Goal: Information Seeking & Learning: Learn about a topic

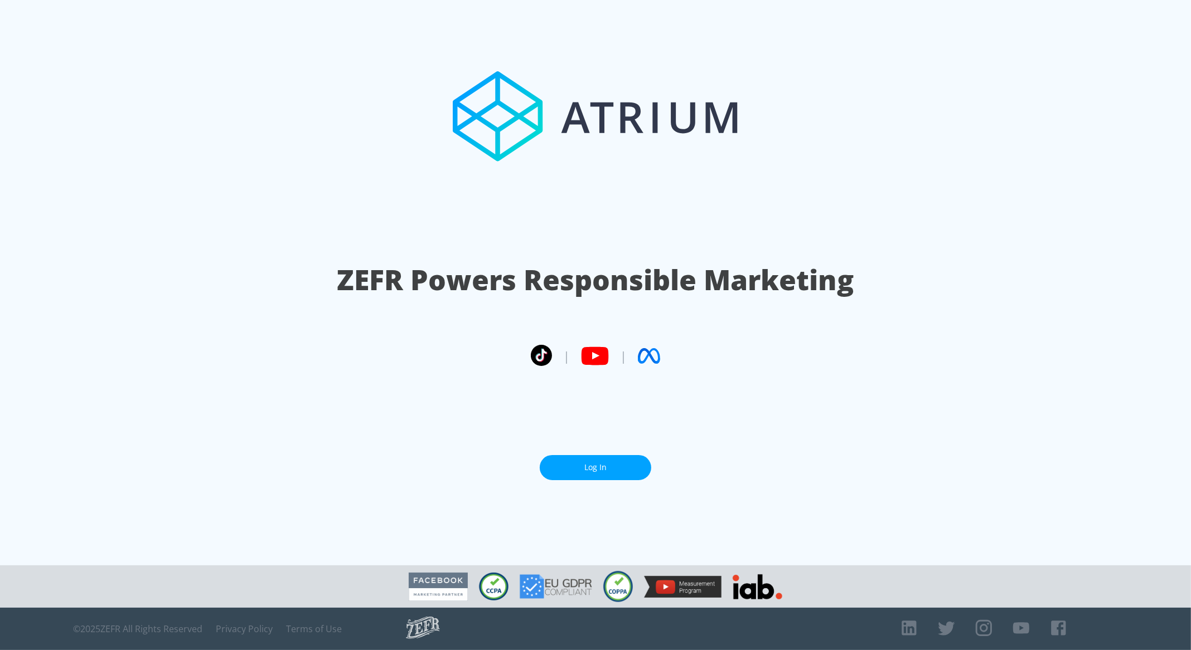
click at [619, 470] on link "Log In" at bounding box center [595, 467] width 111 height 25
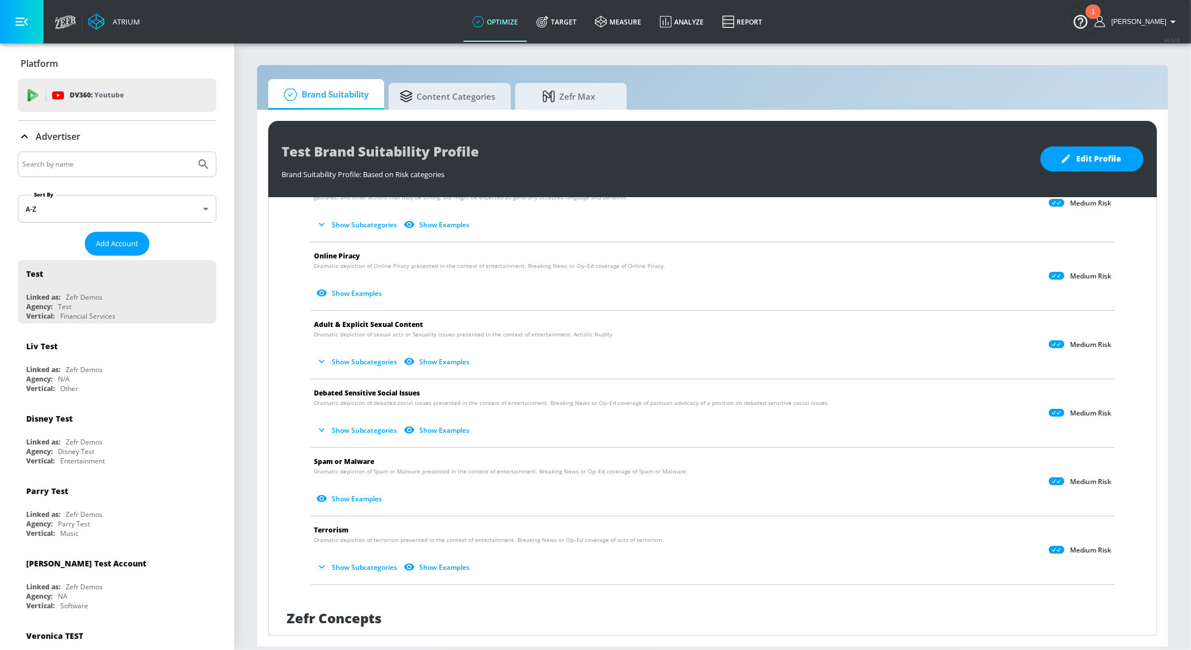
scroll to position [491, 0]
click at [373, 390] on span "Debated Sensitive Social Issues" at bounding box center [367, 392] width 106 height 9
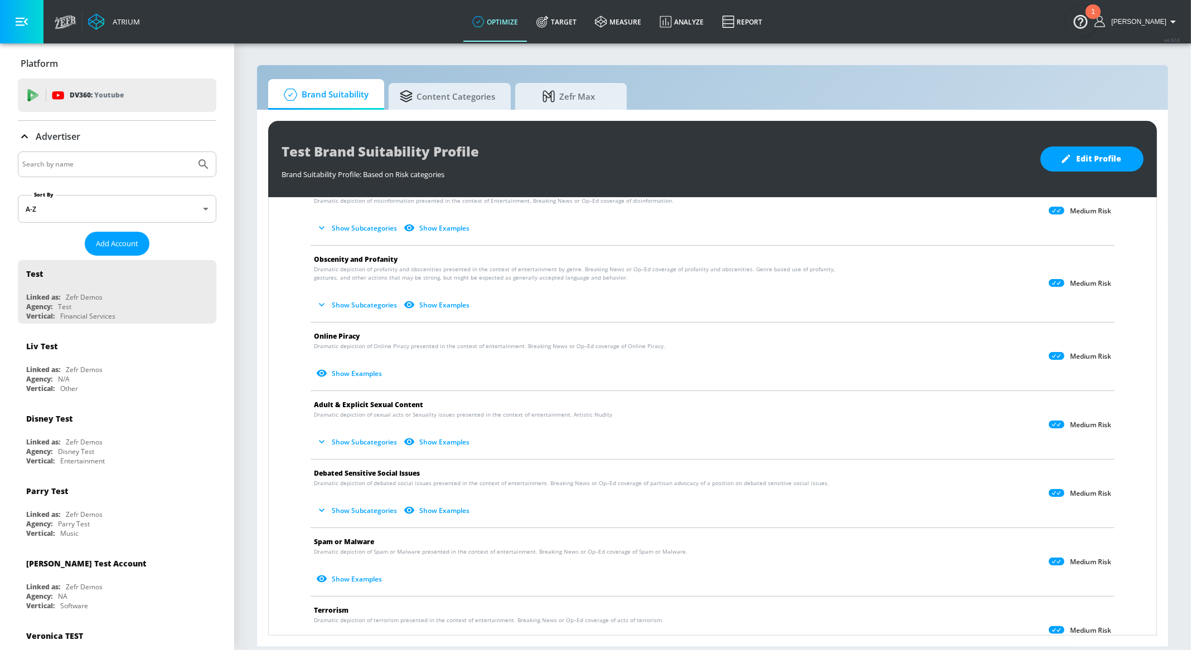
scroll to position [412, 0]
click at [380, 400] on span "Adult & Explicit Sexual Content" at bounding box center [368, 402] width 109 height 9
click at [380, 402] on span "Adult & Explicit Sexual Content" at bounding box center [368, 402] width 109 height 9
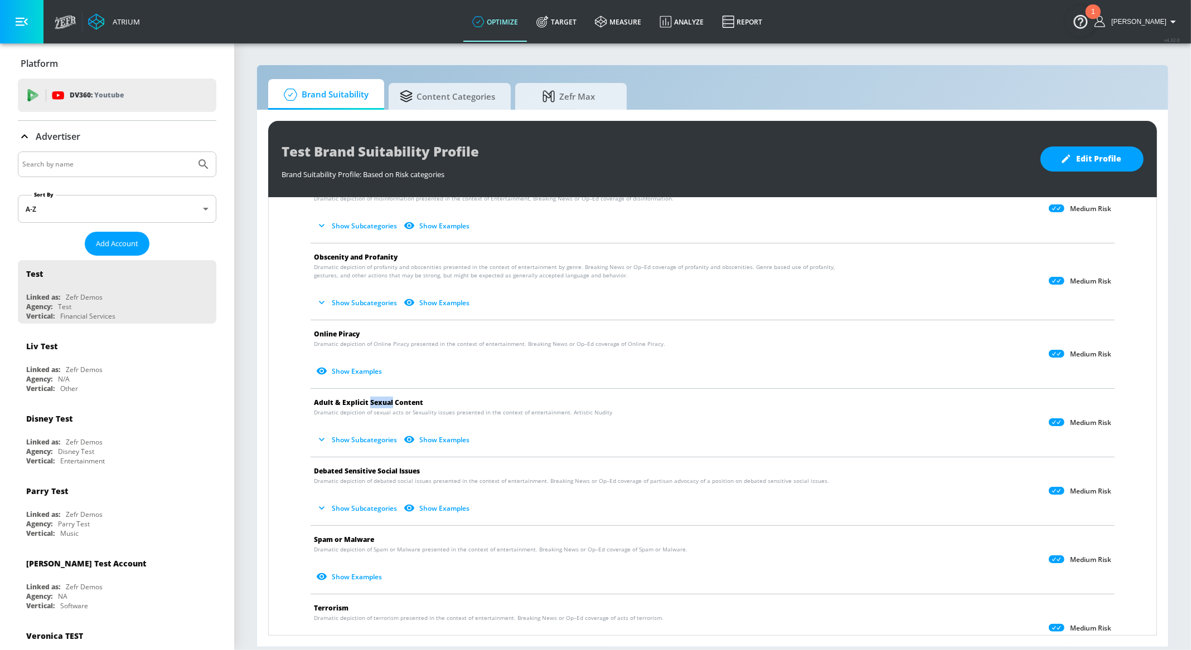
click at [380, 402] on span "Adult & Explicit Sexual Content" at bounding box center [368, 402] width 109 height 9
click at [383, 390] on li "Adult & Explicit Sexual Content Dramatic depiction of sexual acts or Sexuality …" at bounding box center [712, 423] width 815 height 68
click at [363, 436] on button "Show Subcategories" at bounding box center [358, 440] width 88 height 18
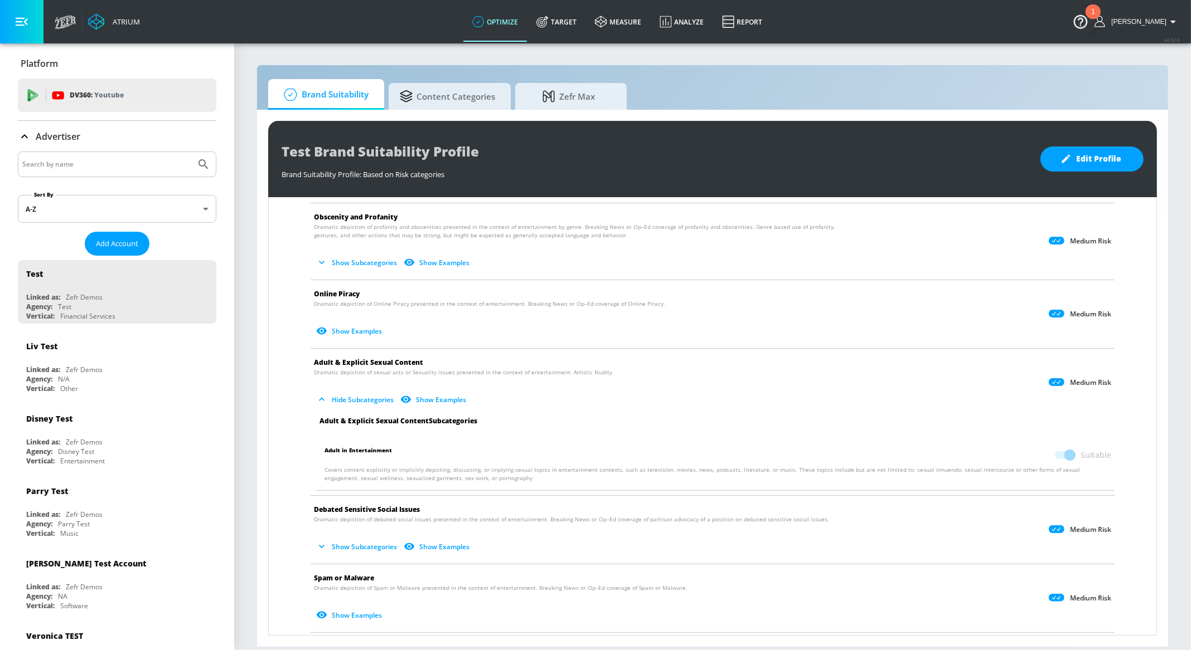
scroll to position [455, 0]
click at [364, 443] on span "Adult in Entertainment" at bounding box center [357, 453] width 67 height 21
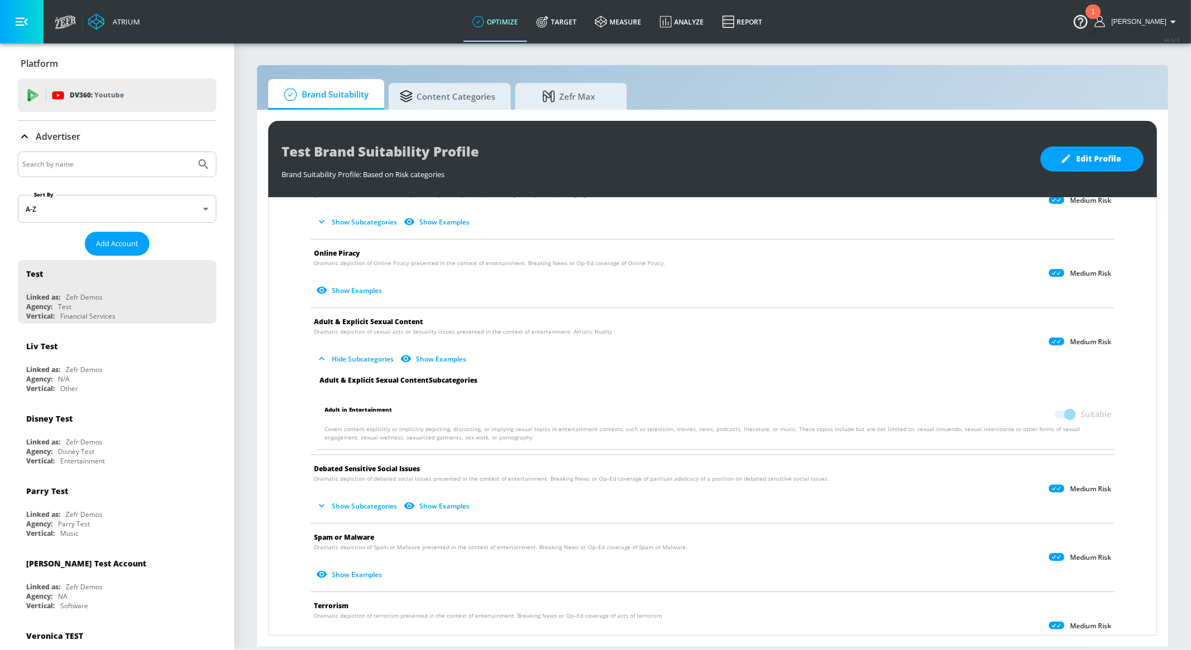
scroll to position [479, 0]
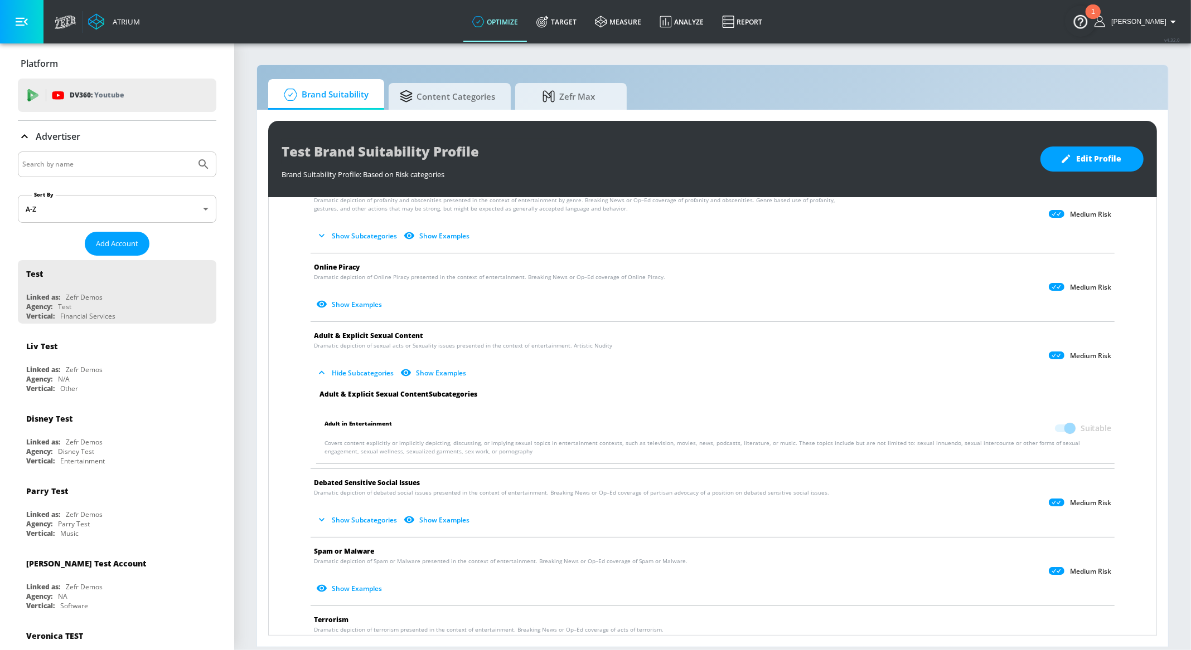
click at [336, 373] on button "Hide Subcategories" at bounding box center [356, 373] width 84 height 18
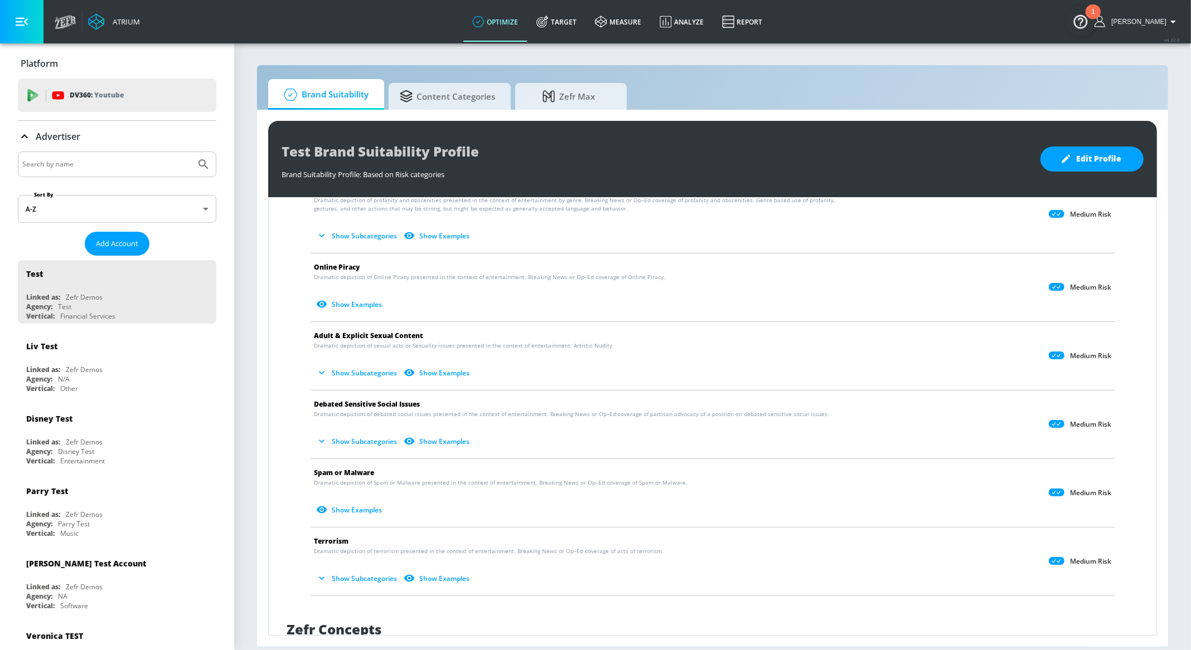
scroll to position [477, 0]
click at [435, 377] on button "Show Examples" at bounding box center [437, 375] width 72 height 18
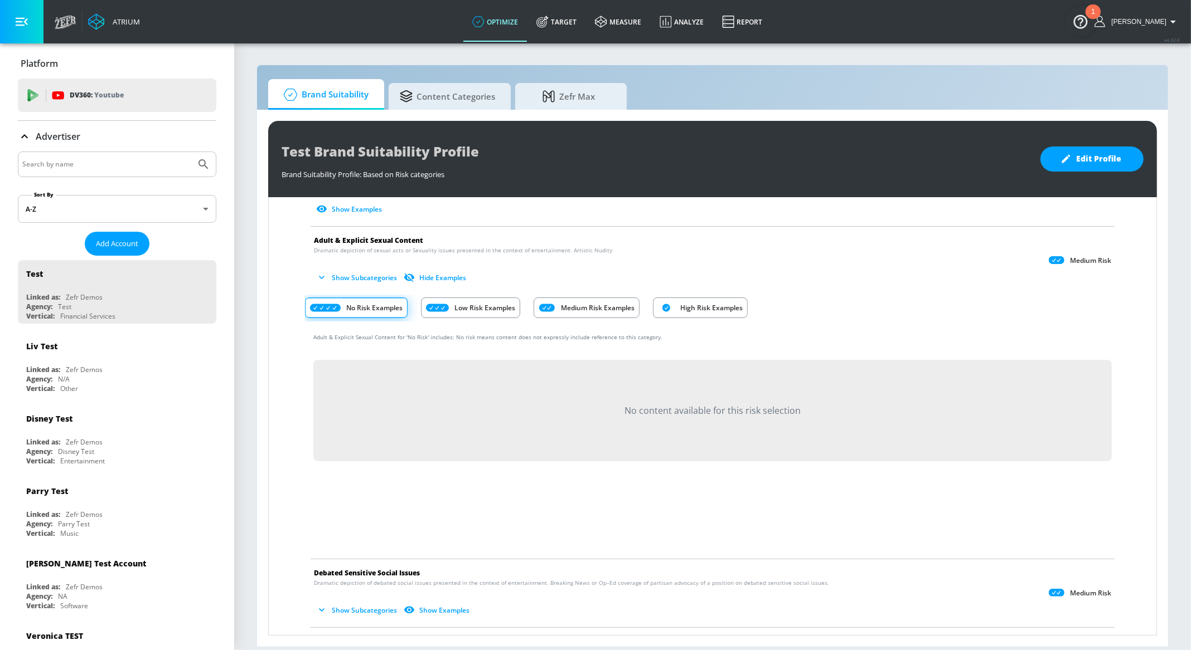
scroll to position [571, 0]
click at [684, 307] on p "High Risk Examples" at bounding box center [711, 311] width 62 height 12
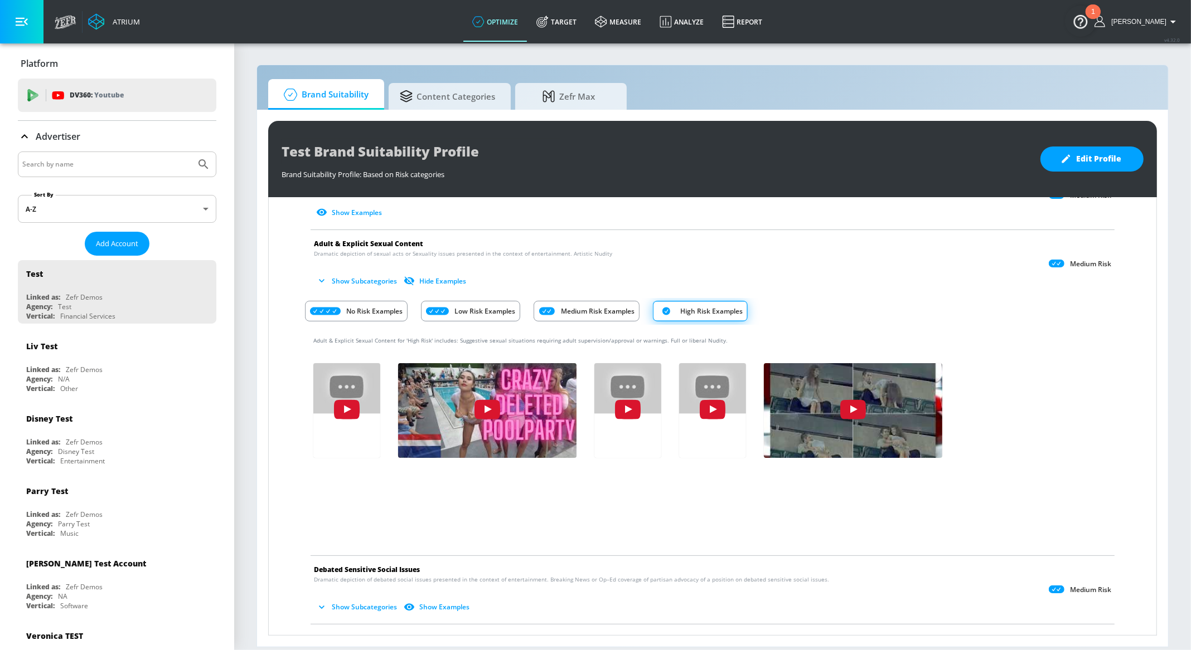
click at [613, 305] on p "Medium Risk Examples" at bounding box center [598, 311] width 74 height 12
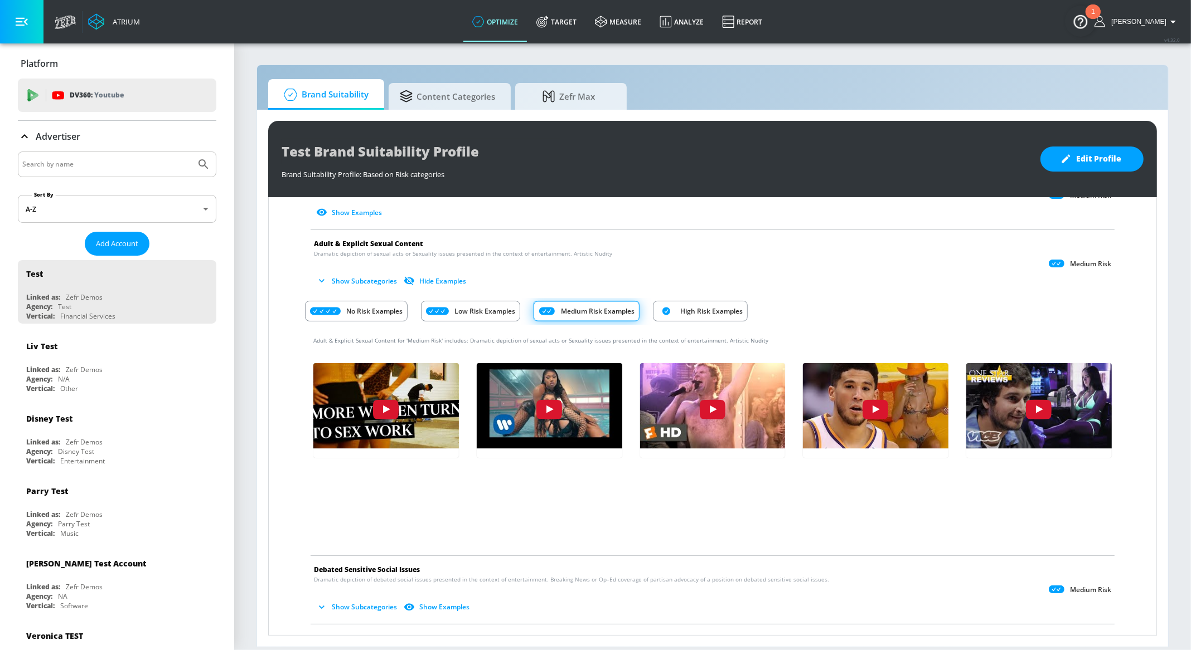
click at [498, 309] on p "Low Risk Examples" at bounding box center [484, 311] width 61 height 12
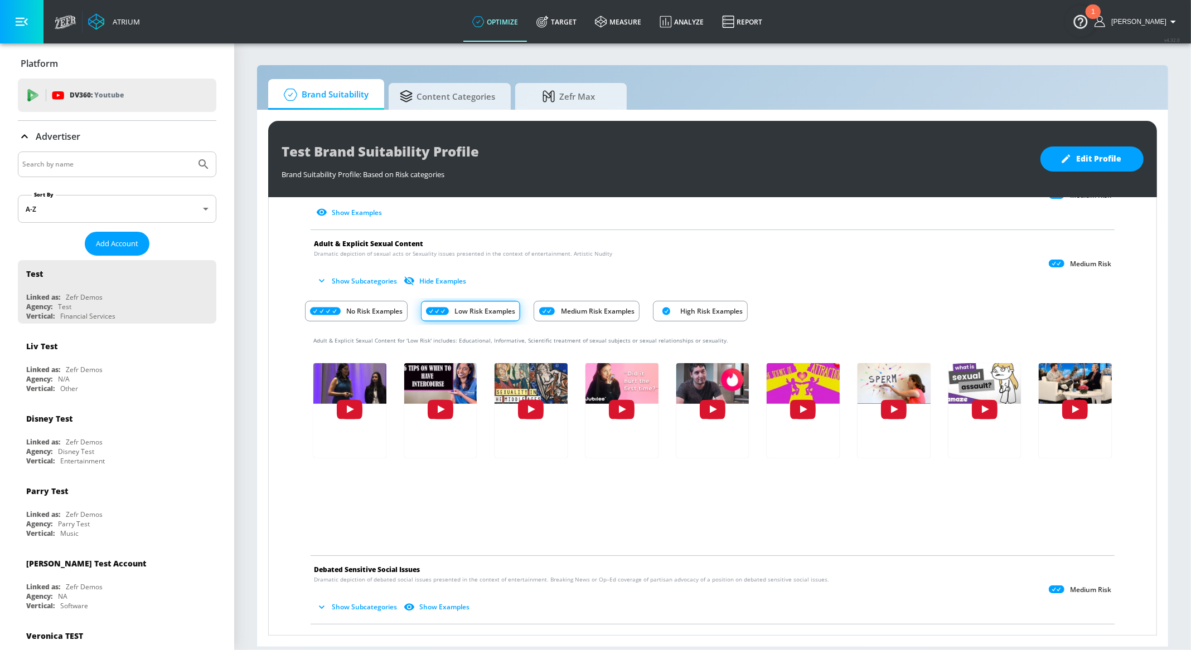
click at [391, 305] on p "No Risk Examples" at bounding box center [374, 311] width 56 height 12
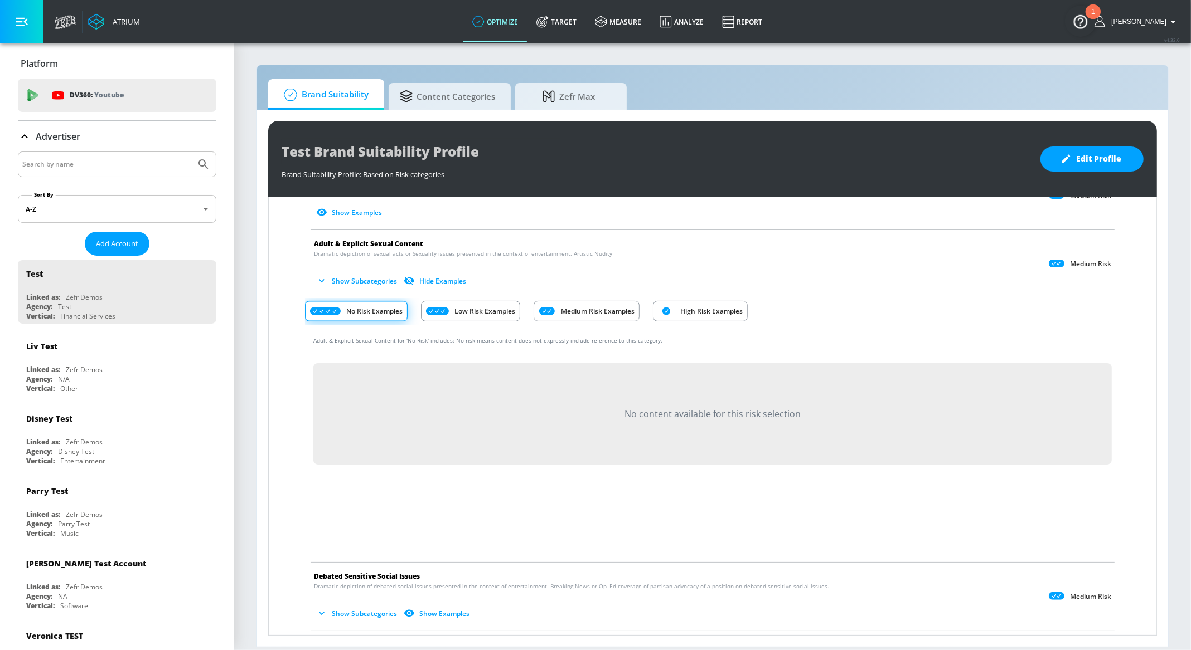
click at [447, 312] on icon "Risk Category Examples" at bounding box center [437, 311] width 23 height 8
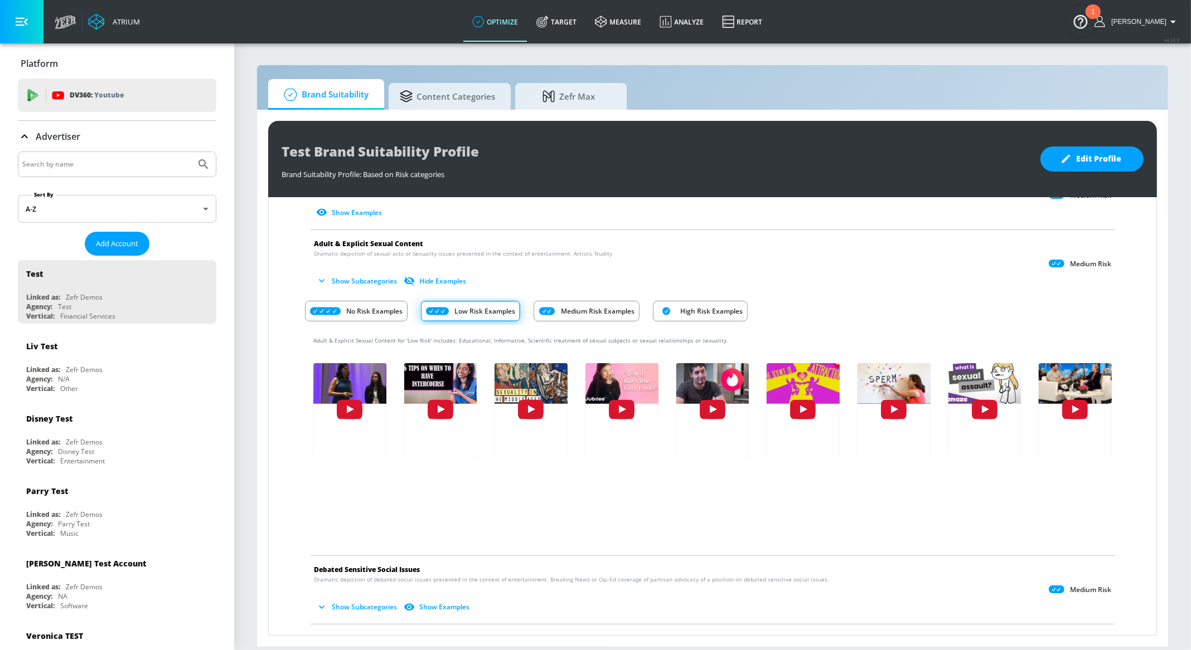
click at [594, 310] on p "Medium Risk Examples" at bounding box center [598, 311] width 74 height 12
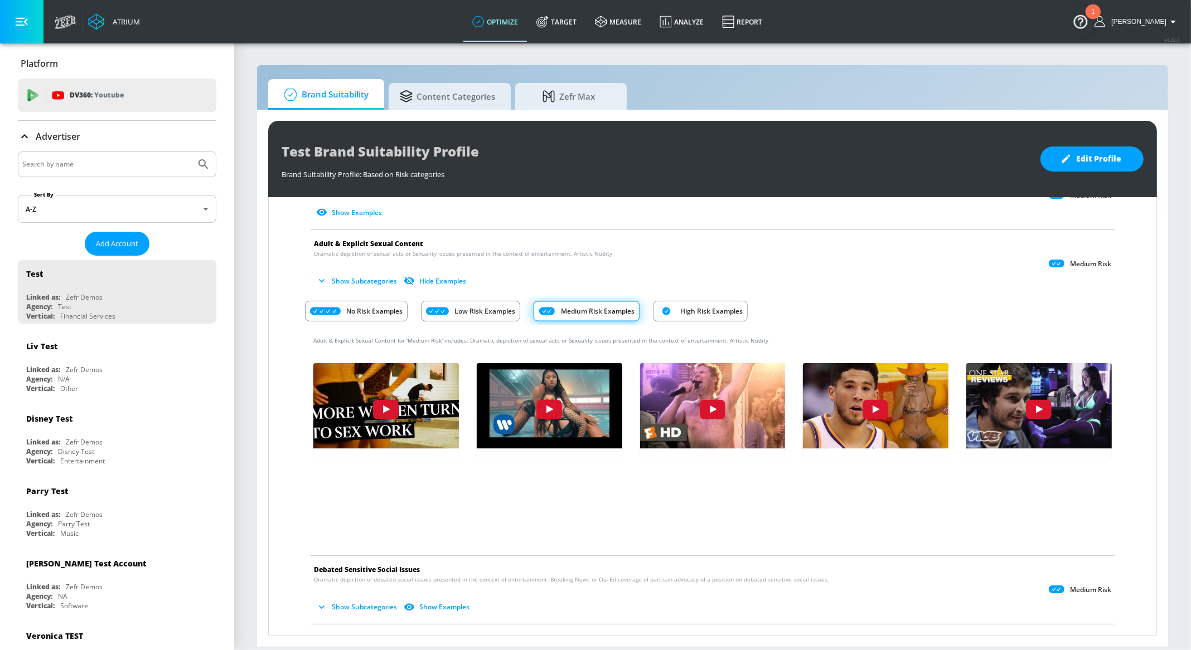
click at [661, 313] on div "High Risk Examples" at bounding box center [700, 311] width 95 height 21
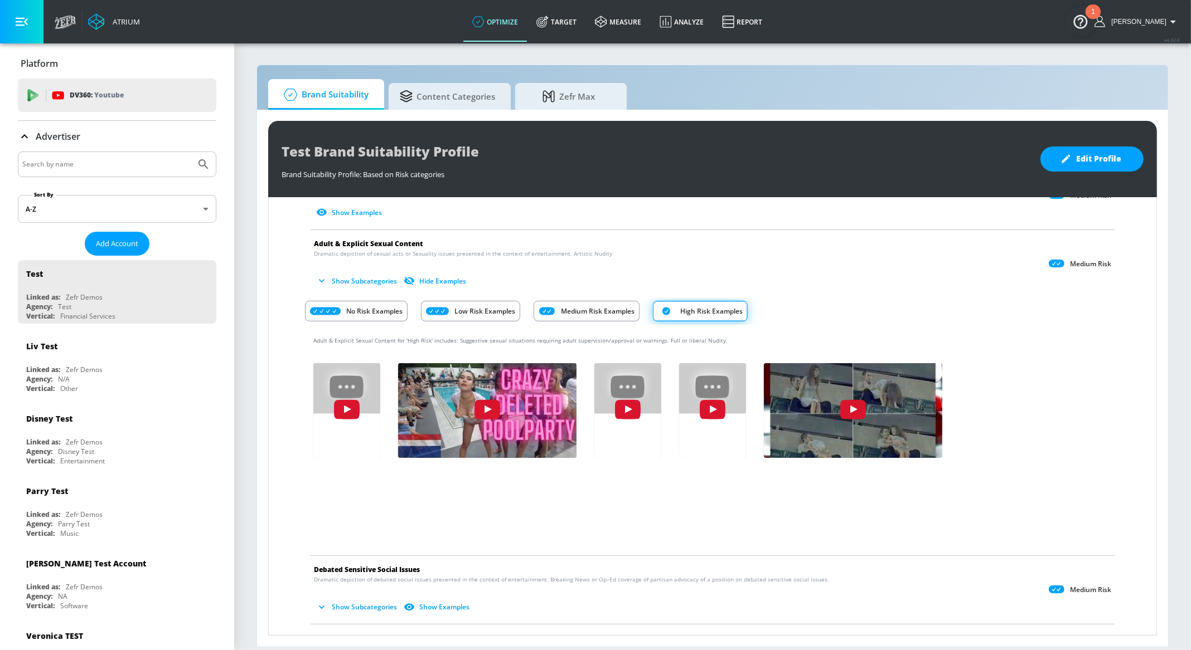
click at [616, 311] on p "Medium Risk Examples" at bounding box center [598, 311] width 74 height 12
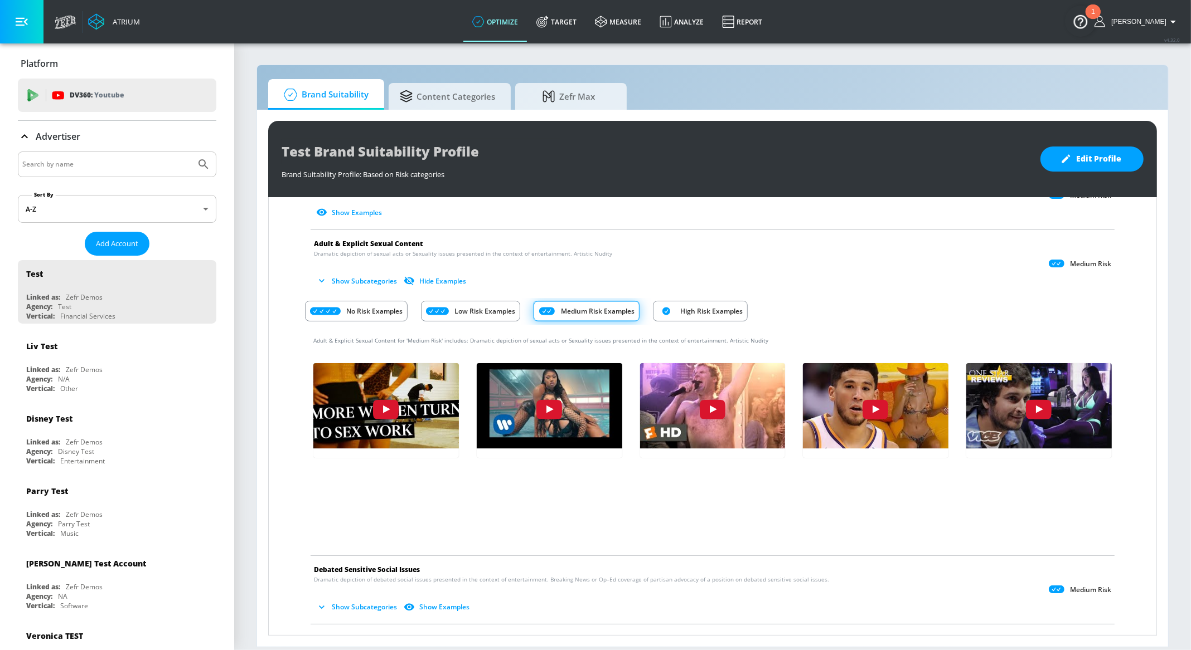
click at [507, 301] on div "Low Risk Examples" at bounding box center [470, 311] width 99 height 21
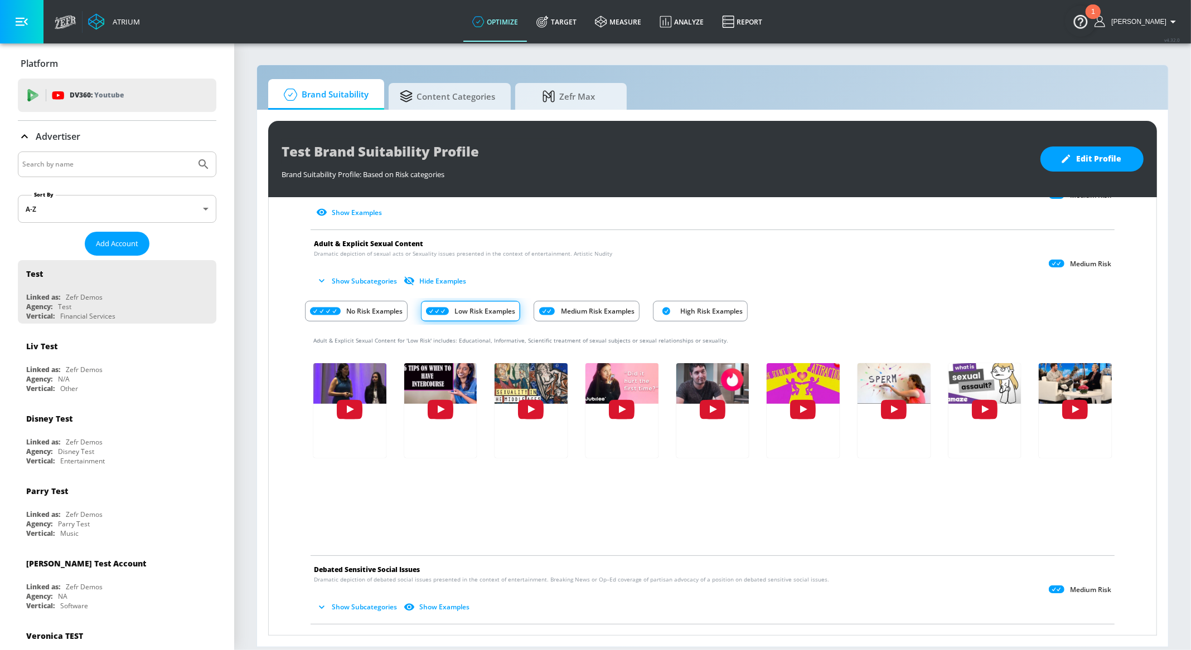
click at [383, 305] on p "No Risk Examples" at bounding box center [374, 311] width 56 height 12
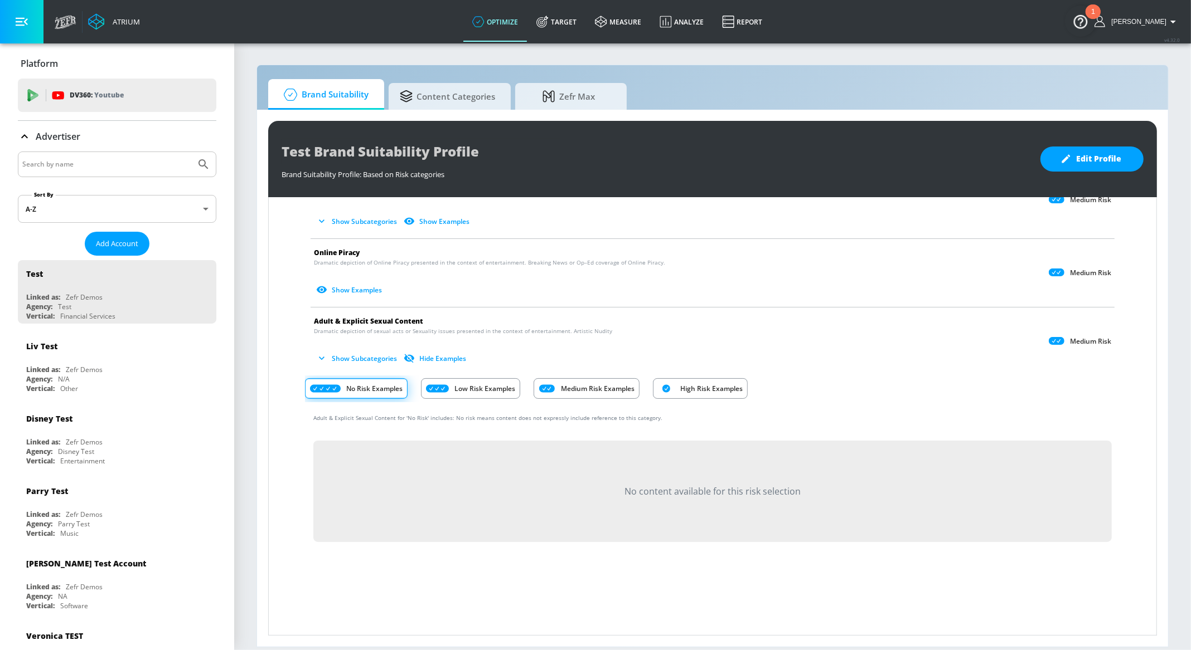
scroll to position [492, 0]
click at [339, 353] on button "Show Subcategories" at bounding box center [358, 361] width 88 height 18
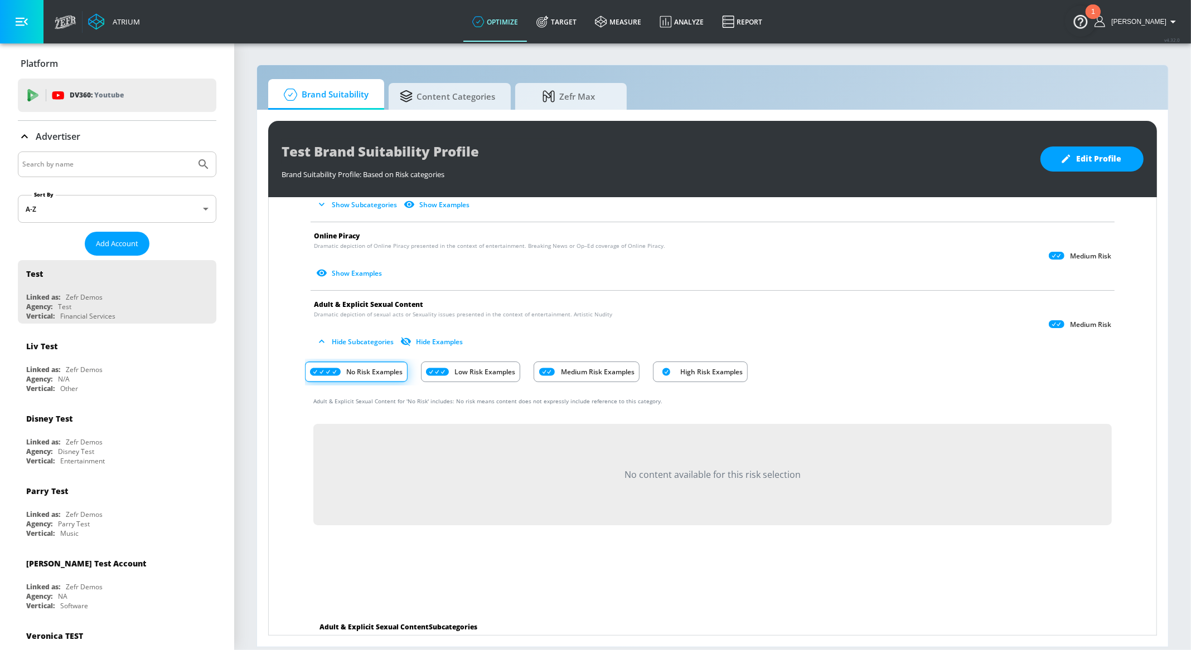
scroll to position [510, 0]
click at [344, 338] on button "Hide Subcategories" at bounding box center [356, 342] width 84 height 18
click at [332, 337] on button "Show Subcategories" at bounding box center [358, 342] width 88 height 18
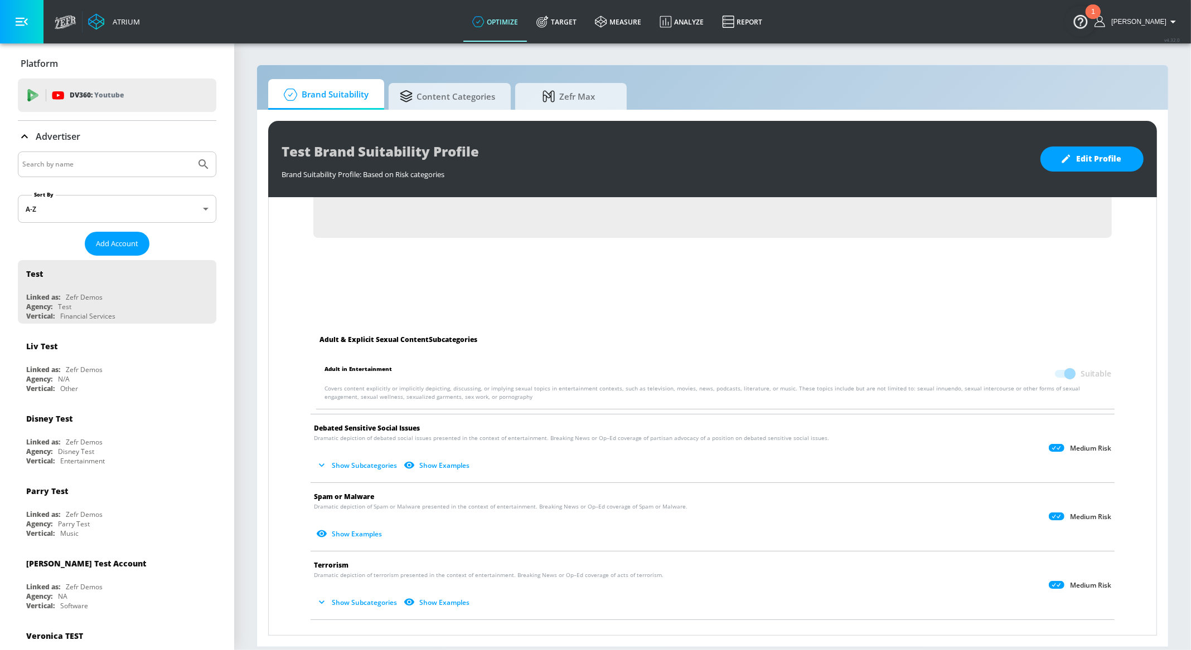
scroll to position [799, 0]
click at [365, 458] on button "Show Subcategories" at bounding box center [358, 465] width 88 height 18
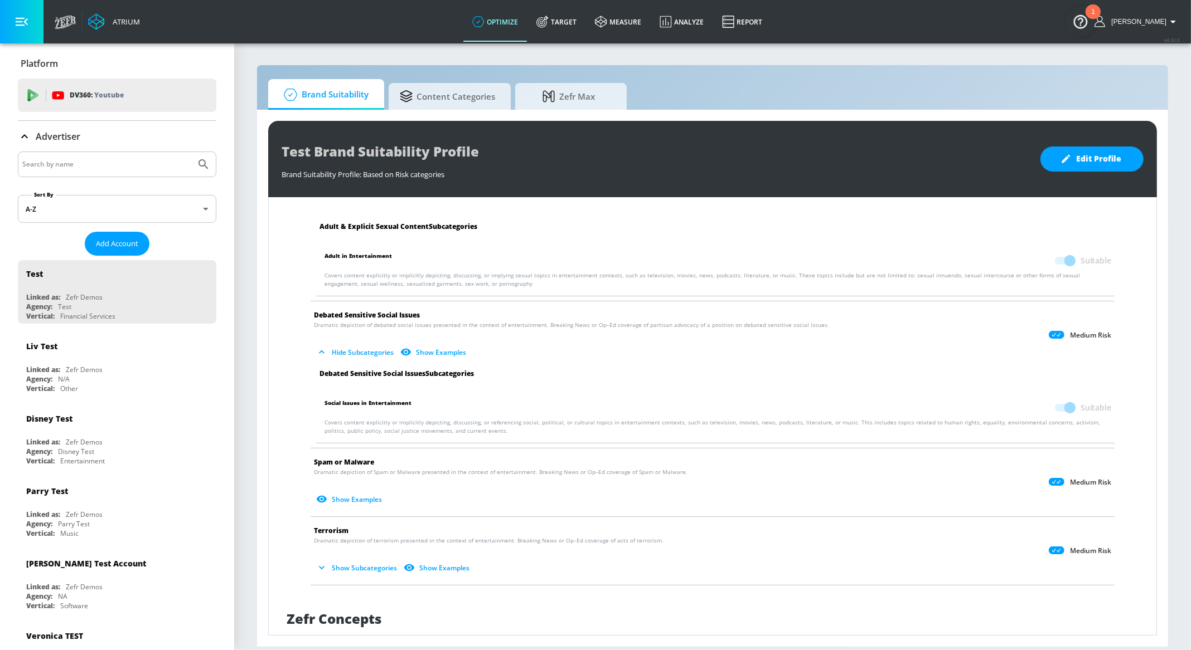
scroll to position [912, 0]
click at [416, 346] on button "Show Examples" at bounding box center [434, 352] width 72 height 18
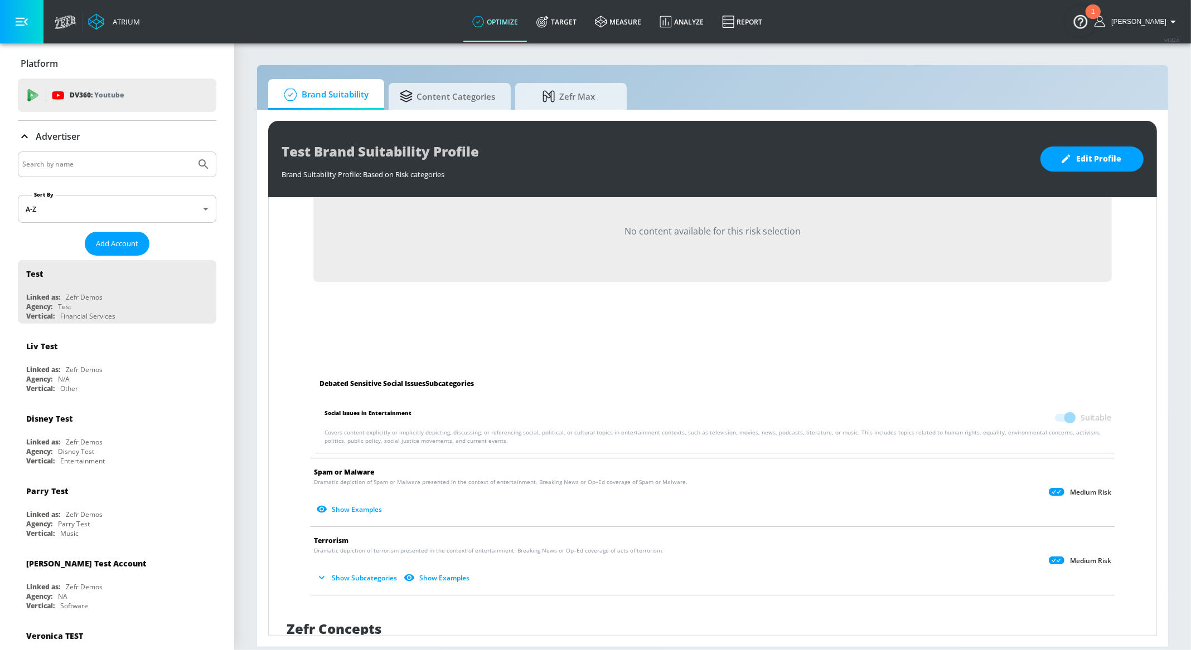
scroll to position [1171, 0]
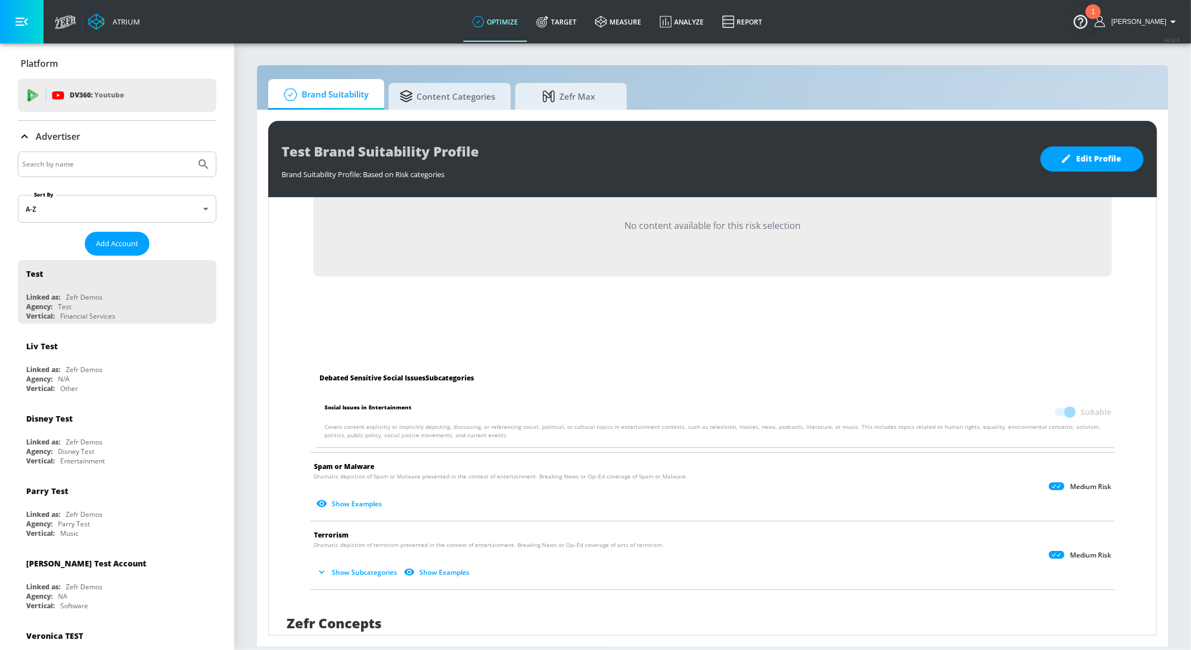
click at [417, 402] on p "Social Issues in Entertainment Suitable" at bounding box center [717, 412] width 786 height 21
click at [408, 438] on li "Social Issues in Entertainment Suitable Covers content explicitly or implicitly…" at bounding box center [714, 421] width 809 height 54
drag, startPoint x: 439, startPoint y: 438, endPoint x: 402, endPoint y: 430, distance: 37.1
click at [402, 430] on li "Social Issues in Entertainment Suitable Covers content explicitly or implicitly…" at bounding box center [714, 421] width 809 height 54
click at [411, 440] on li "Social Issues in Entertainment Suitable Covers content explicitly or implicitly…" at bounding box center [714, 421] width 809 height 54
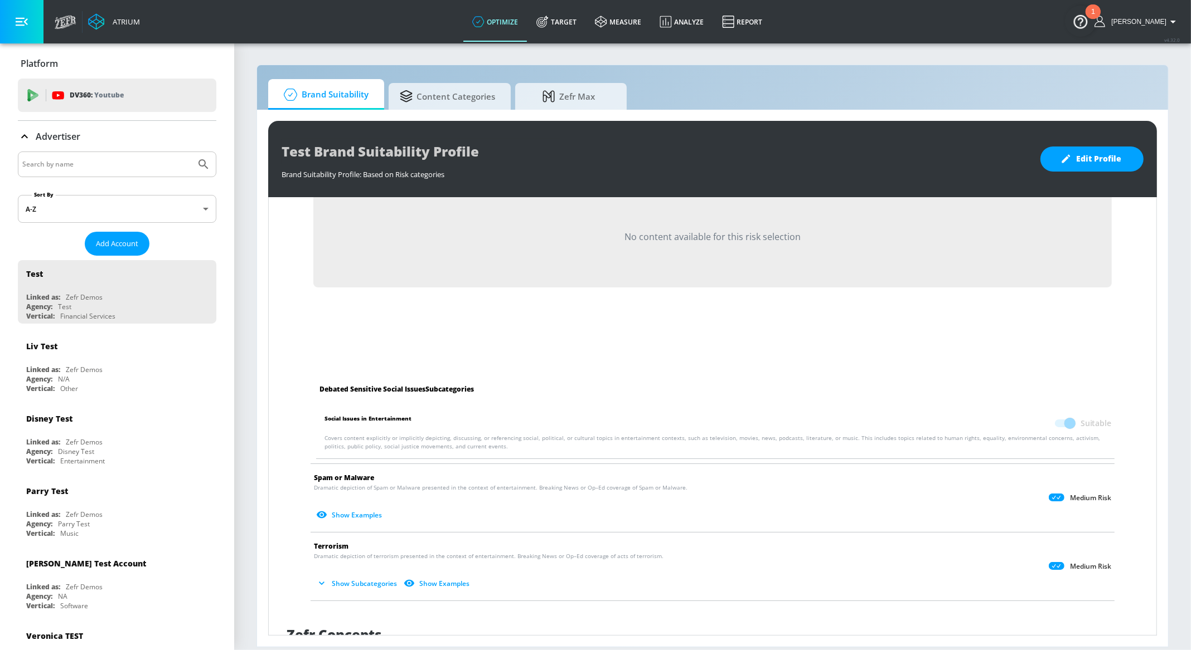
scroll to position [1156, 0]
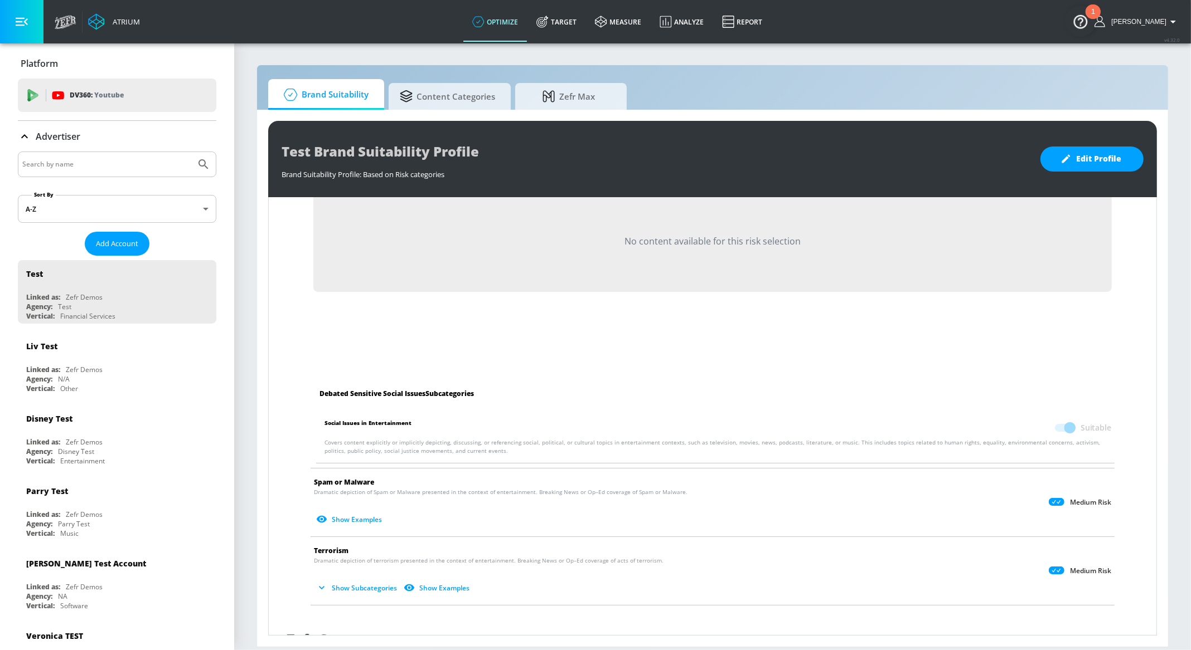
click at [386, 439] on p "Covers content explicitly or implicitly depicting, discussing, or referencing s…" at bounding box center [717, 447] width 786 height 17
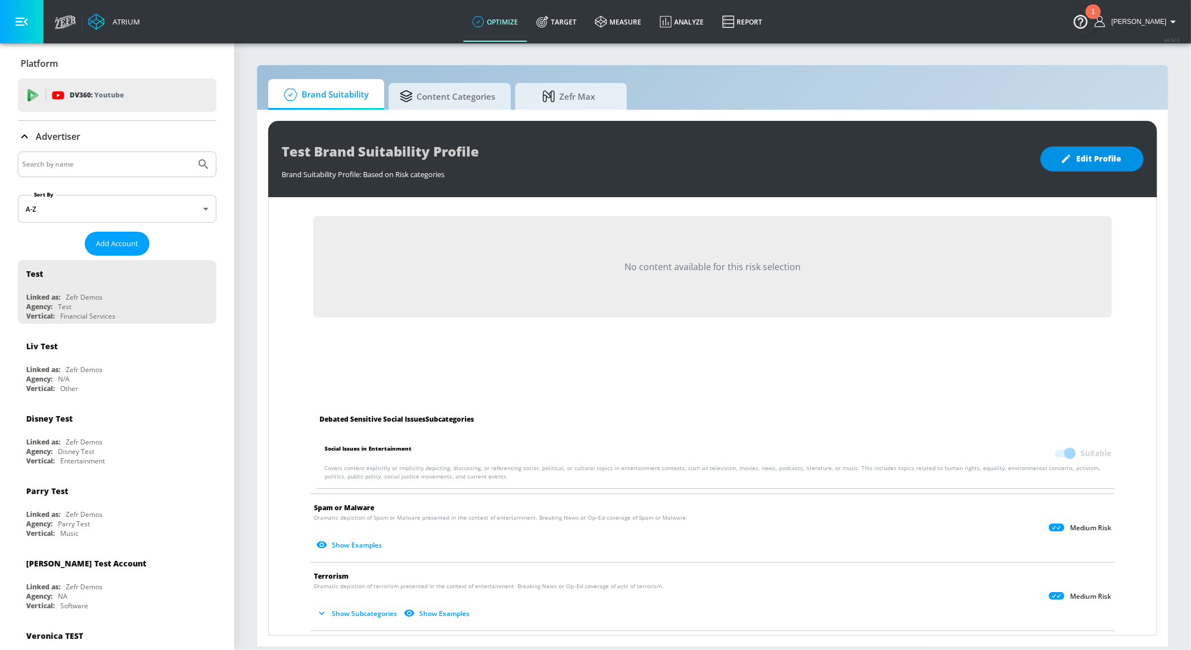
click at [1076, 160] on span "Edit Profile" at bounding box center [1091, 159] width 59 height 14
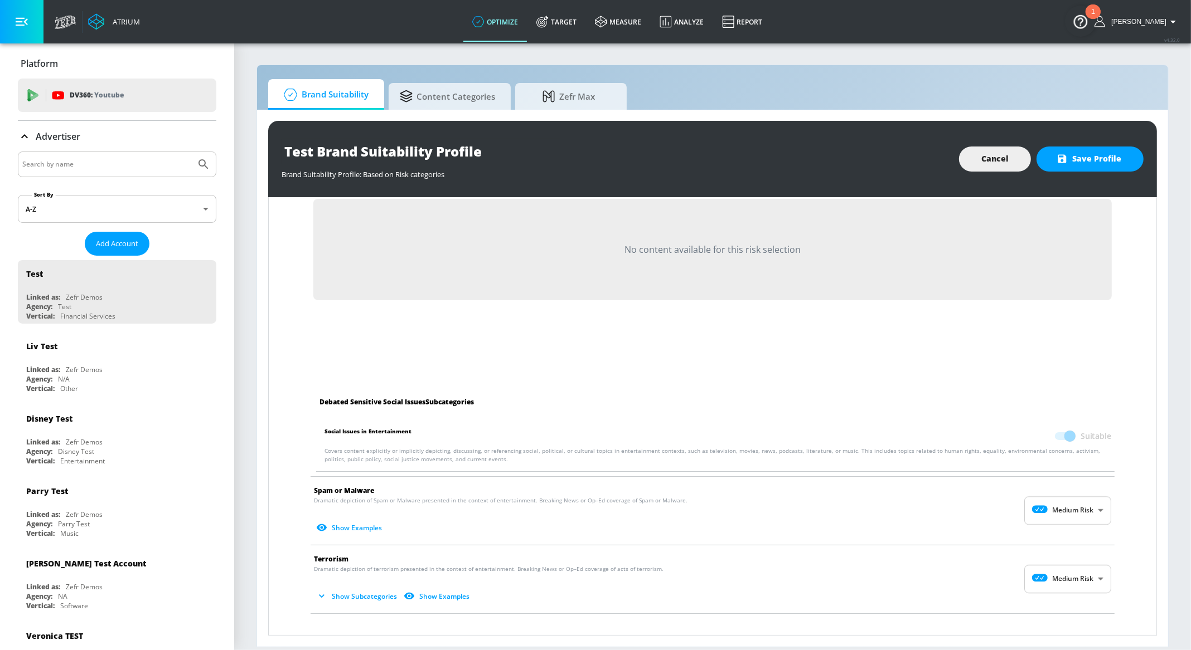
scroll to position [1152, 0]
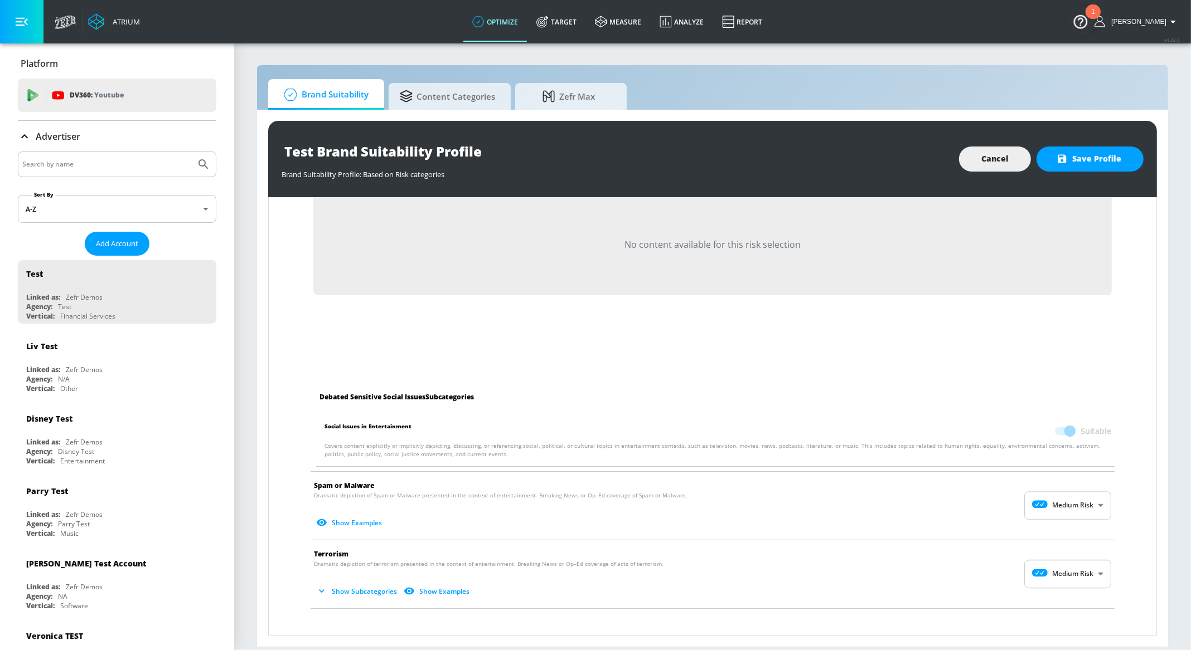
click at [1061, 429] on span at bounding box center [1064, 432] width 19 height 8
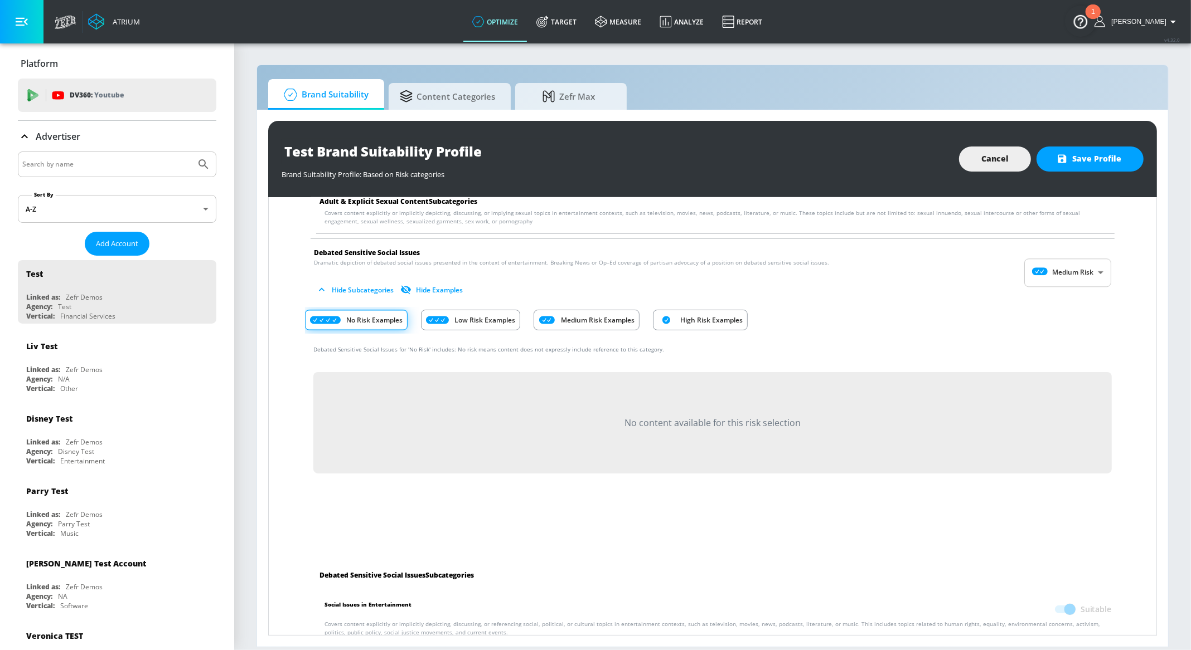
scroll to position [967, 0]
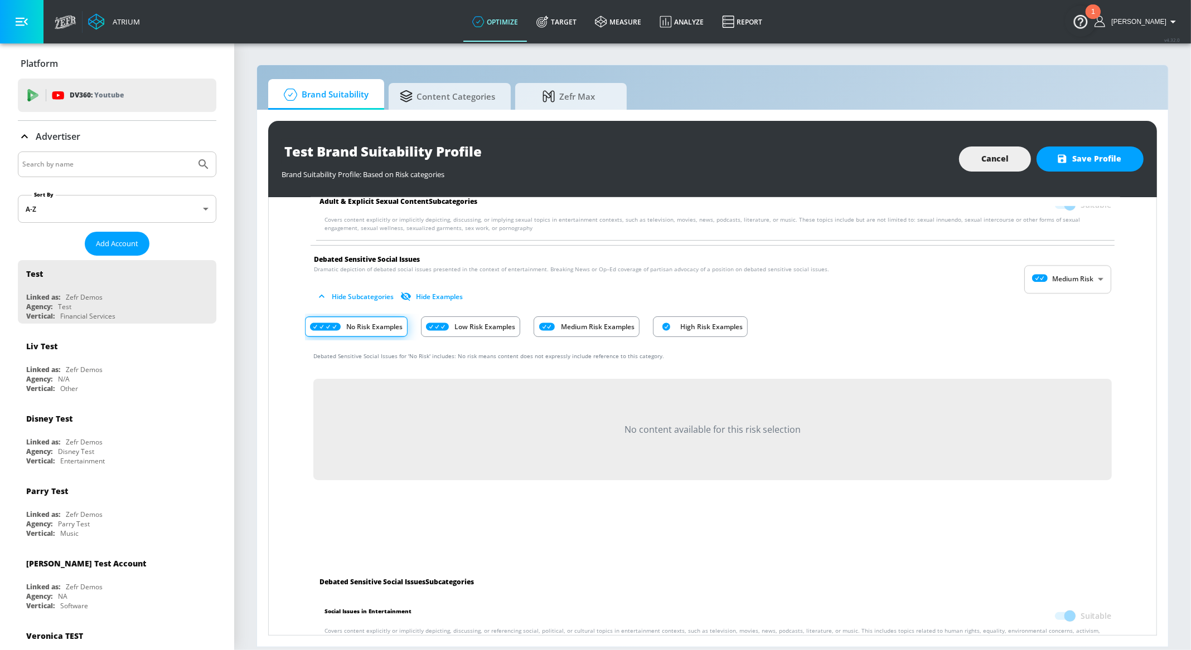
click at [479, 318] on div "Low Risk Examples" at bounding box center [470, 327] width 99 height 21
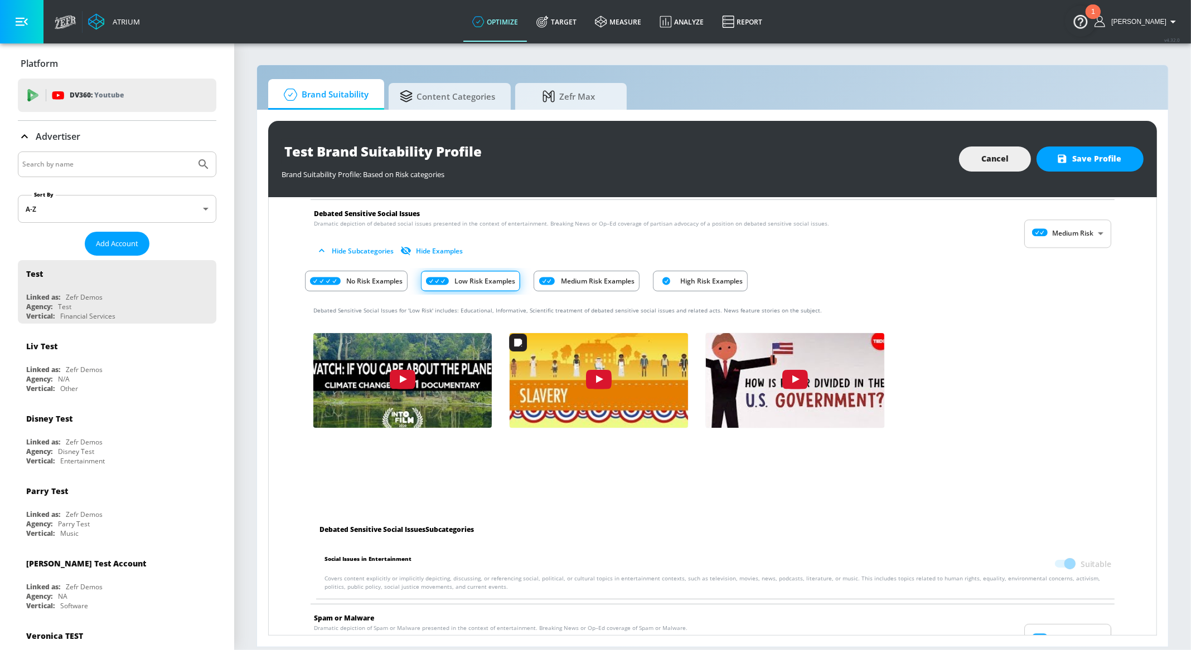
scroll to position [991, 0]
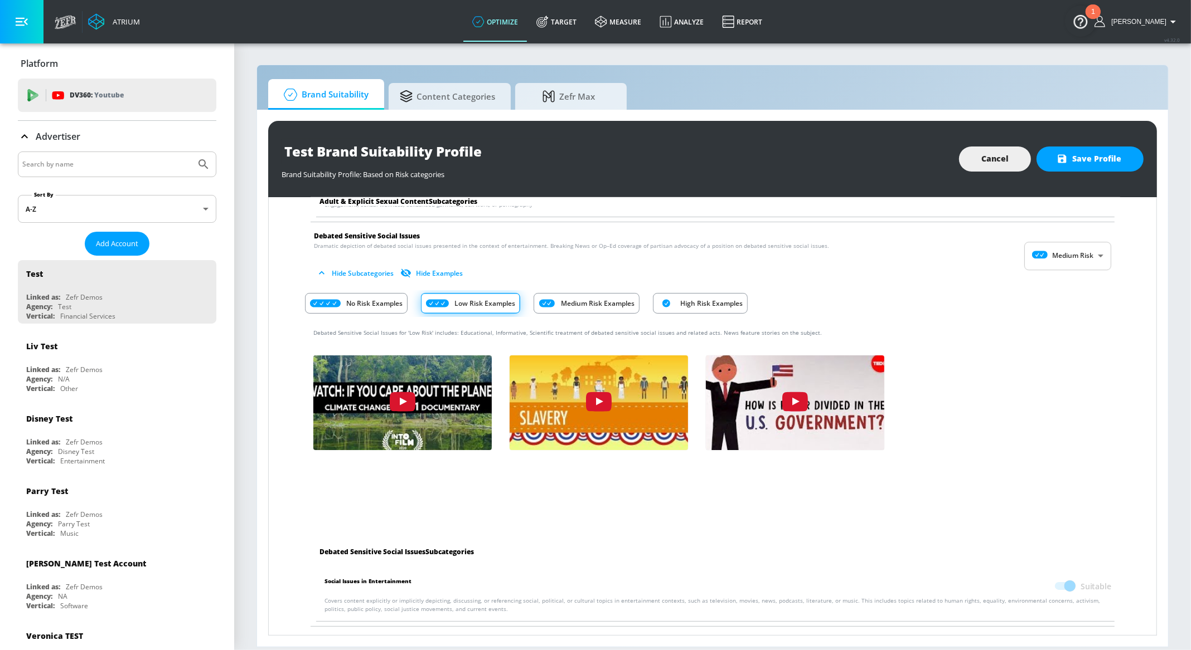
click at [693, 298] on p "High Risk Examples" at bounding box center [711, 304] width 62 height 12
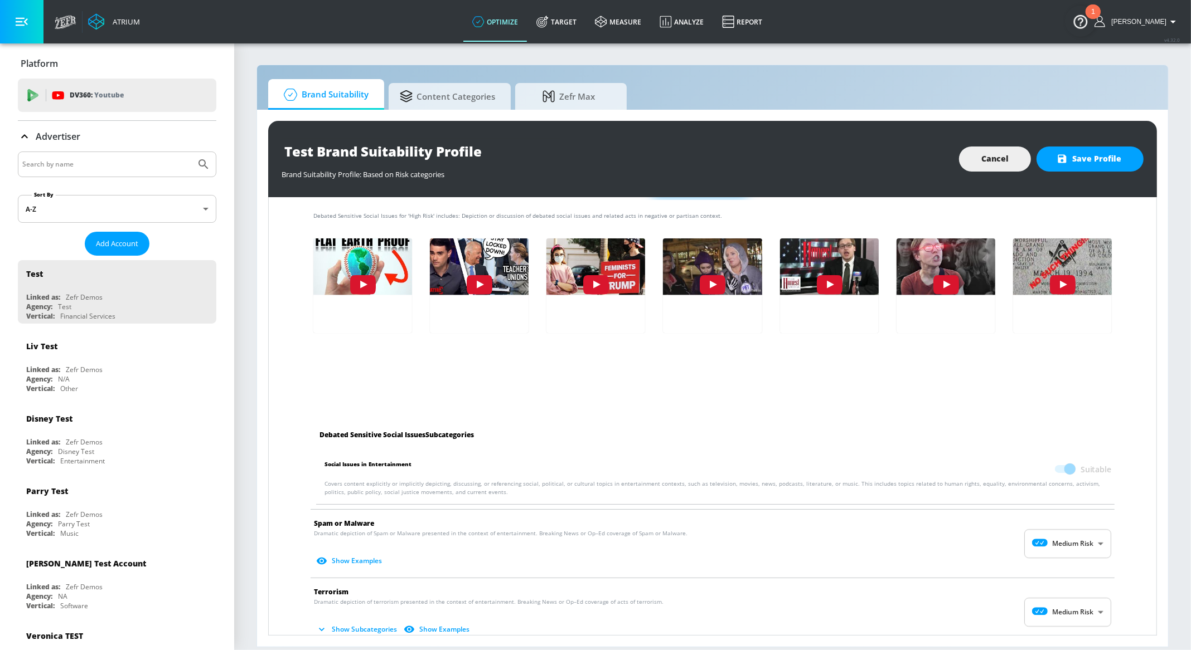
scroll to position [1176, 0]
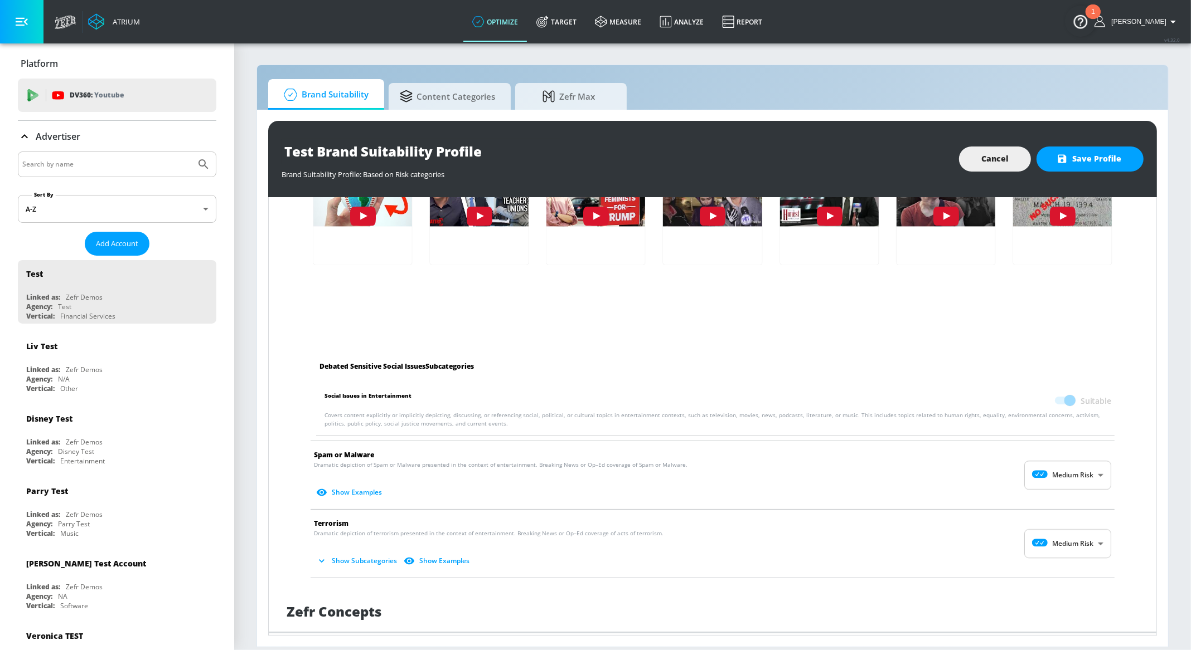
click at [1055, 400] on span at bounding box center [1064, 401] width 19 height 8
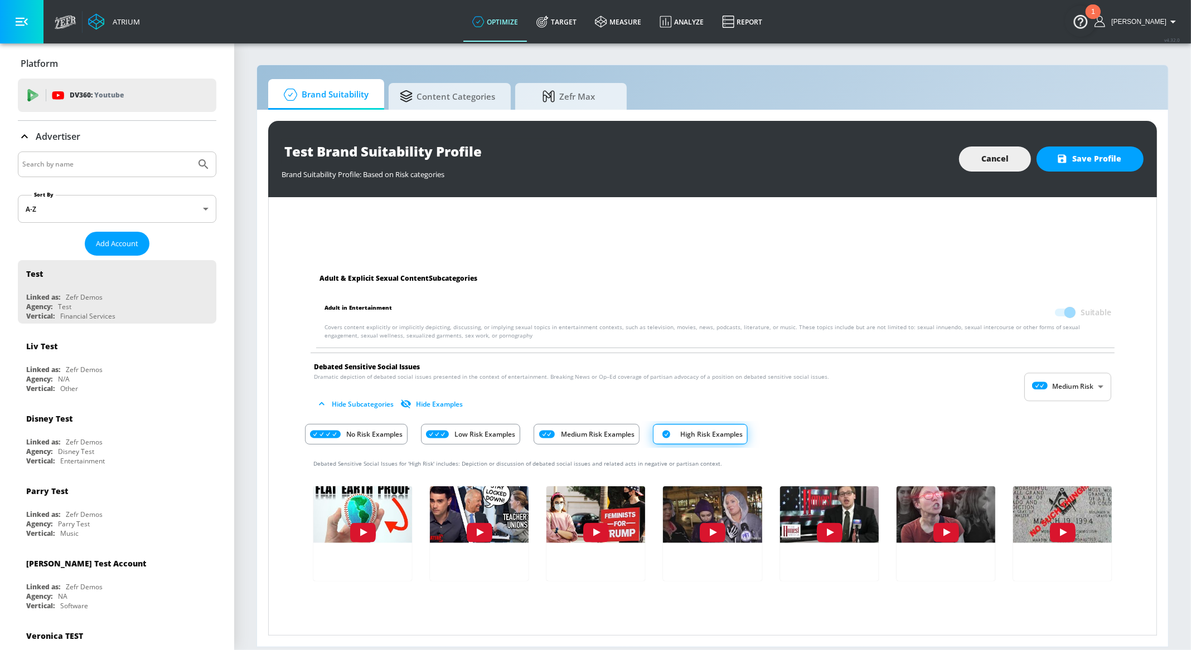
scroll to position [845, 0]
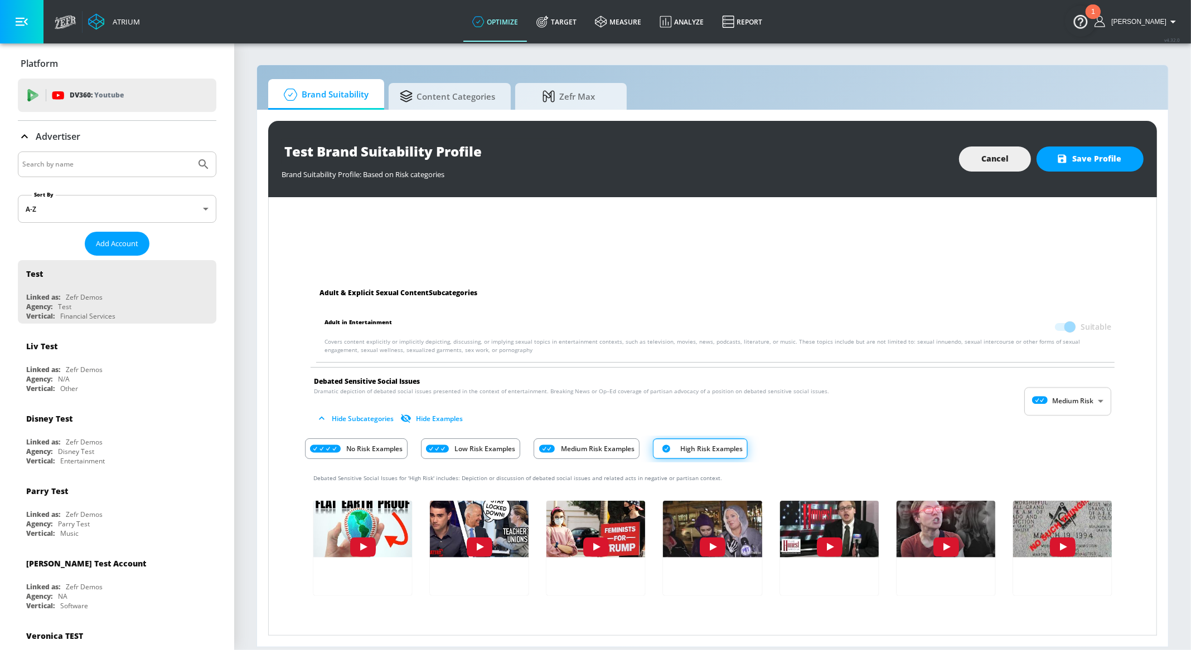
click at [1060, 398] on body "Atrium optimize Target measure Analyze Report optimize Target measure Analyze R…" at bounding box center [595, 325] width 1191 height 650
click at [1066, 481] on p "High Risk" at bounding box center [1077, 482] width 30 height 10
type input "HIGH"
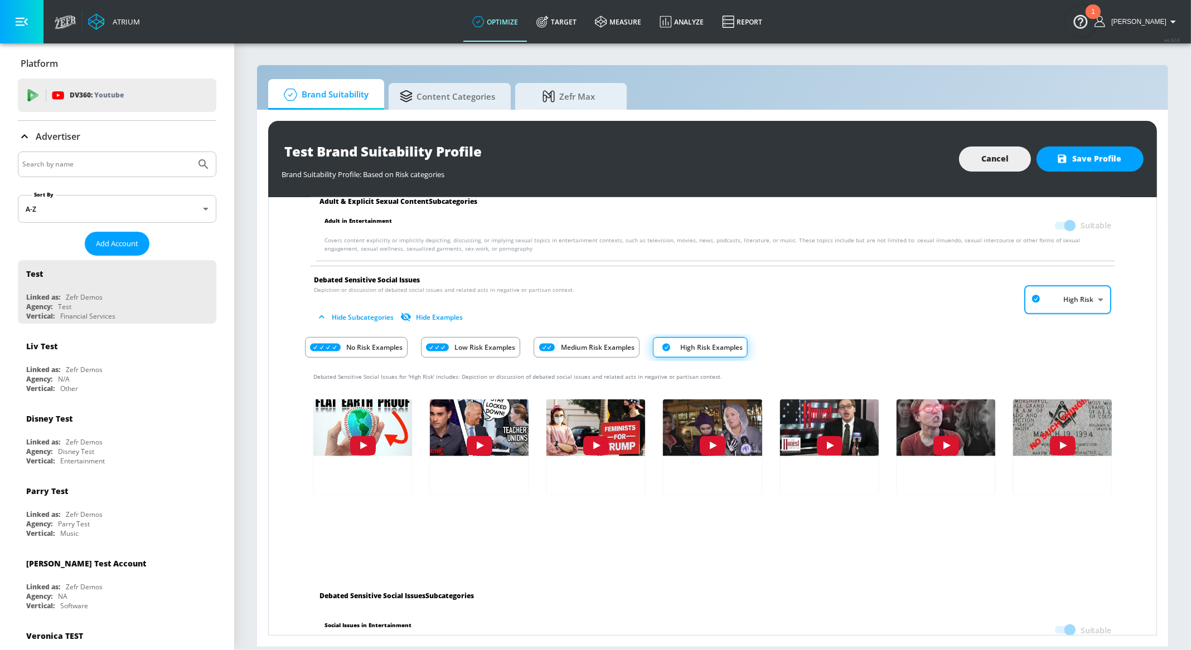
scroll to position [945, 0]
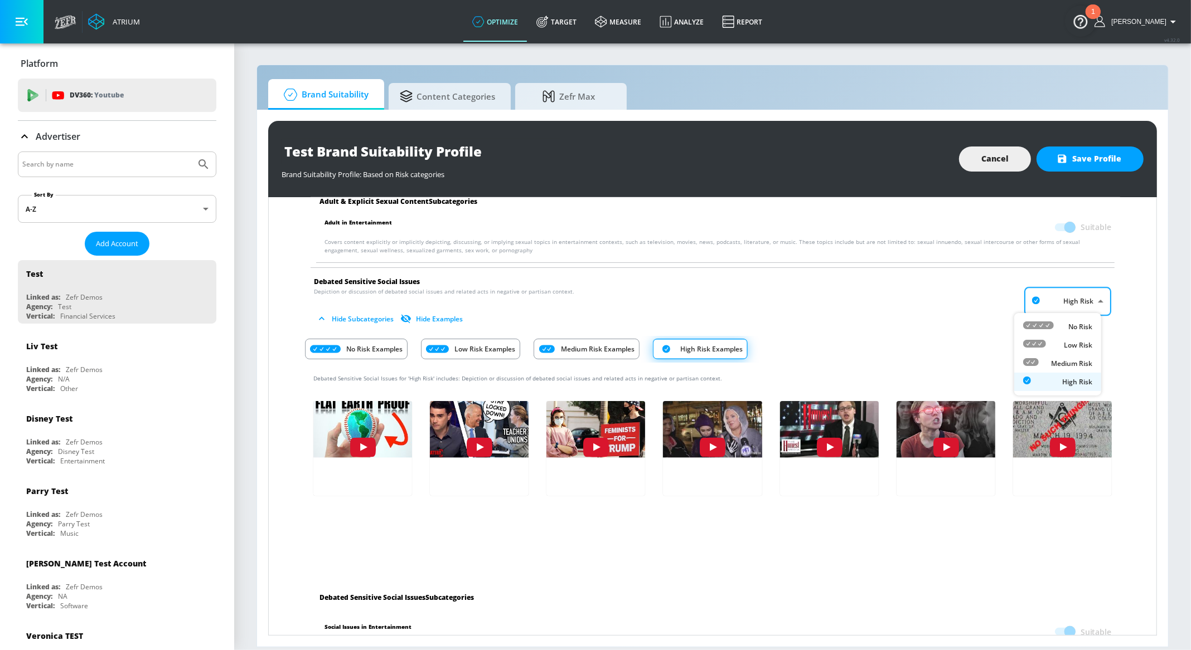
click at [1051, 300] on body "Atrium optimize Target measure Analyze Report optimize Target measure Analyze R…" at bounding box center [595, 325] width 1191 height 650
click at [1051, 300] on div at bounding box center [595, 325] width 1191 height 650
click at [437, 314] on button "Hide Examples" at bounding box center [432, 319] width 69 height 18
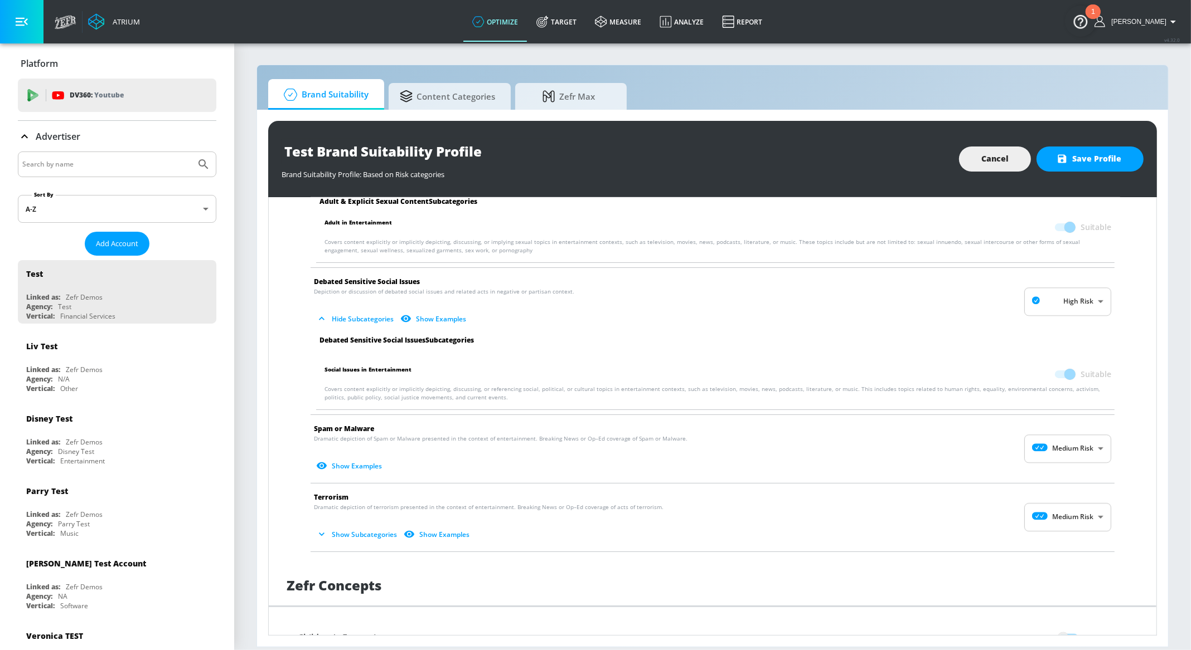
click at [438, 314] on button "Show Examples" at bounding box center [434, 319] width 72 height 18
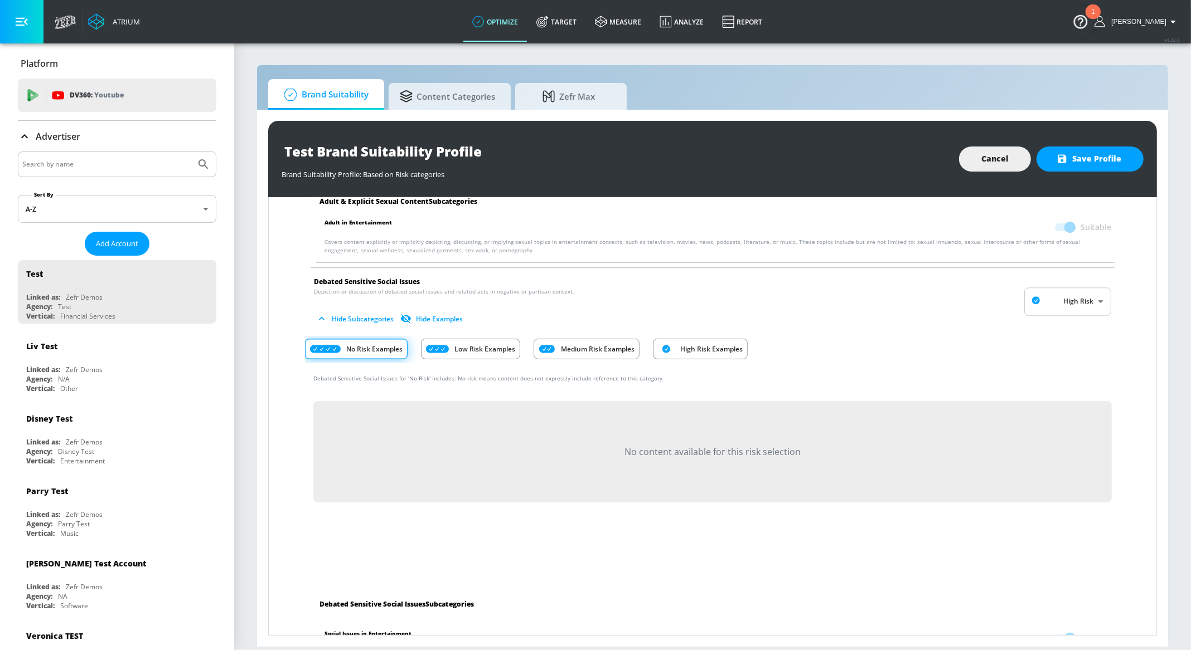
click at [447, 345] on icon "Risk Category Examples" at bounding box center [437, 349] width 23 height 8
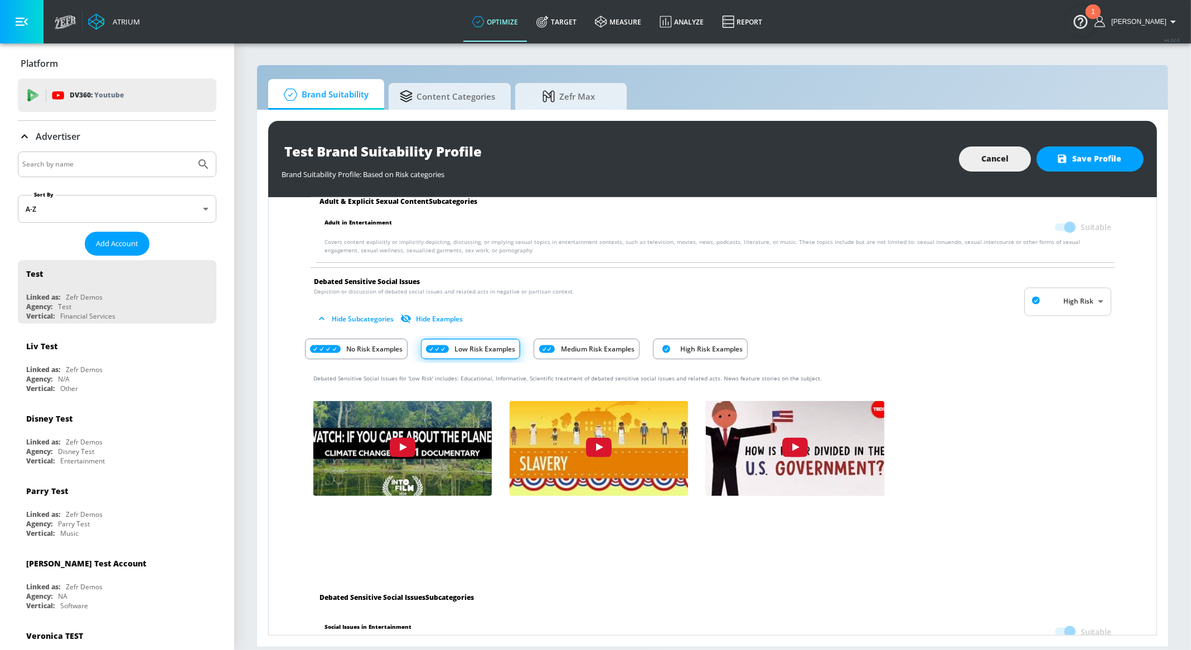
click at [387, 339] on div "No Risk Examples" at bounding box center [356, 349] width 103 height 21
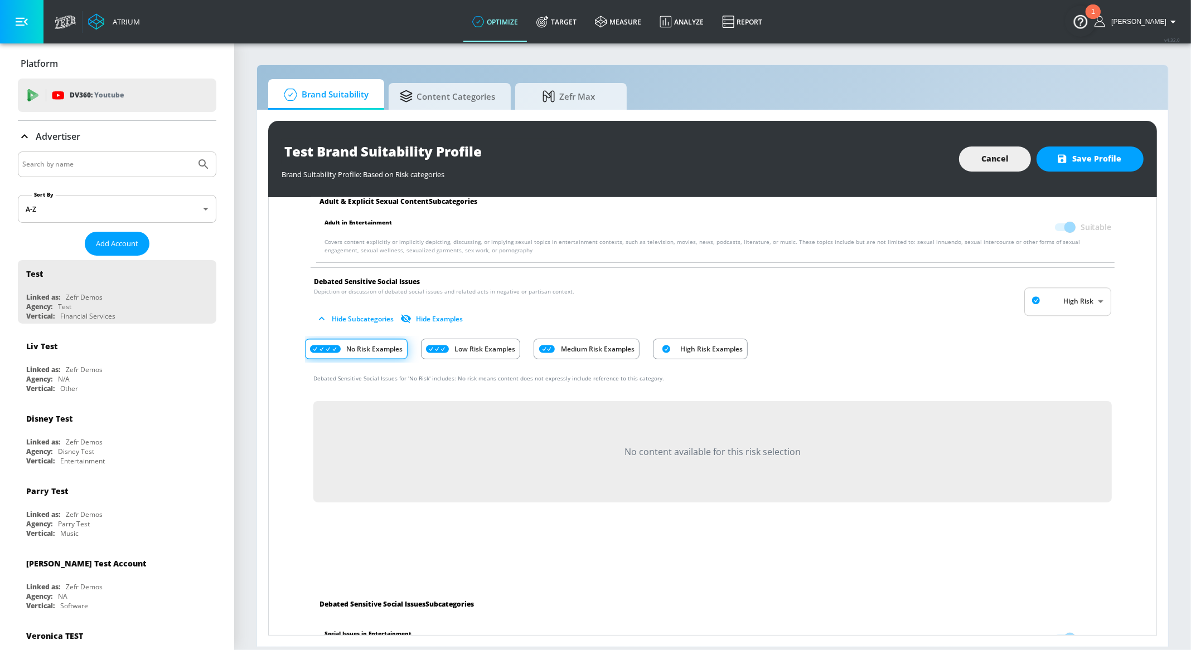
click at [500, 348] on p "Low Risk Examples" at bounding box center [484, 349] width 61 height 12
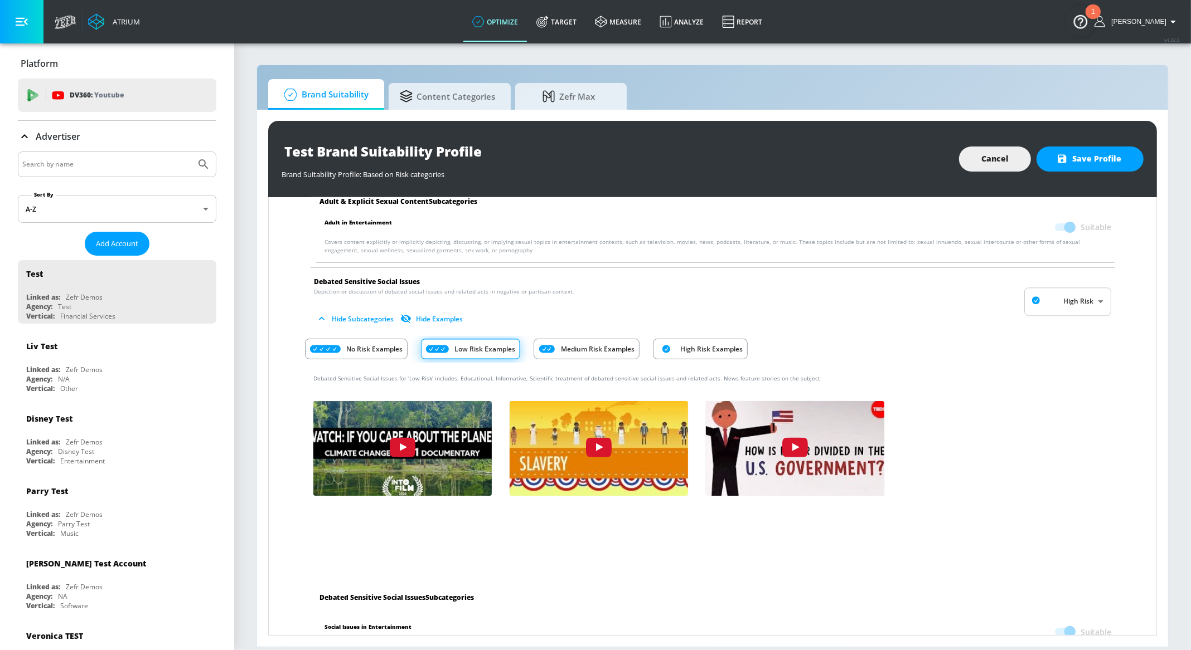
click at [574, 351] on p "Medium Risk Examples" at bounding box center [598, 349] width 74 height 12
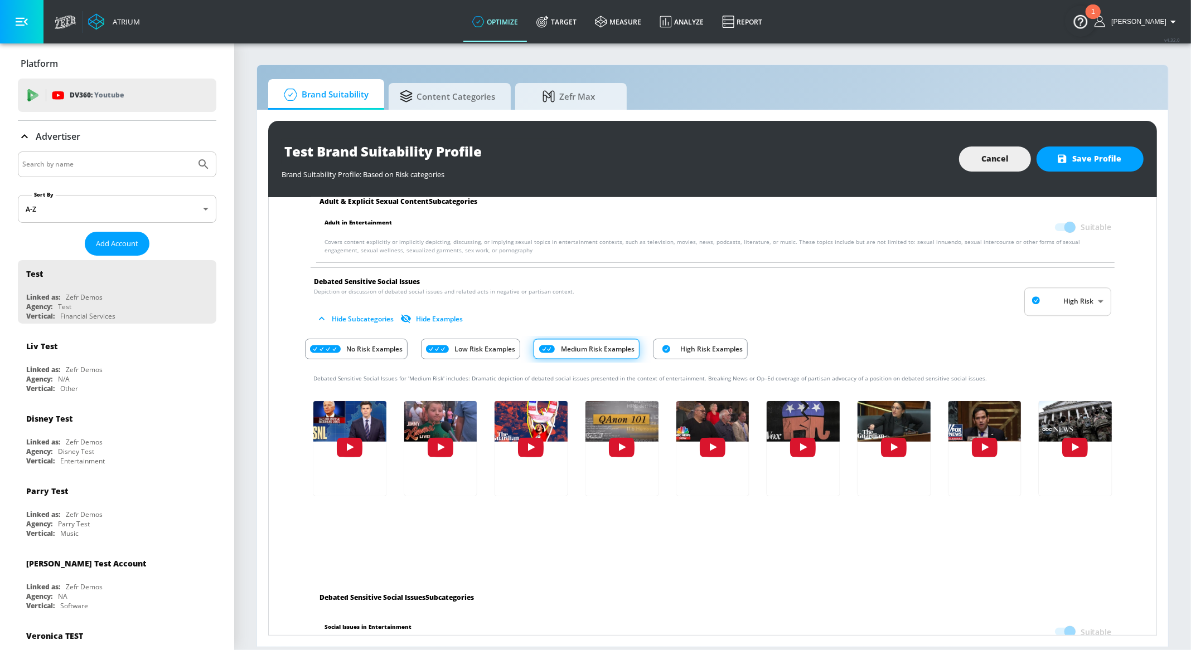
click at [672, 351] on div "High Risk Examples" at bounding box center [700, 349] width 95 height 21
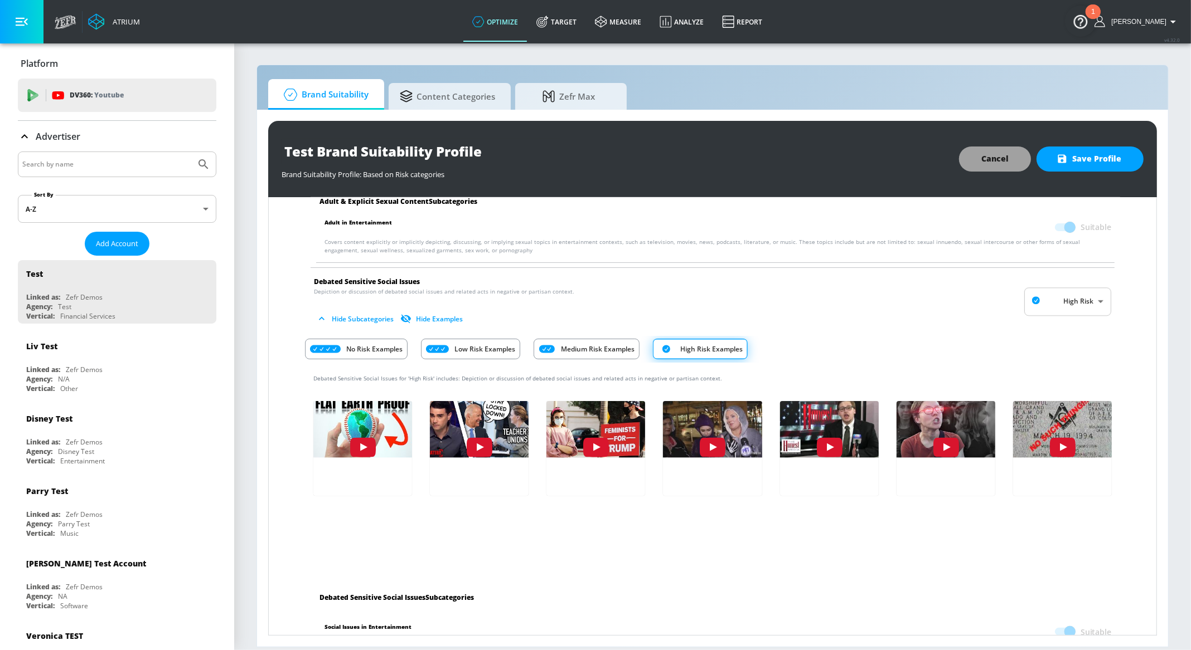
click at [993, 167] on button "Cancel" at bounding box center [995, 159] width 72 height 25
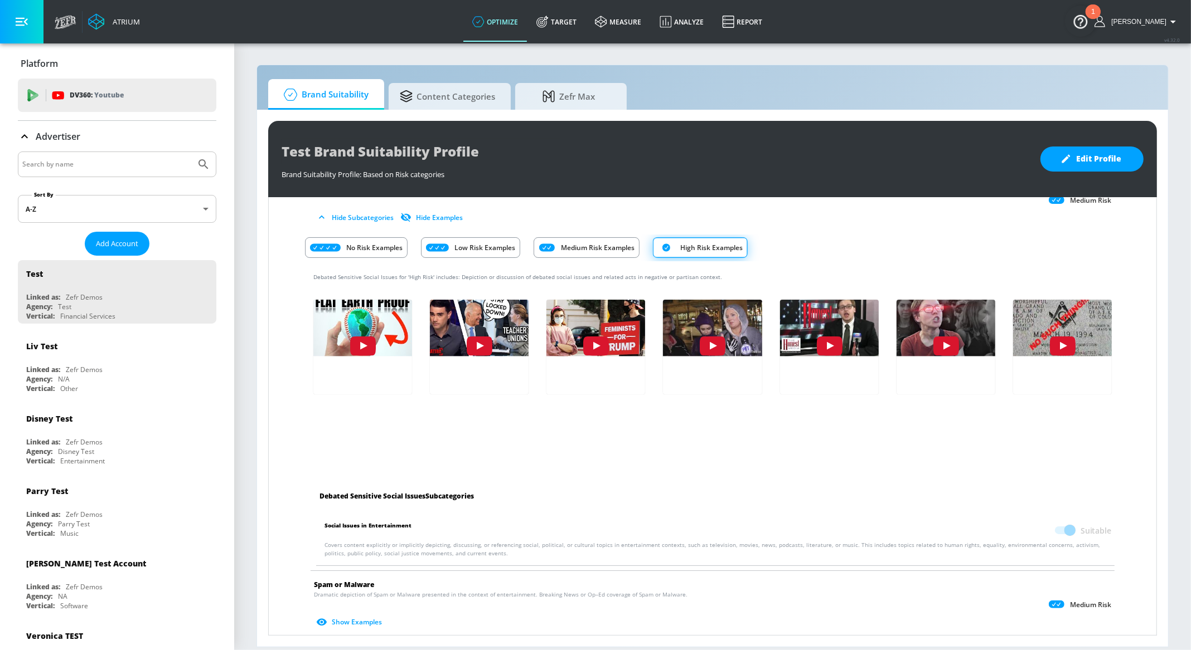
scroll to position [1056, 0]
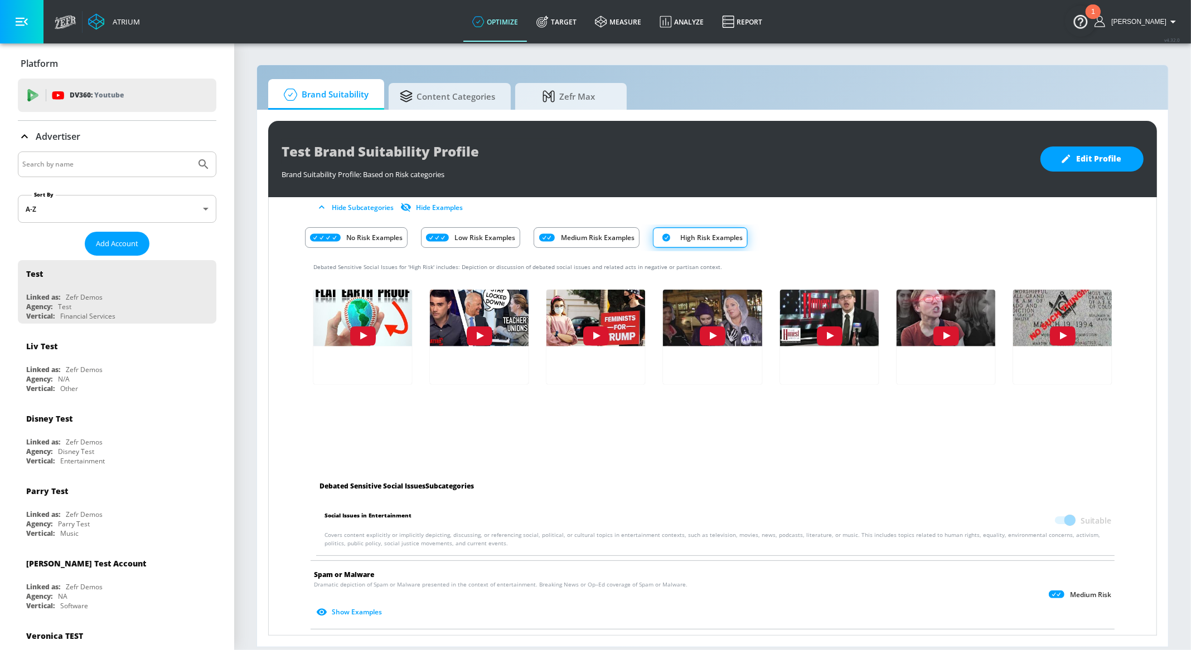
click at [1064, 523] on span at bounding box center [1064, 520] width 32 height 21
click at [488, 237] on p "Low Risk Examples" at bounding box center [484, 238] width 61 height 12
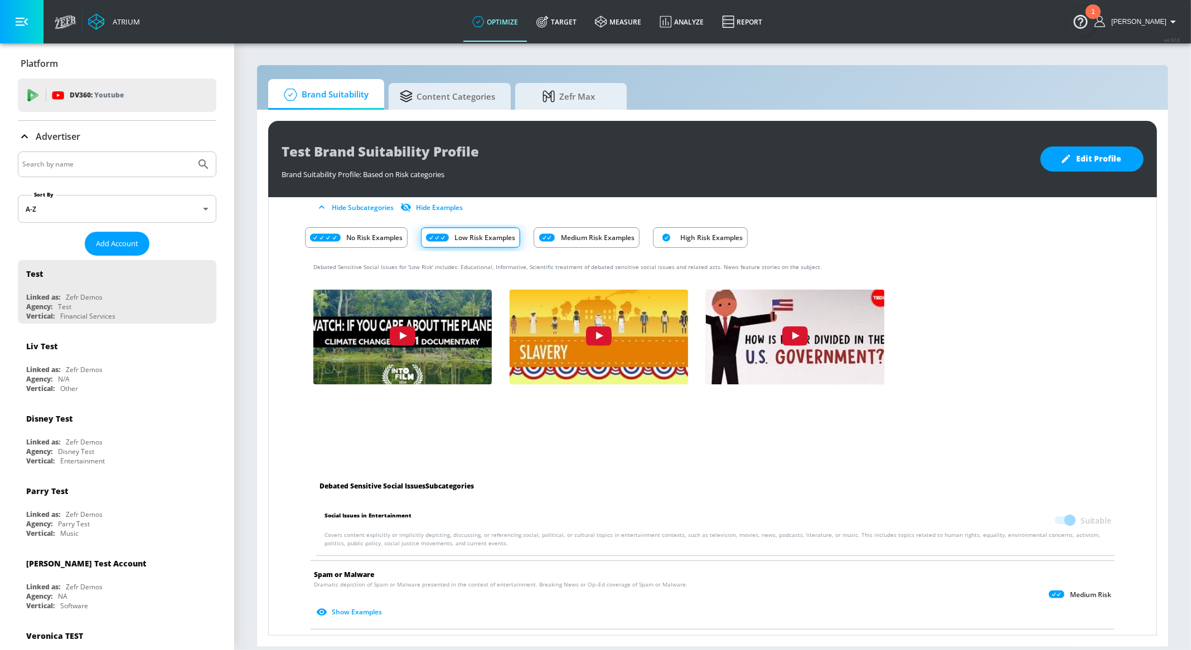
click at [575, 236] on p "Medium Risk Examples" at bounding box center [598, 238] width 74 height 12
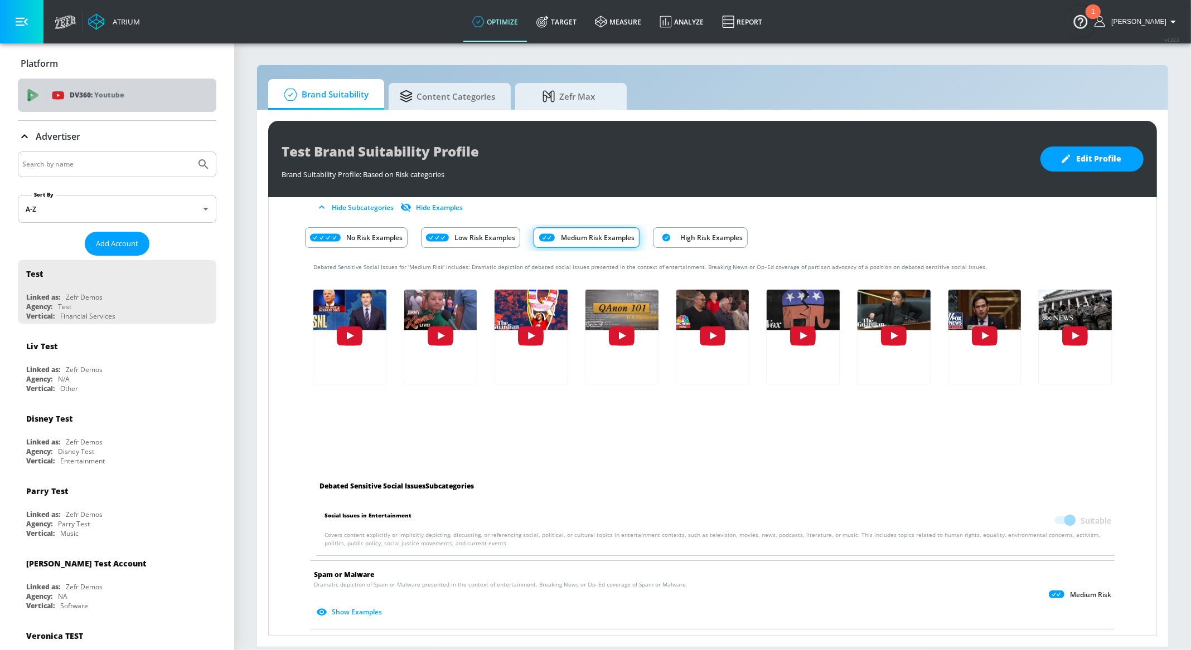
click at [139, 90] on div "DV360: Youtube" at bounding box center [130, 95] width 156 height 12
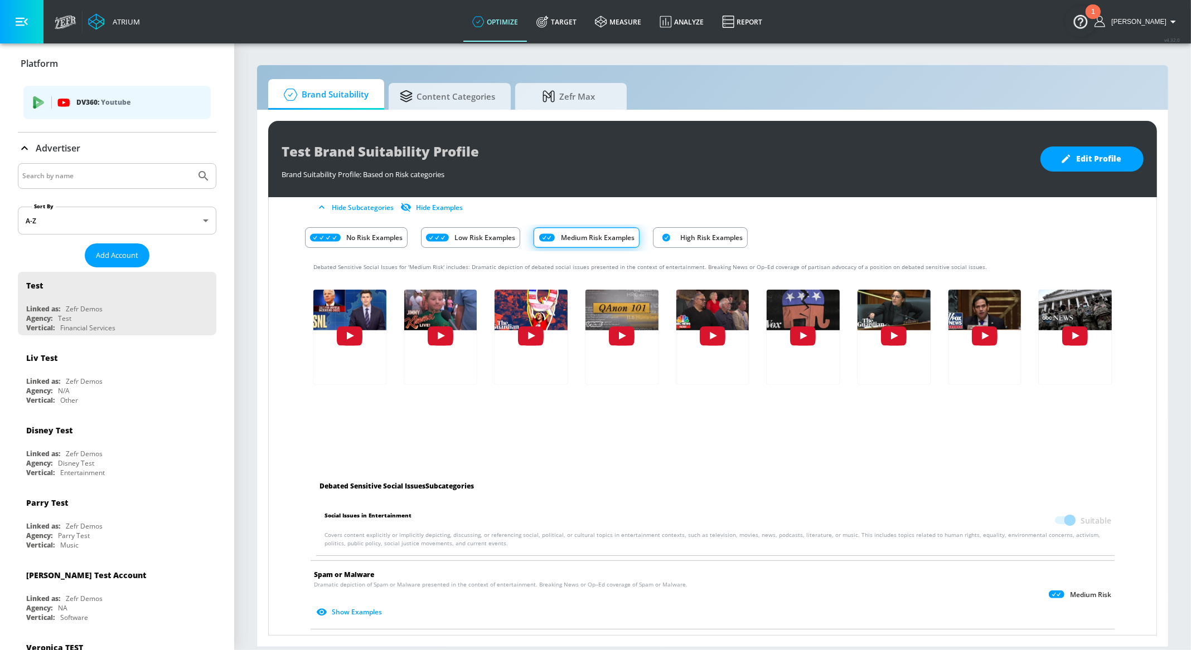
click at [139, 99] on p "DV360: Youtube" at bounding box center [138, 102] width 125 height 12
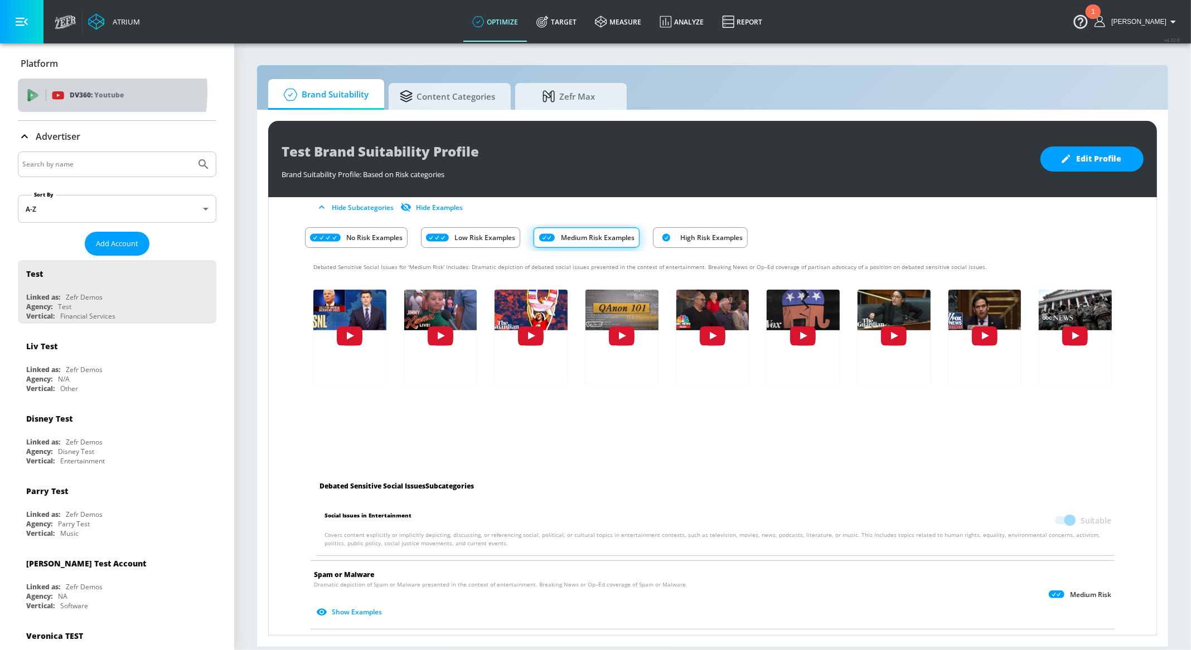
click at [38, 91] on icon at bounding box center [33, 95] width 12 height 12
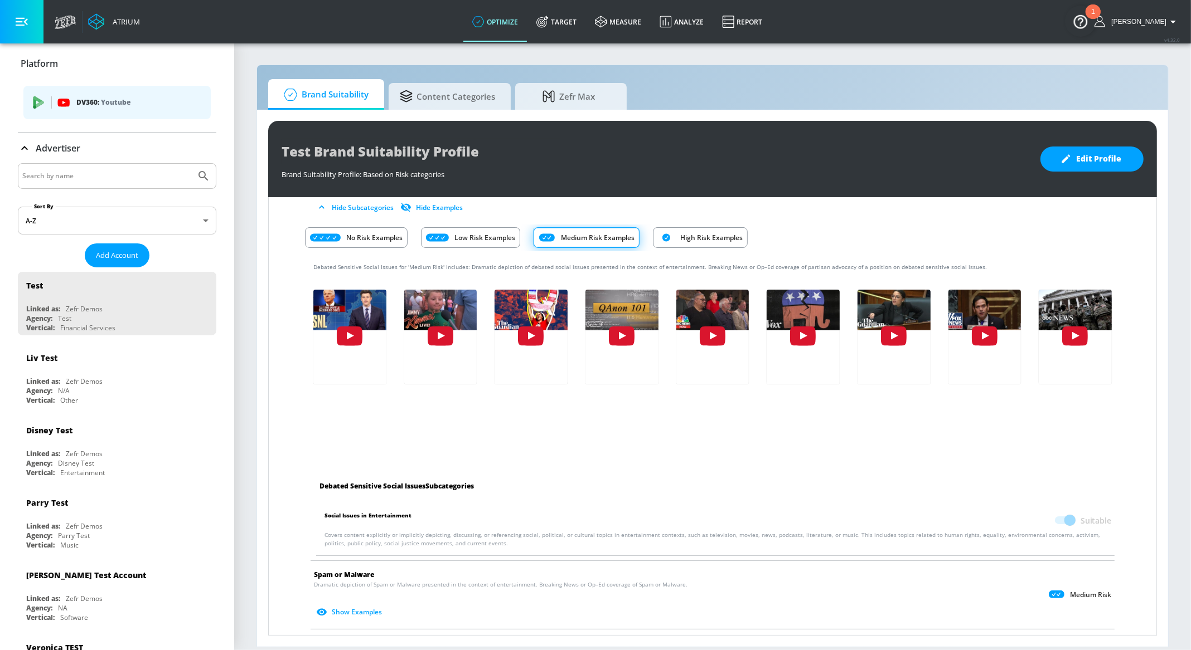
click at [41, 65] on p "Platform" at bounding box center [39, 63] width 37 height 12
click at [44, 90] on div "DV360: Youtube" at bounding box center [116, 102] width 187 height 33
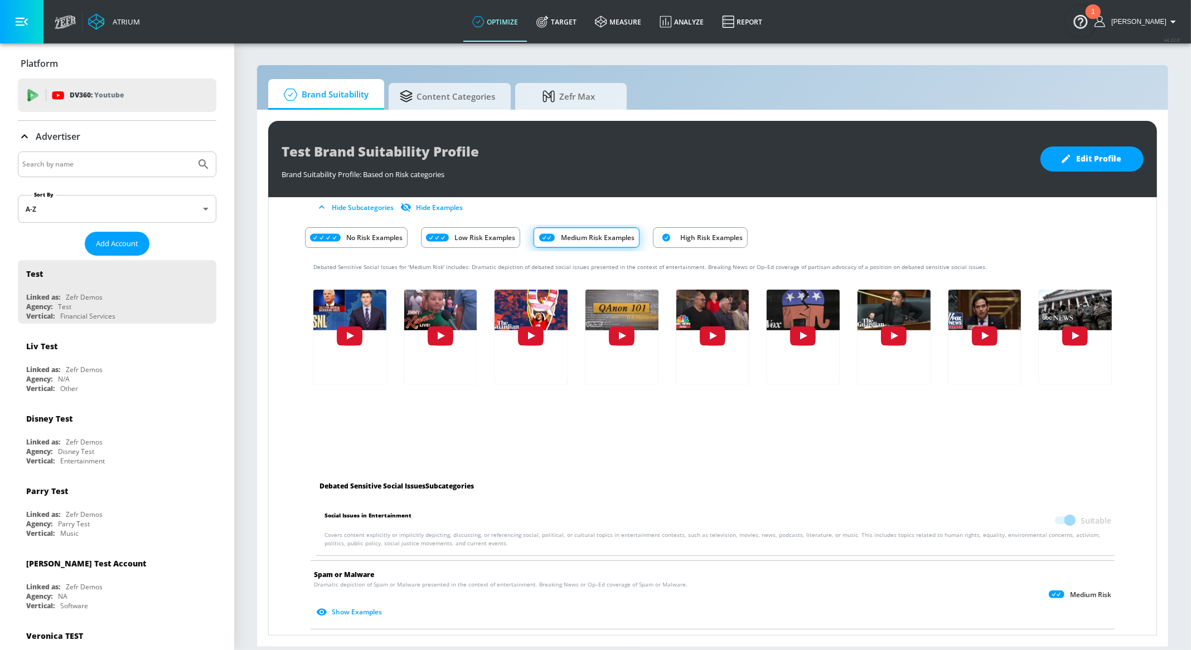
click at [1081, 22] on img "Open Resource Center, 1 new notification" at bounding box center [1080, 21] width 31 height 31
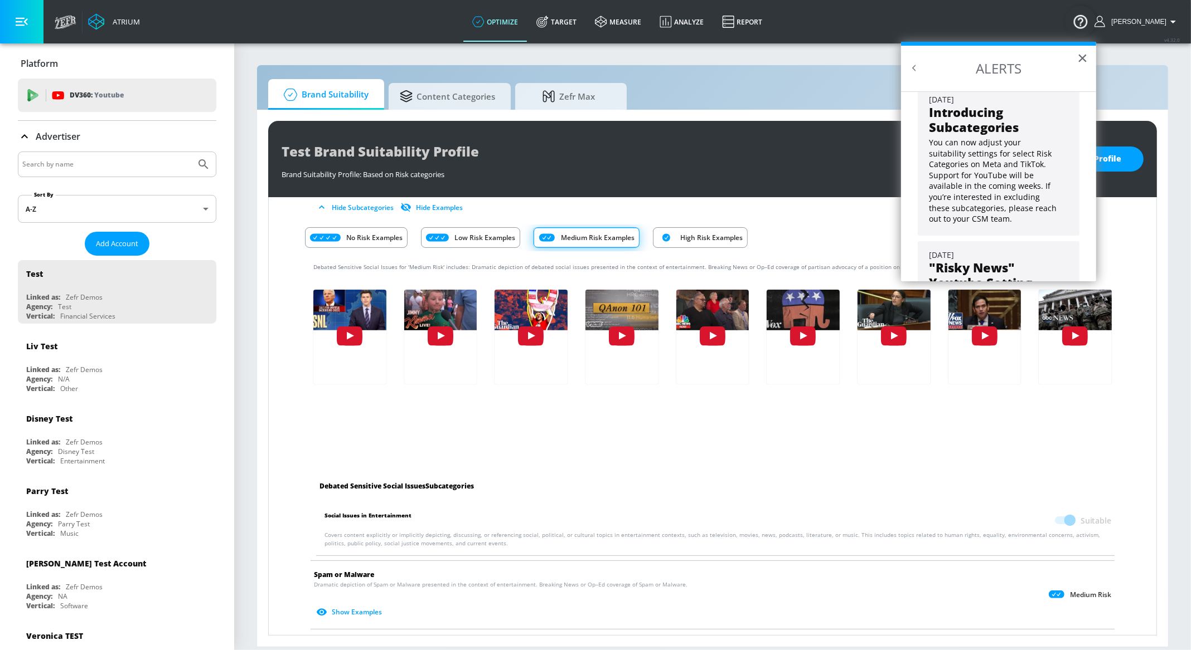
scroll to position [28, 0]
click at [1040, 117] on h3 "Introducing Subcategories" at bounding box center [993, 110] width 129 height 30
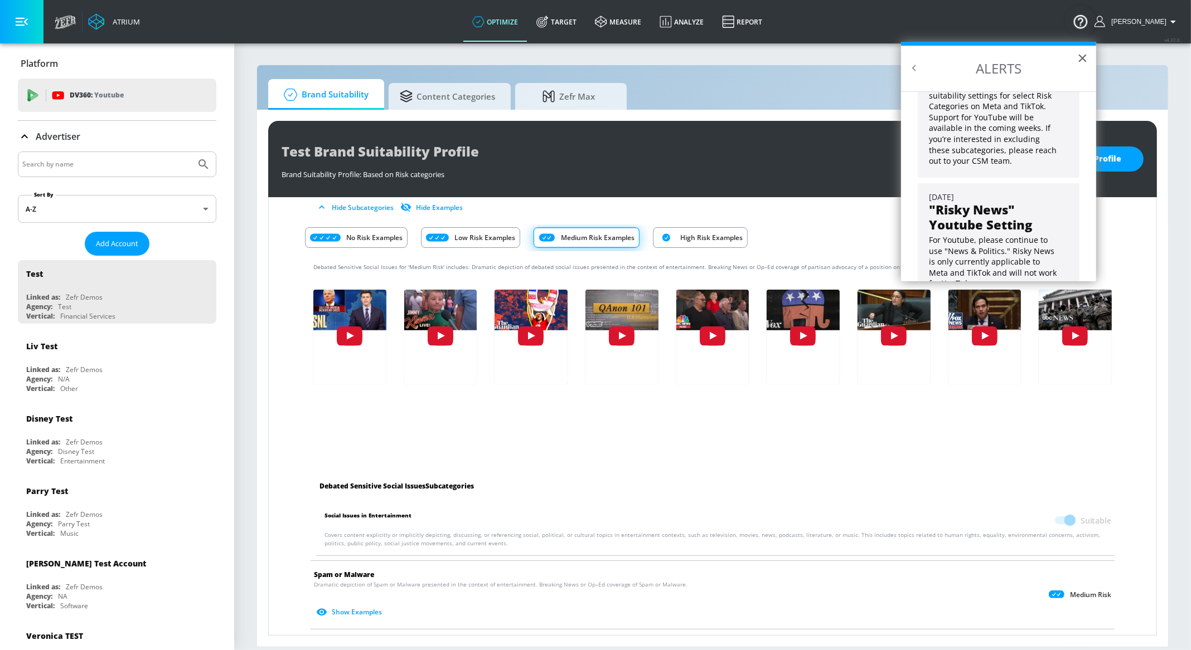
scroll to position [110, 0]
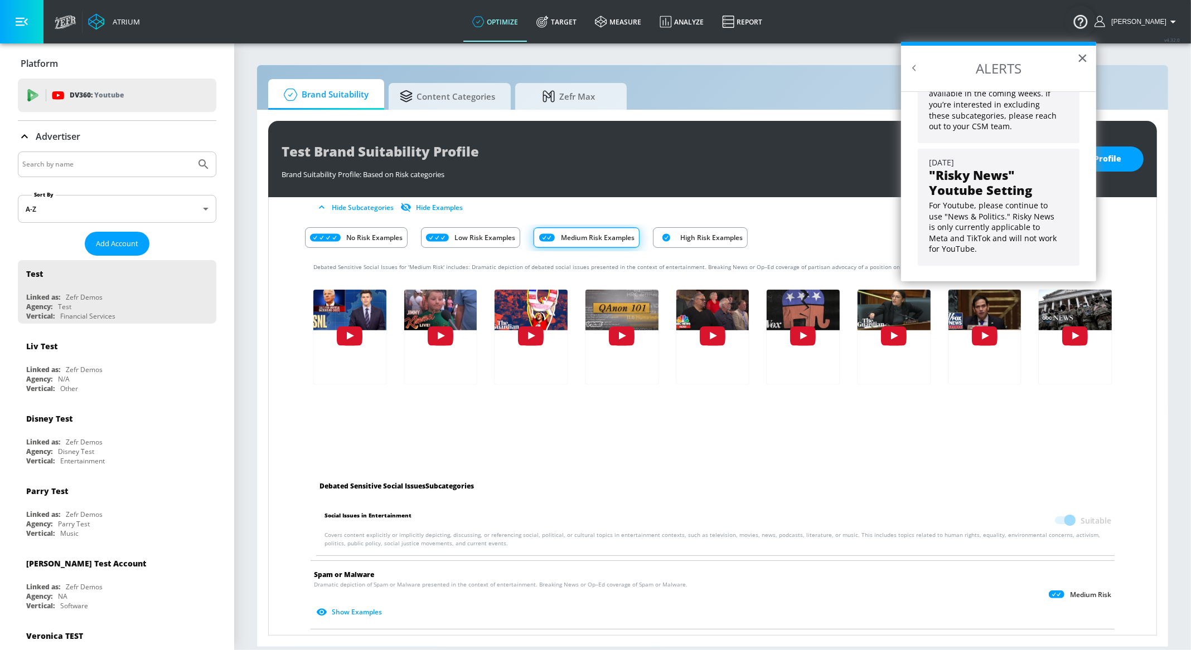
click at [1037, 163] on div "[DATE]" at bounding box center [998, 162] width 139 height 11
click at [1080, 61] on button "×" at bounding box center [1082, 58] width 11 height 18
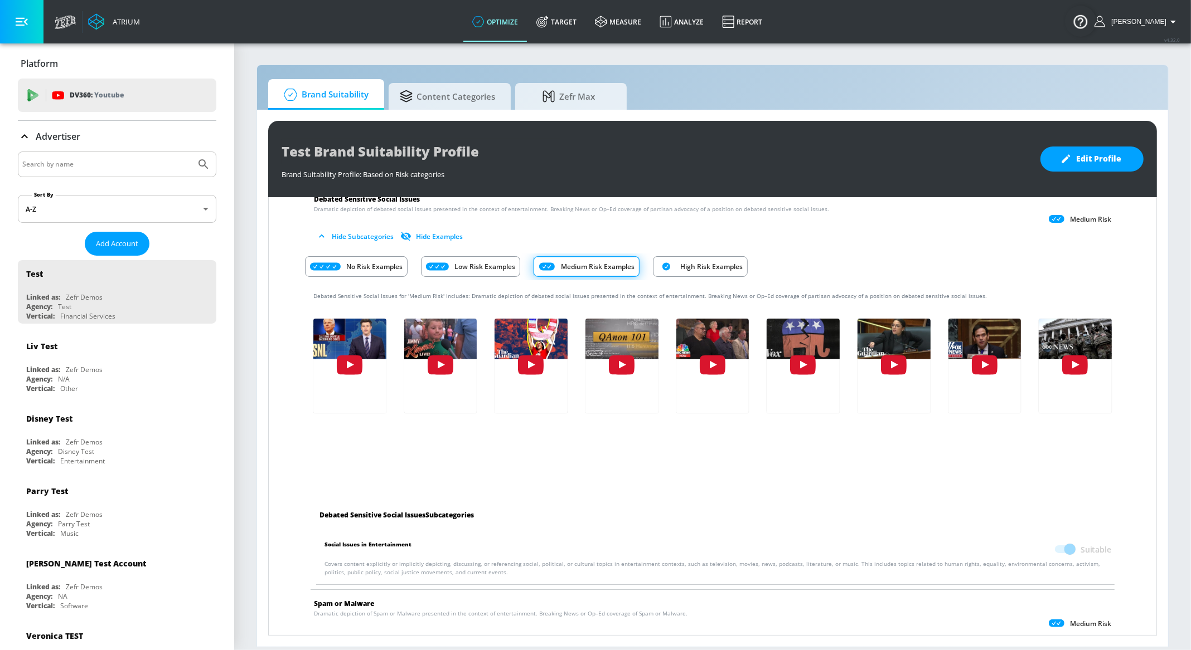
scroll to position [1016, 0]
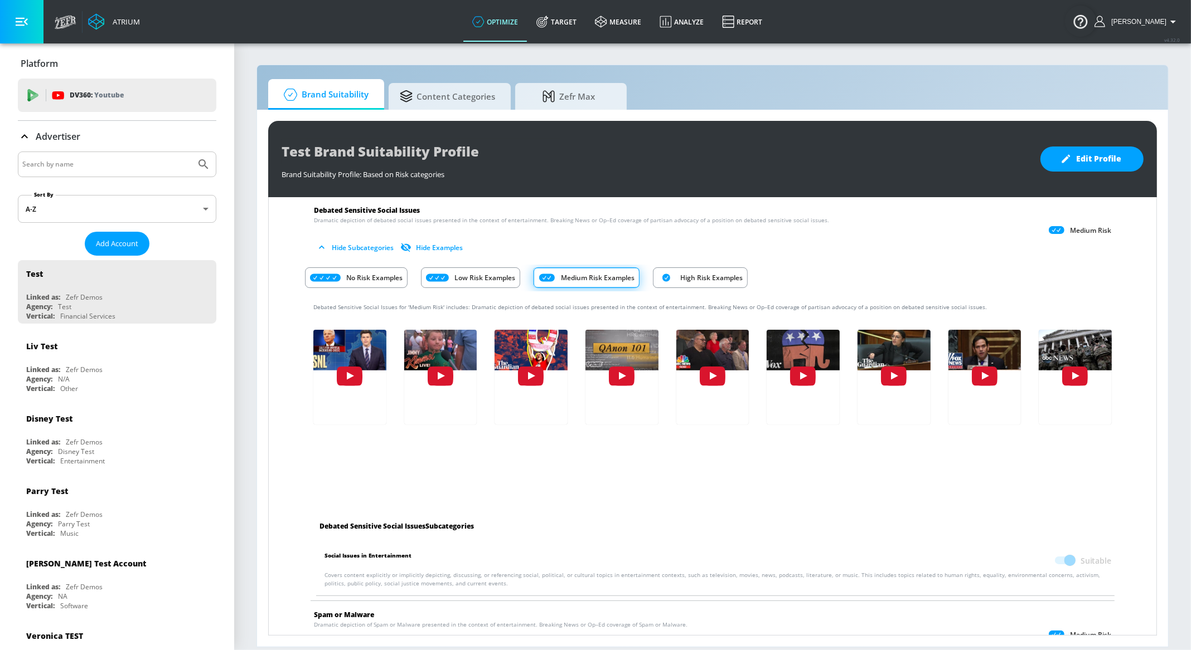
click at [365, 245] on button "Hide Subcategories" at bounding box center [356, 248] width 84 height 18
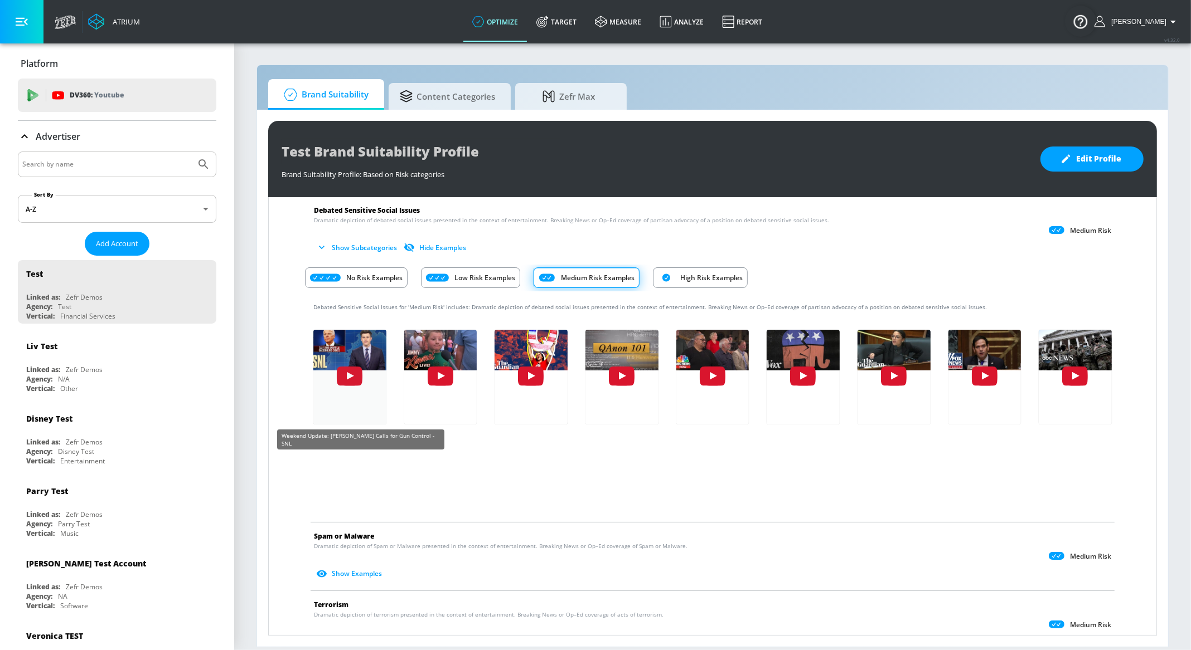
scroll to position [993, 0]
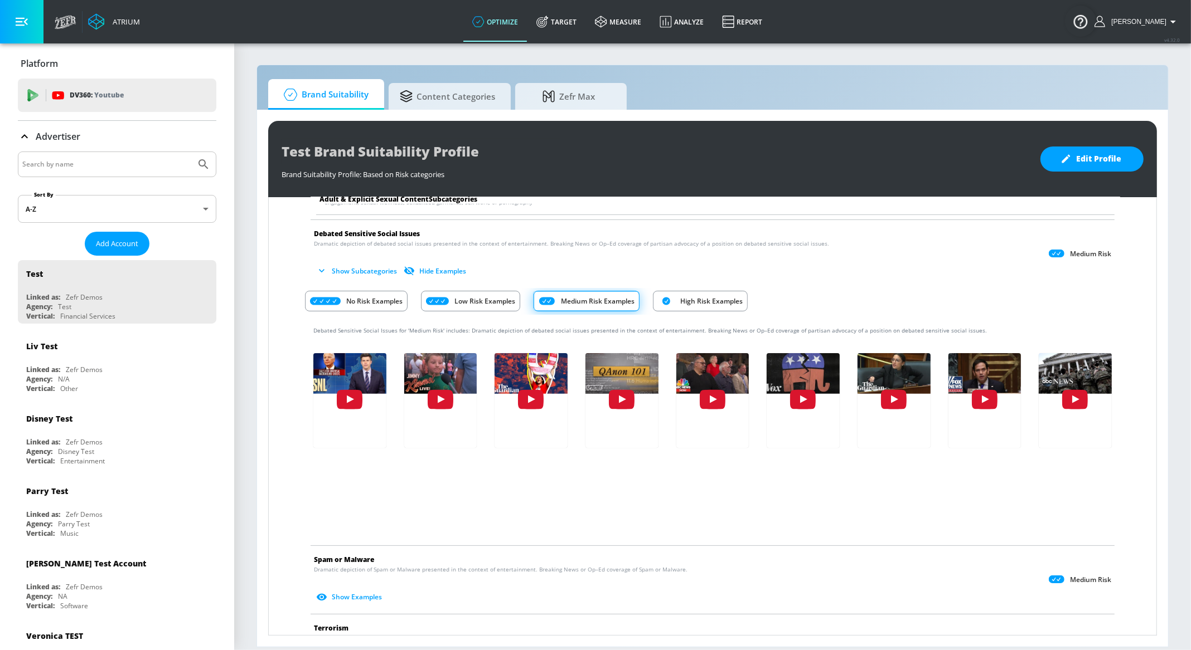
click at [470, 297] on p "Low Risk Examples" at bounding box center [484, 301] width 61 height 12
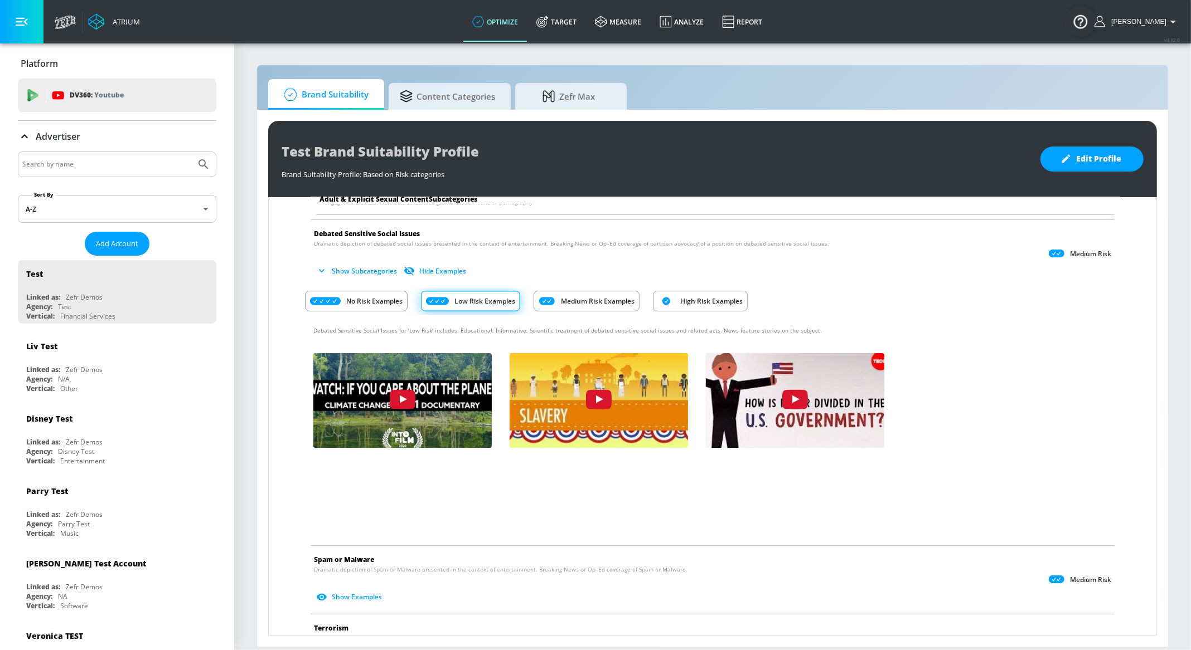
click at [571, 298] on p "Medium Risk Examples" at bounding box center [598, 301] width 74 height 12
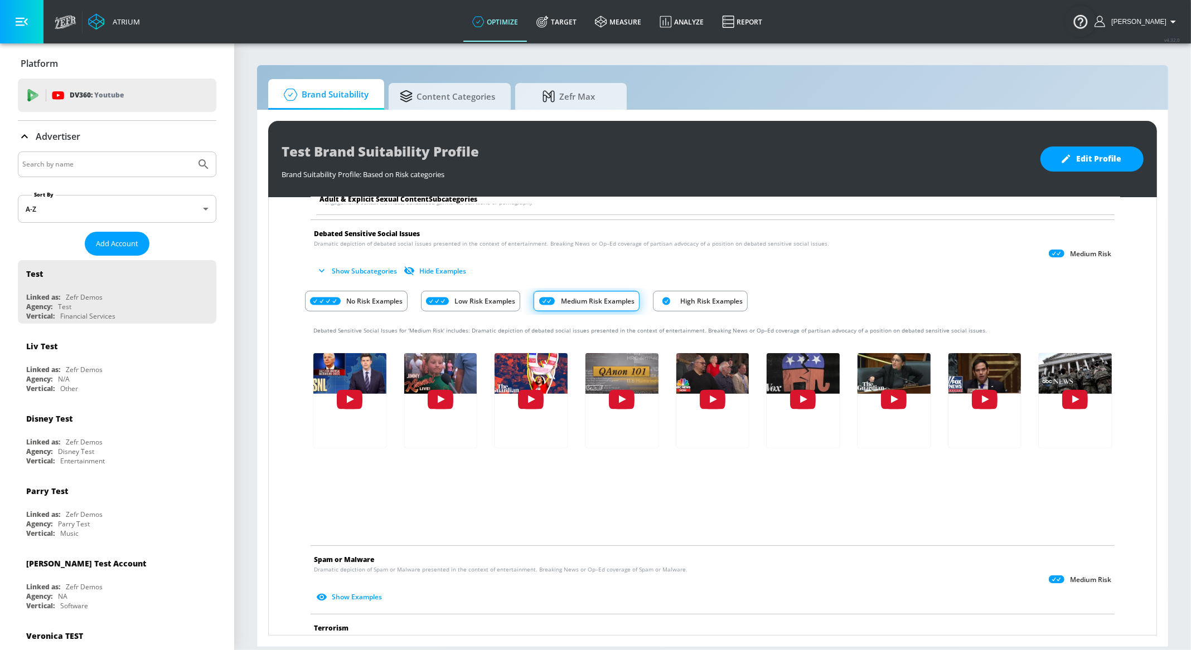
click at [707, 299] on p "High Risk Examples" at bounding box center [711, 301] width 62 height 12
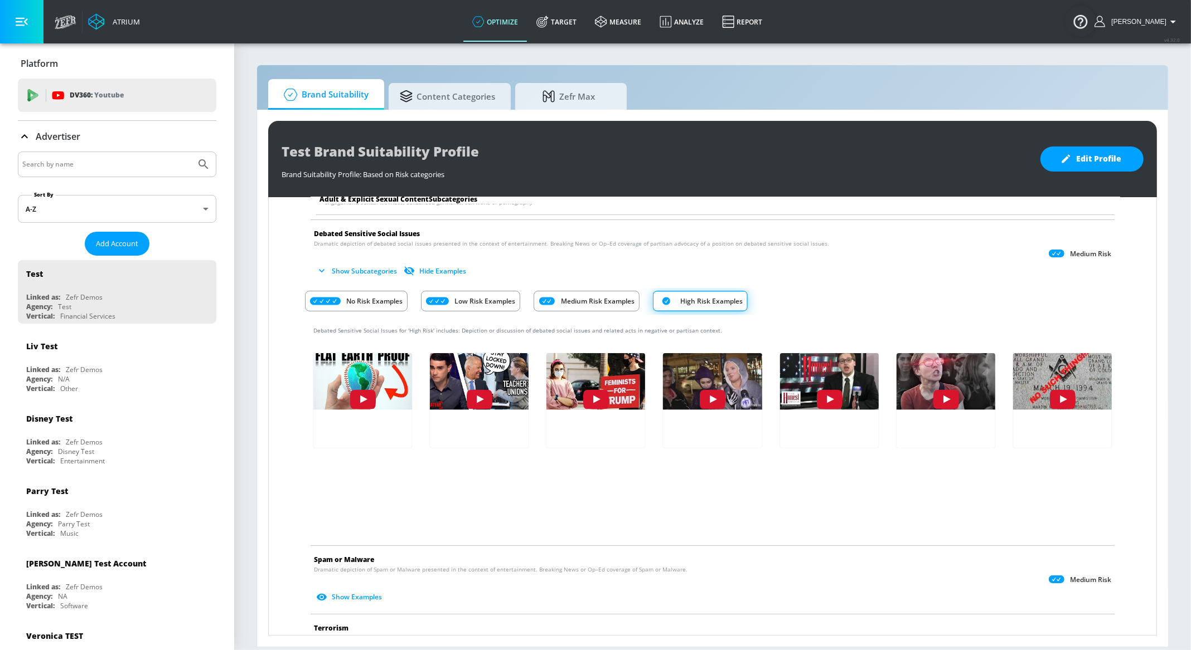
click at [599, 297] on p "Medium Risk Examples" at bounding box center [598, 301] width 74 height 12
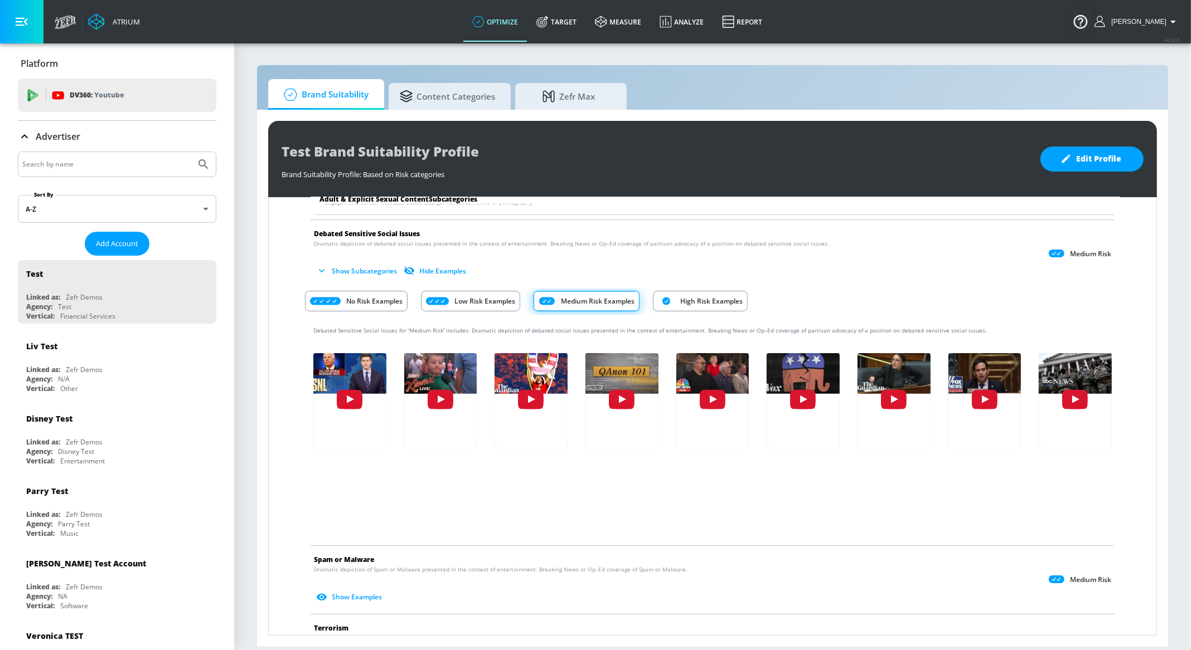
click at [493, 295] on p "Low Risk Examples" at bounding box center [484, 301] width 61 height 12
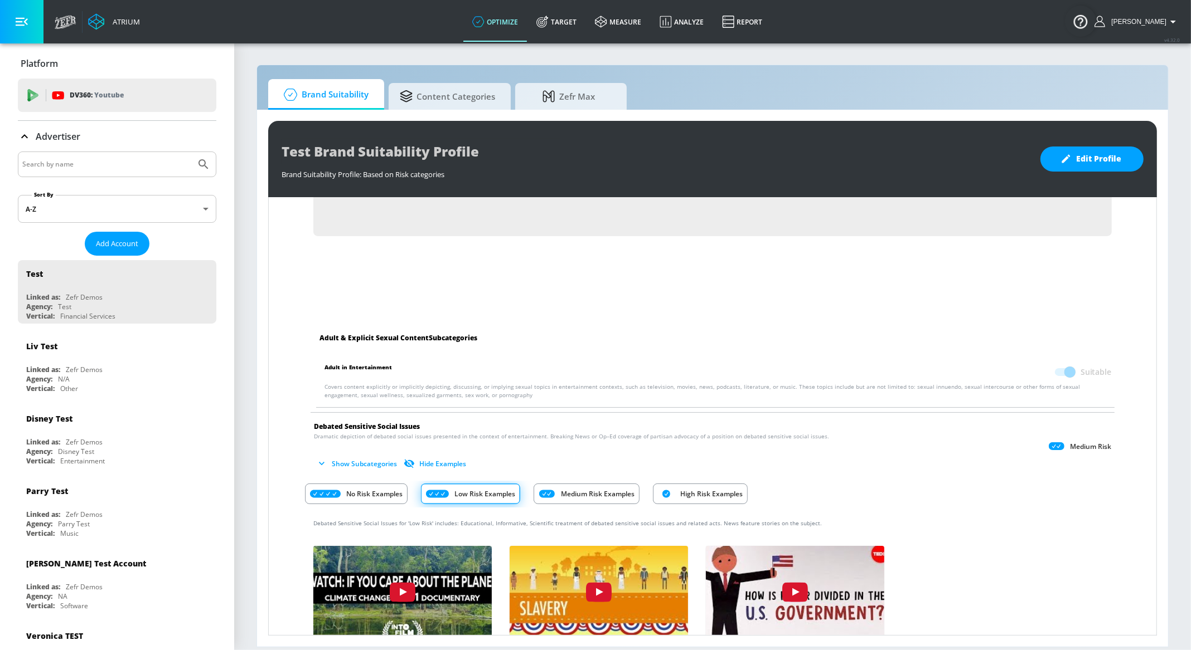
scroll to position [789, 0]
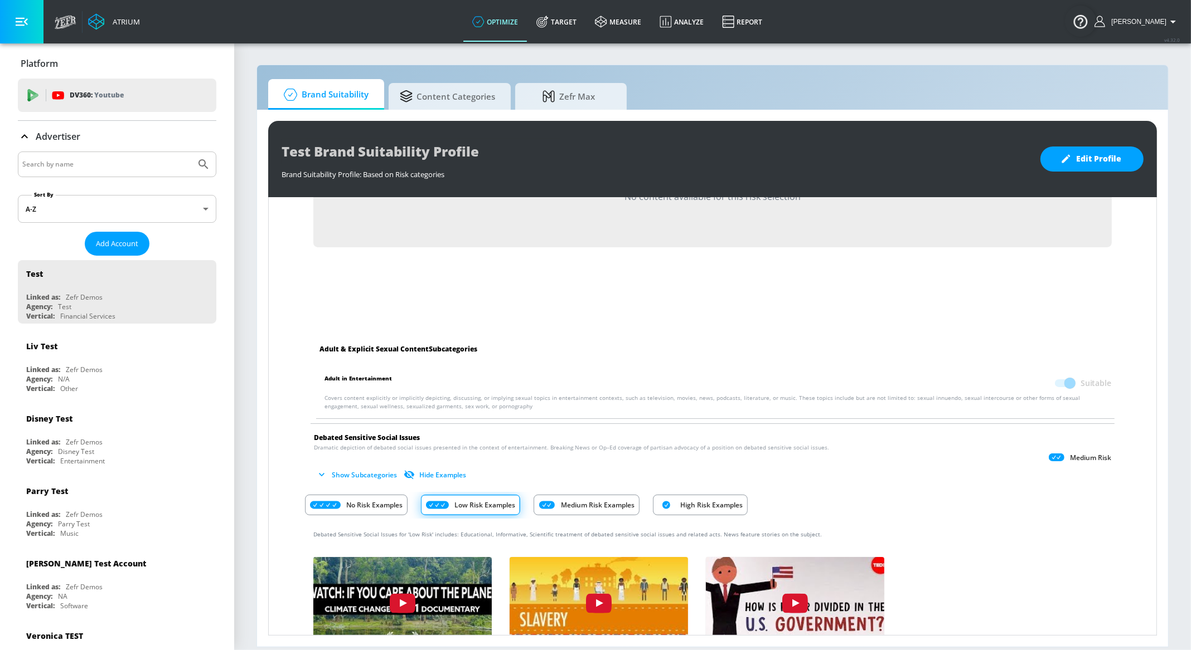
click at [361, 467] on button "Show Subcategories" at bounding box center [358, 475] width 88 height 18
click at [340, 470] on button "Hide Subcategories" at bounding box center [356, 475] width 84 height 18
click at [433, 473] on button "Hide Examples" at bounding box center [435, 475] width 69 height 18
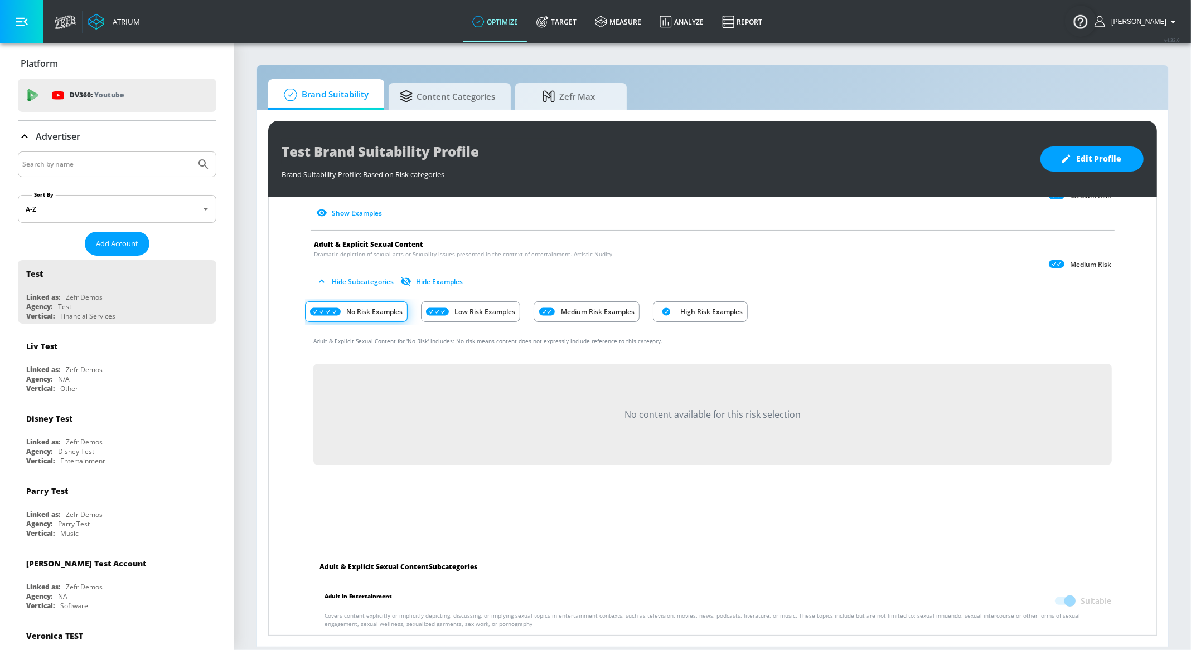
scroll to position [544, 0]
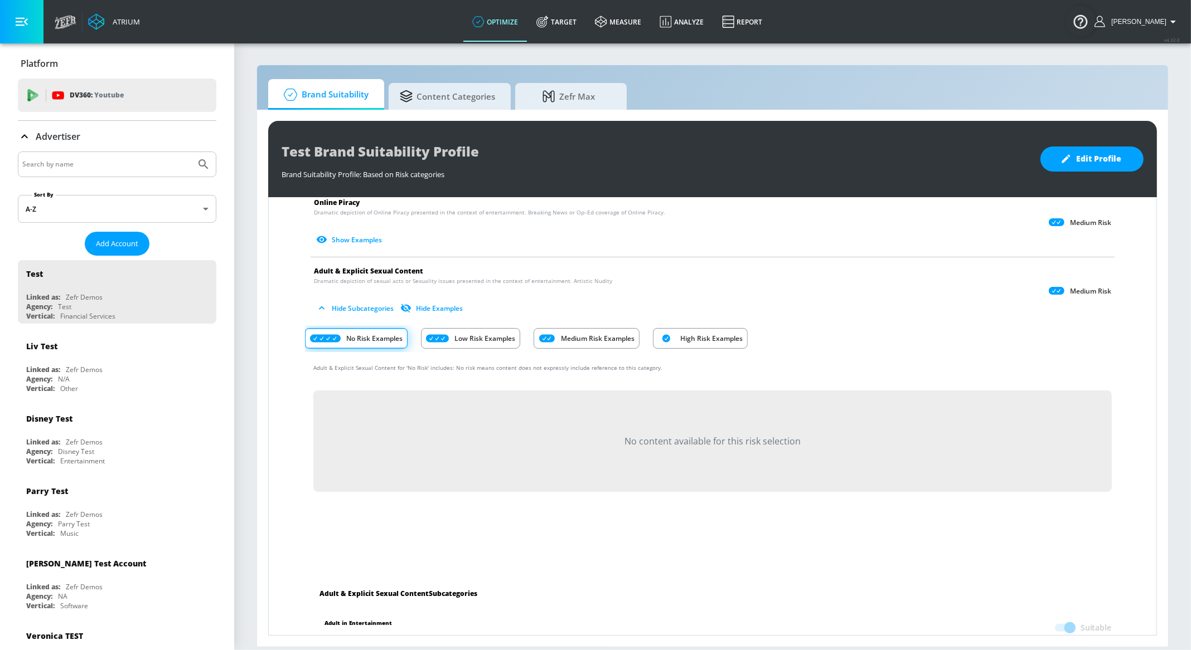
click at [357, 308] on button "Hide Subcategories" at bounding box center [356, 308] width 84 height 18
click at [430, 305] on button "Hide Examples" at bounding box center [435, 308] width 69 height 18
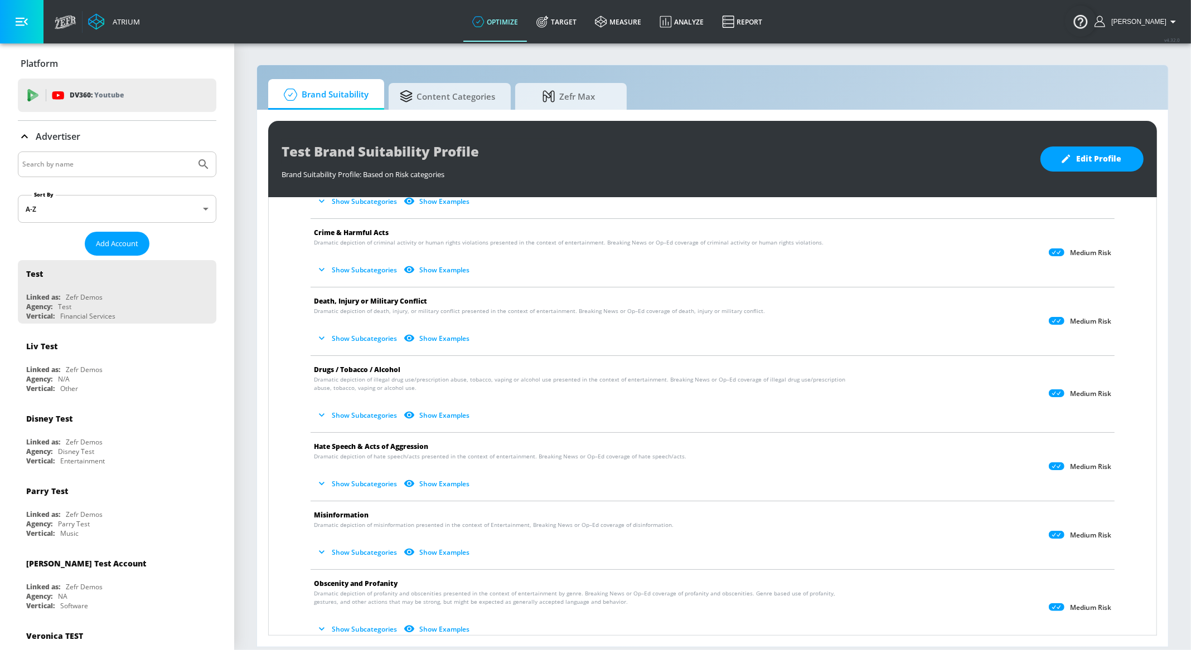
scroll to position [0, 0]
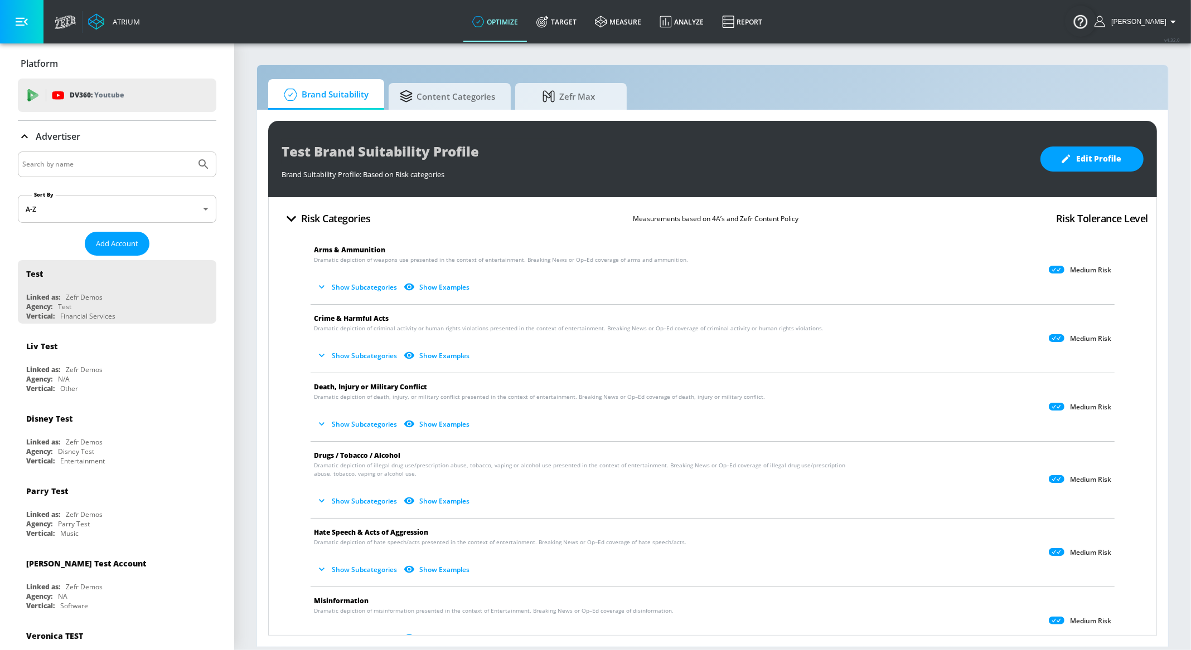
click at [427, 288] on button "Show Examples" at bounding box center [437, 287] width 72 height 18
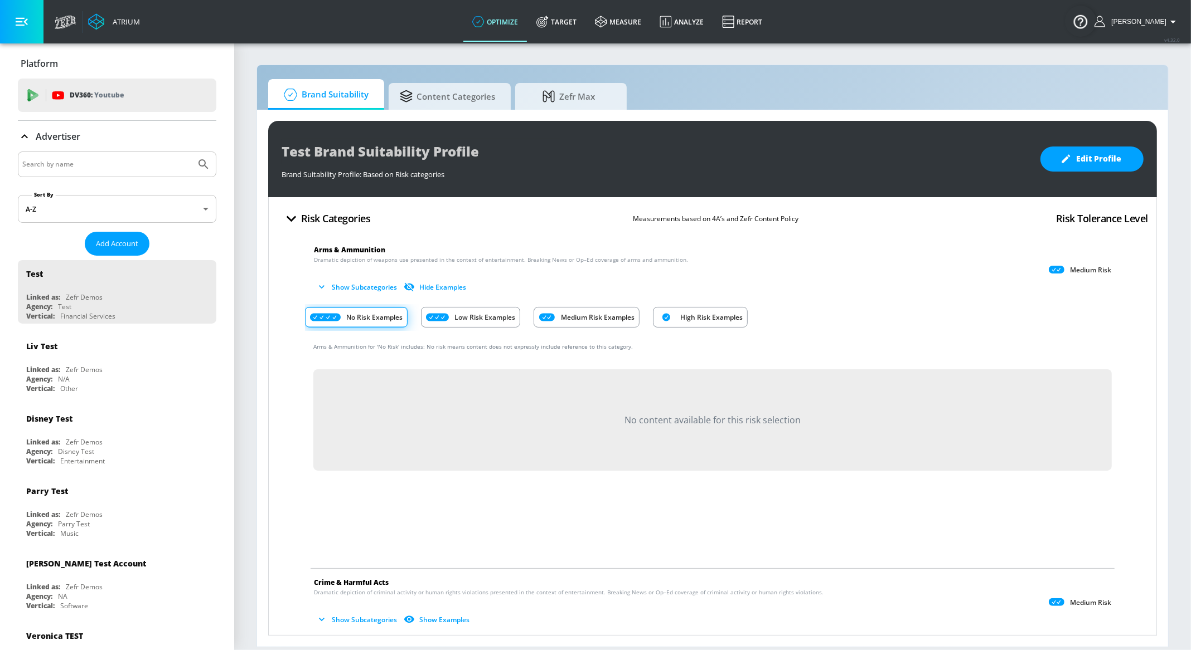
click at [615, 317] on p "Medium Risk Examples" at bounding box center [598, 318] width 74 height 12
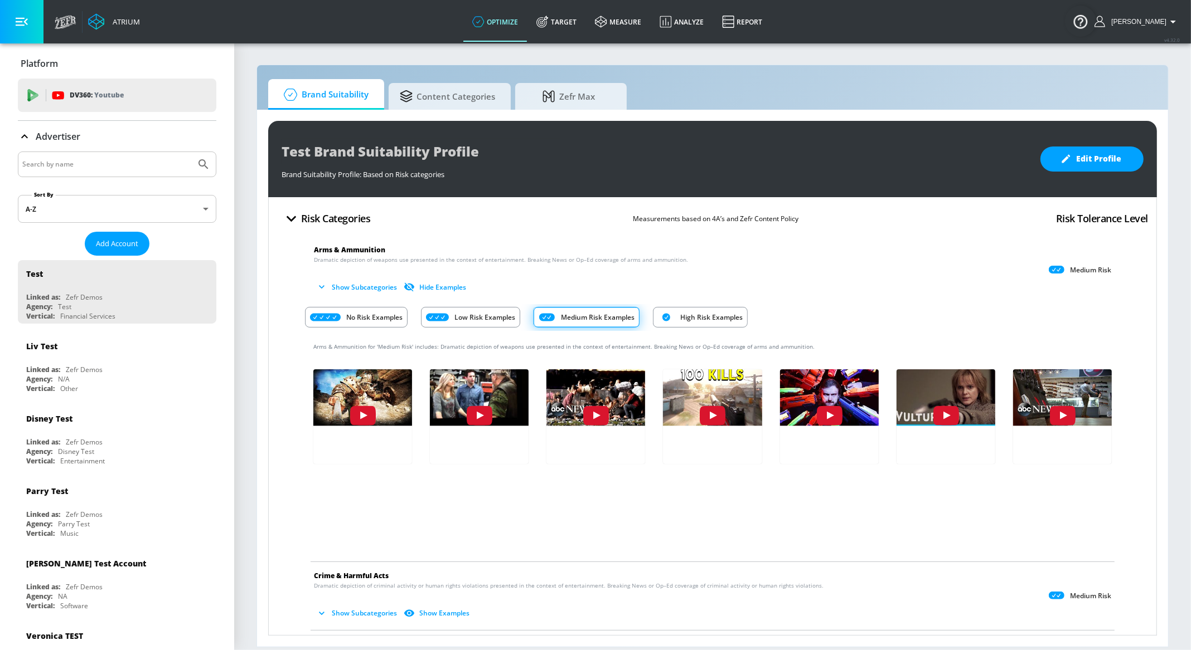
click at [480, 320] on p "Low Risk Examples" at bounding box center [484, 318] width 61 height 12
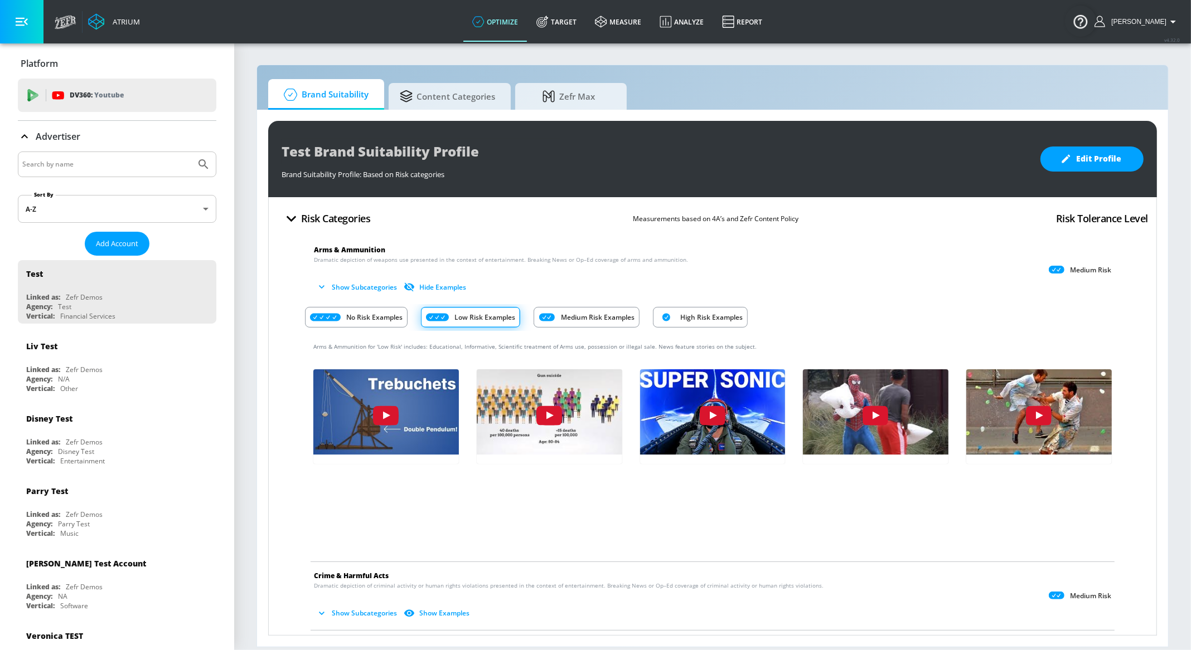
click at [715, 319] on p "High Risk Examples" at bounding box center [711, 318] width 62 height 12
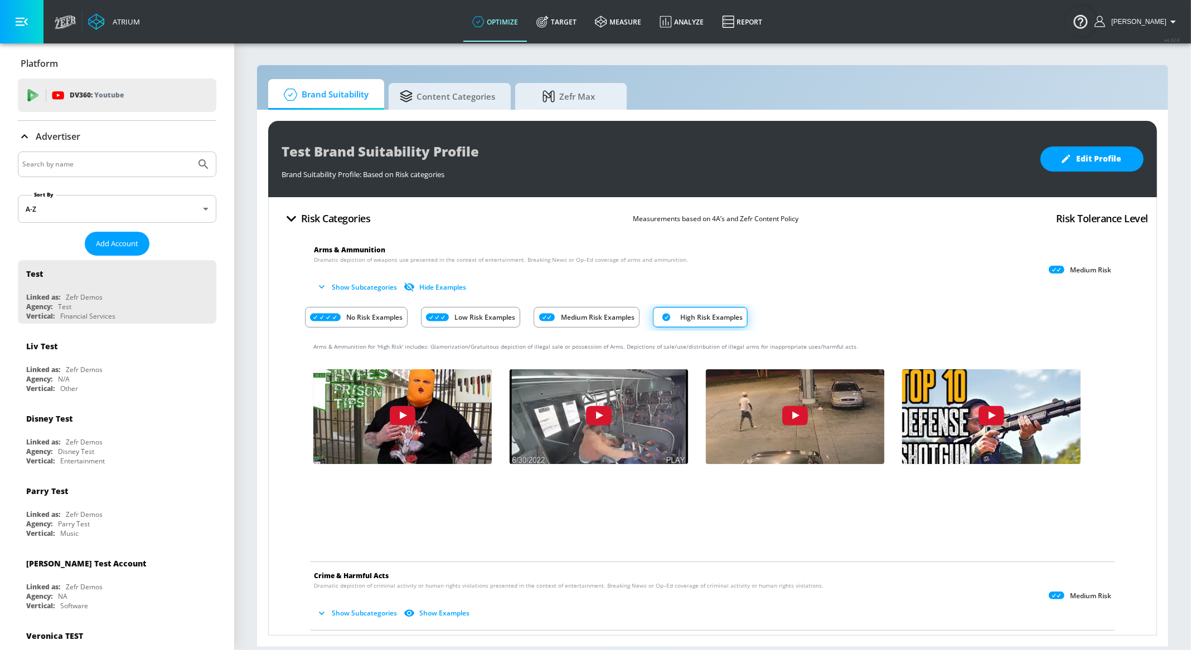
click at [601, 319] on p "Medium Risk Examples" at bounding box center [598, 318] width 74 height 12
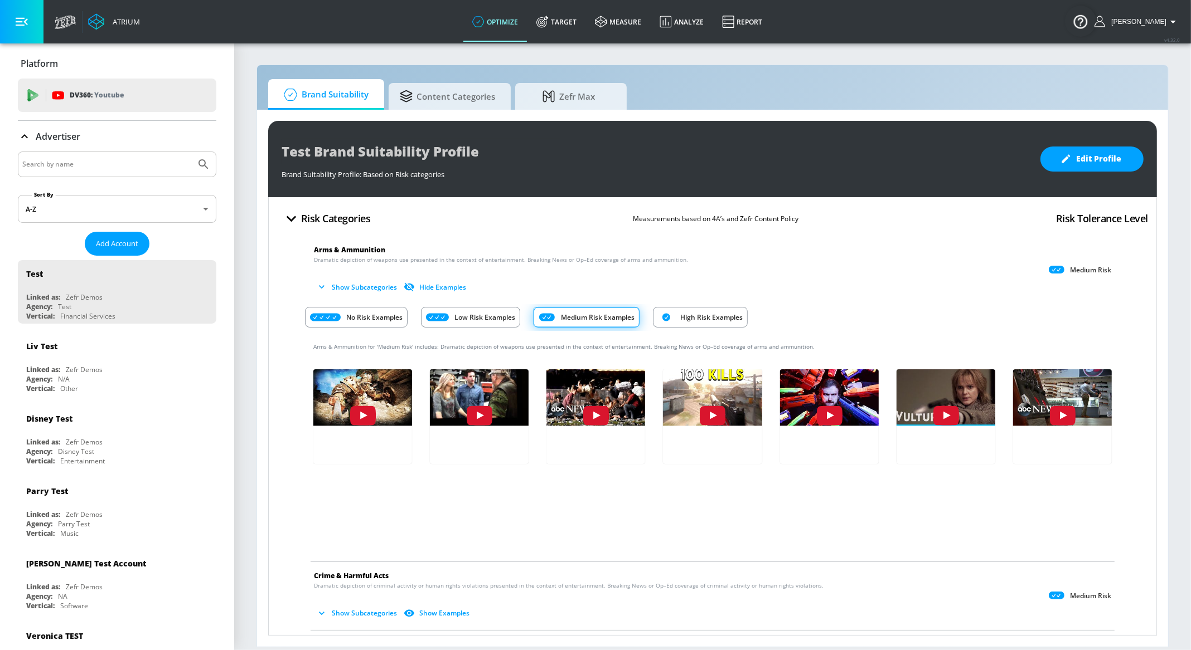
click at [467, 316] on p "Low Risk Examples" at bounding box center [484, 318] width 61 height 12
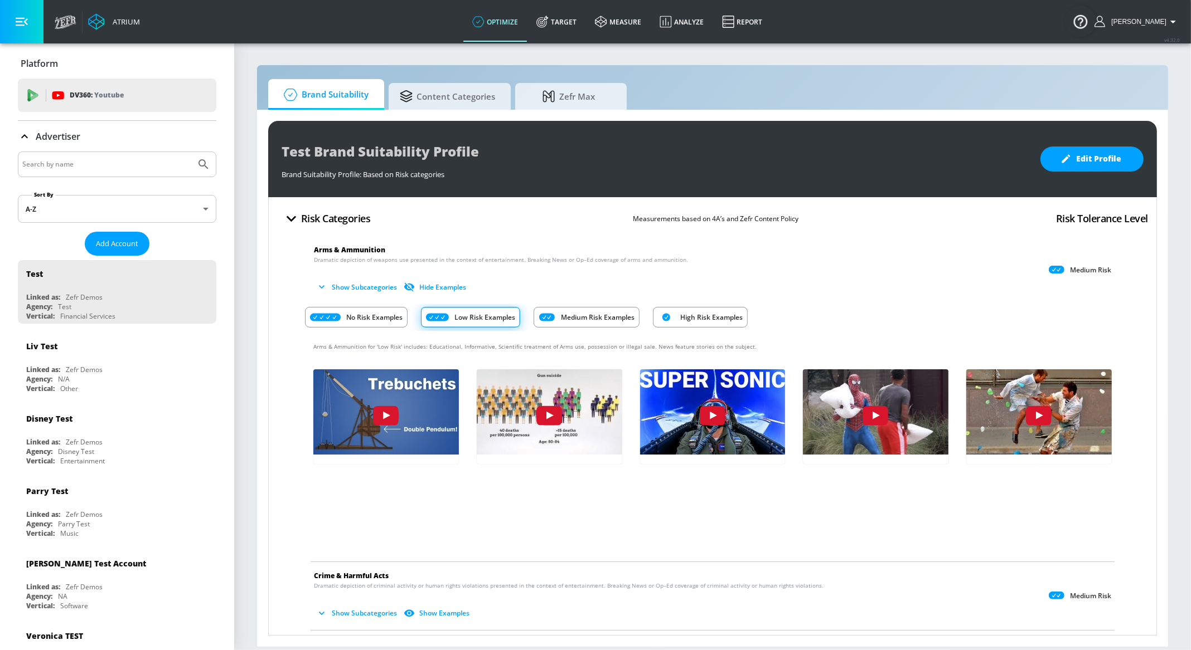
click at [569, 314] on p "Medium Risk Examples" at bounding box center [598, 318] width 74 height 12
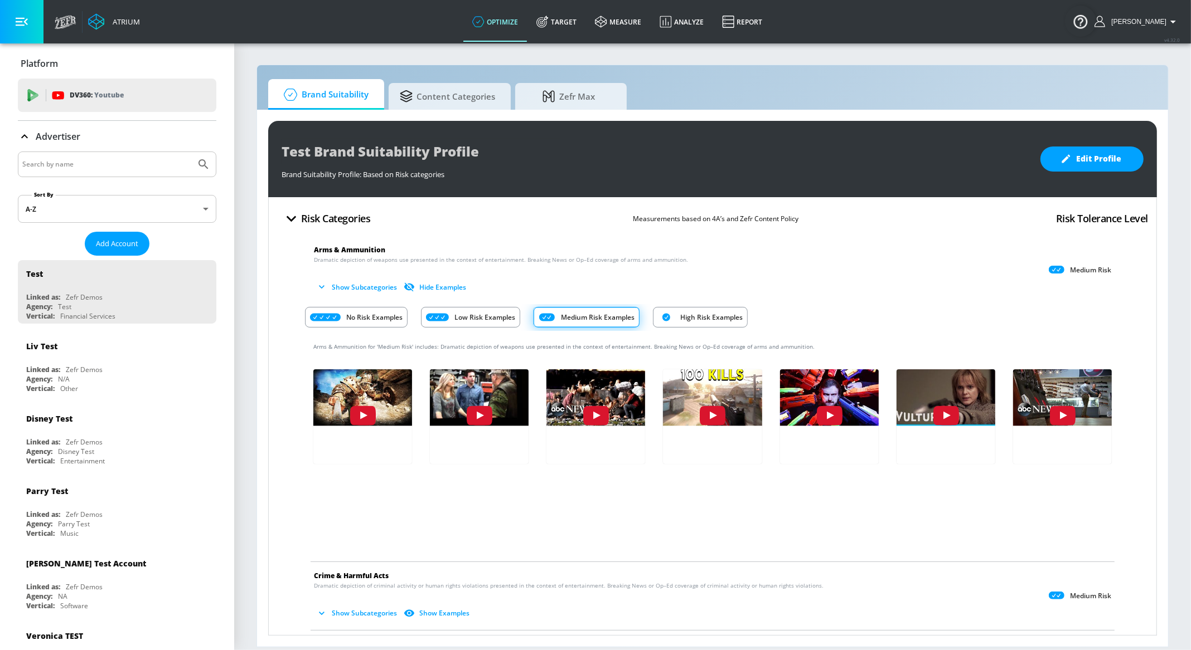
click at [707, 316] on p "High Risk Examples" at bounding box center [711, 318] width 62 height 12
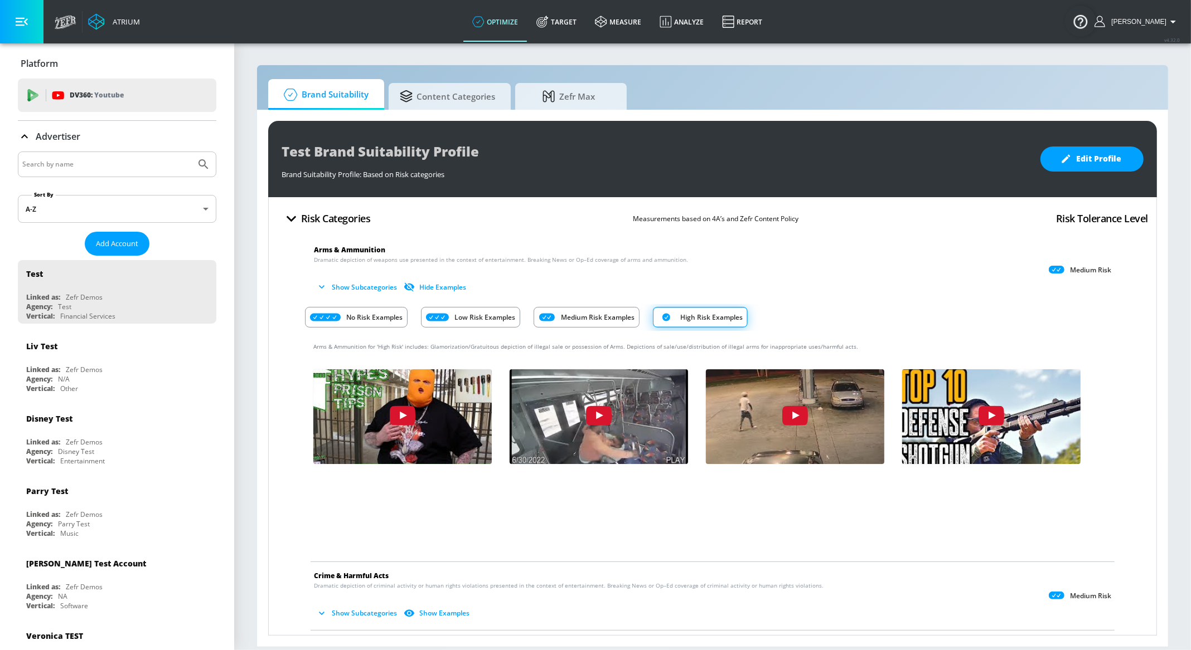
click at [589, 313] on p "Medium Risk Examples" at bounding box center [598, 318] width 74 height 12
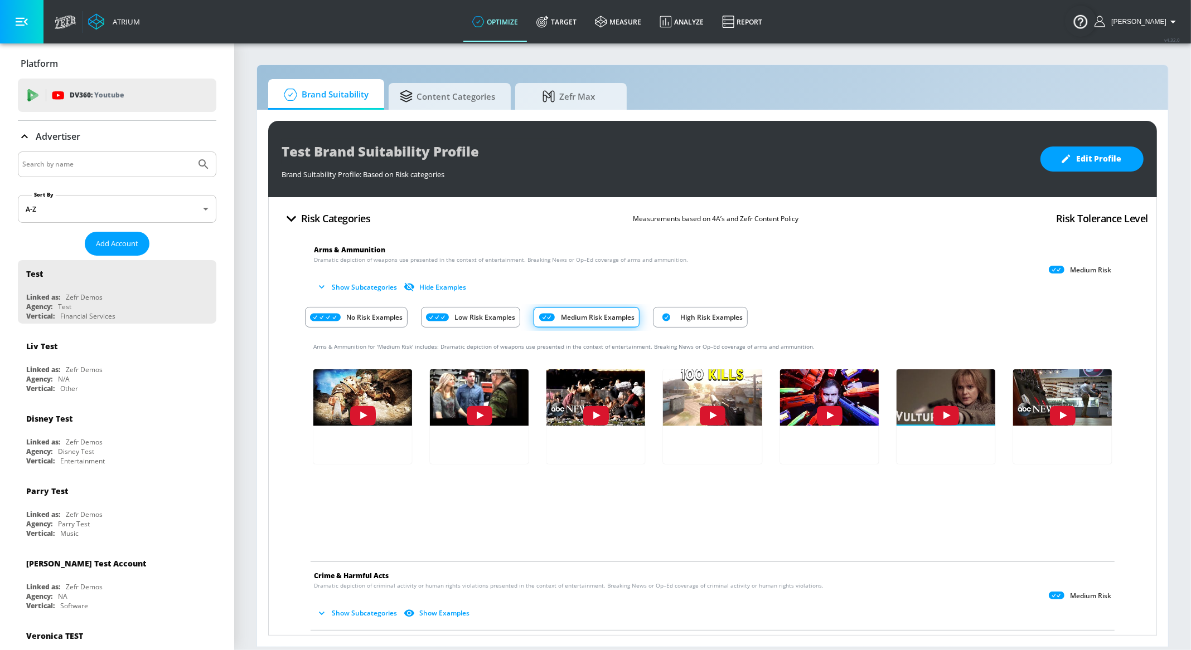
click at [482, 317] on p "Low Risk Examples" at bounding box center [484, 318] width 61 height 12
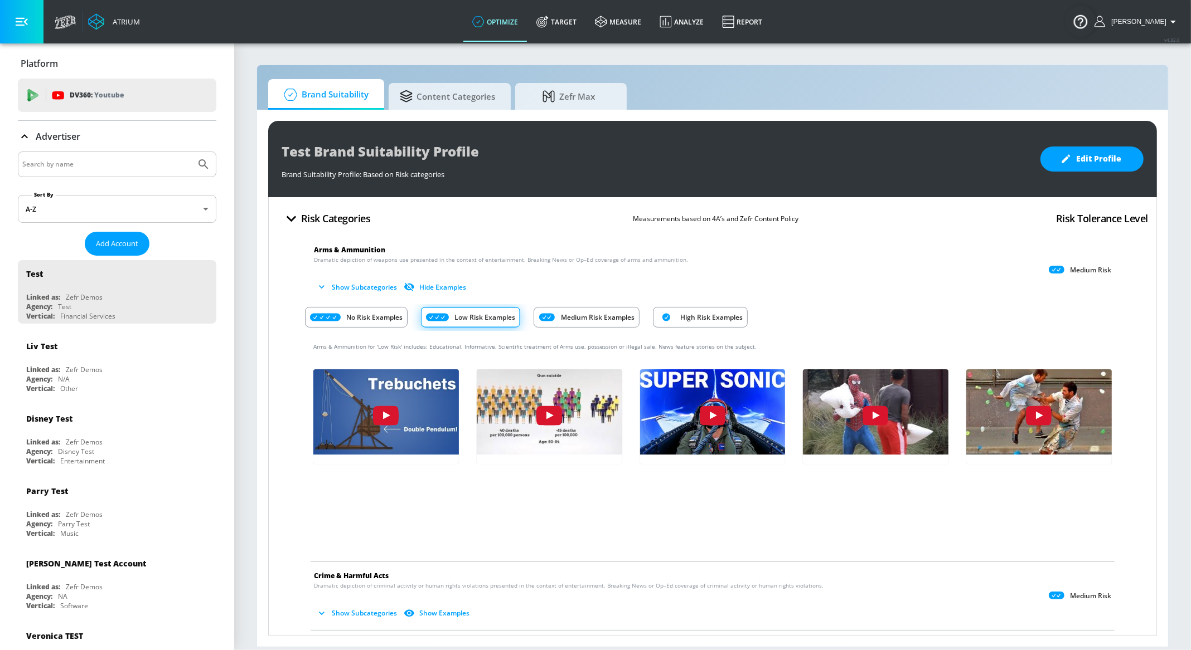
click at [735, 322] on p "High Risk Examples" at bounding box center [711, 318] width 62 height 12
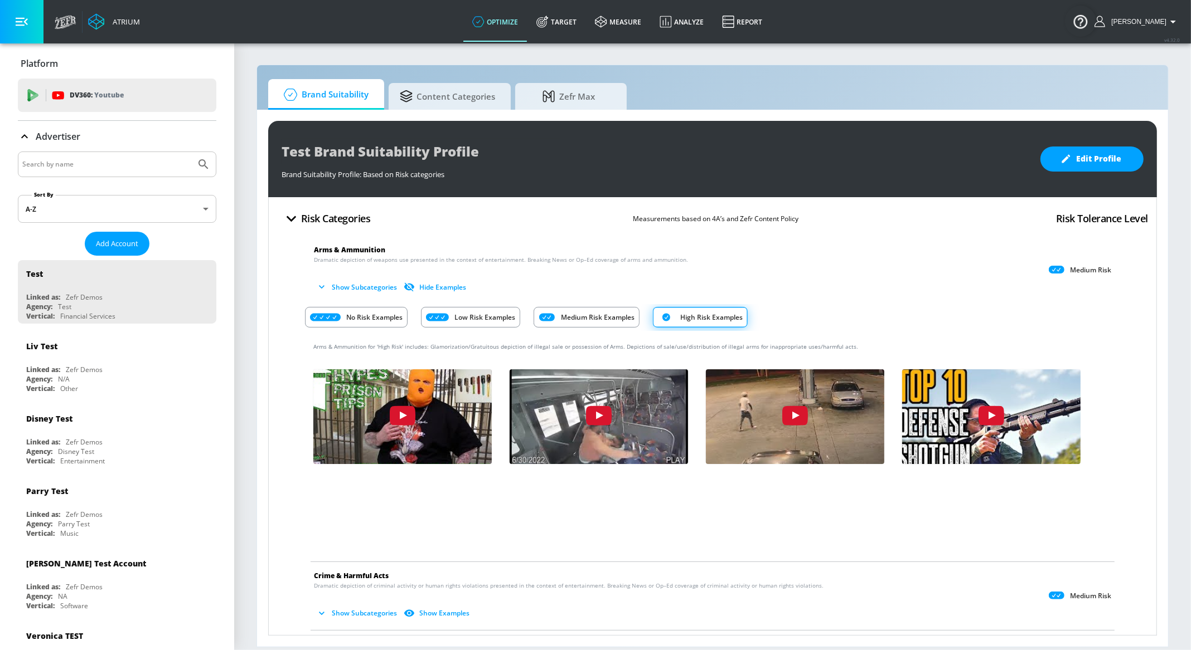
click at [591, 314] on p "Medium Risk Examples" at bounding box center [598, 318] width 74 height 12
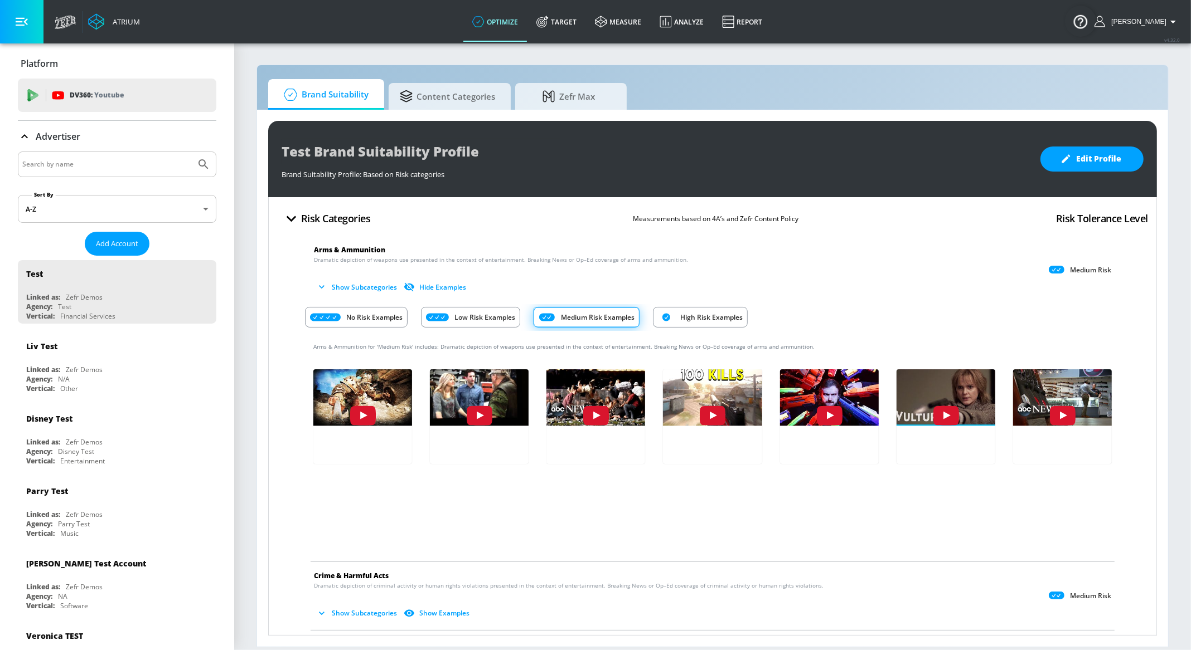
click at [465, 316] on p "Low Risk Examples" at bounding box center [484, 318] width 61 height 12
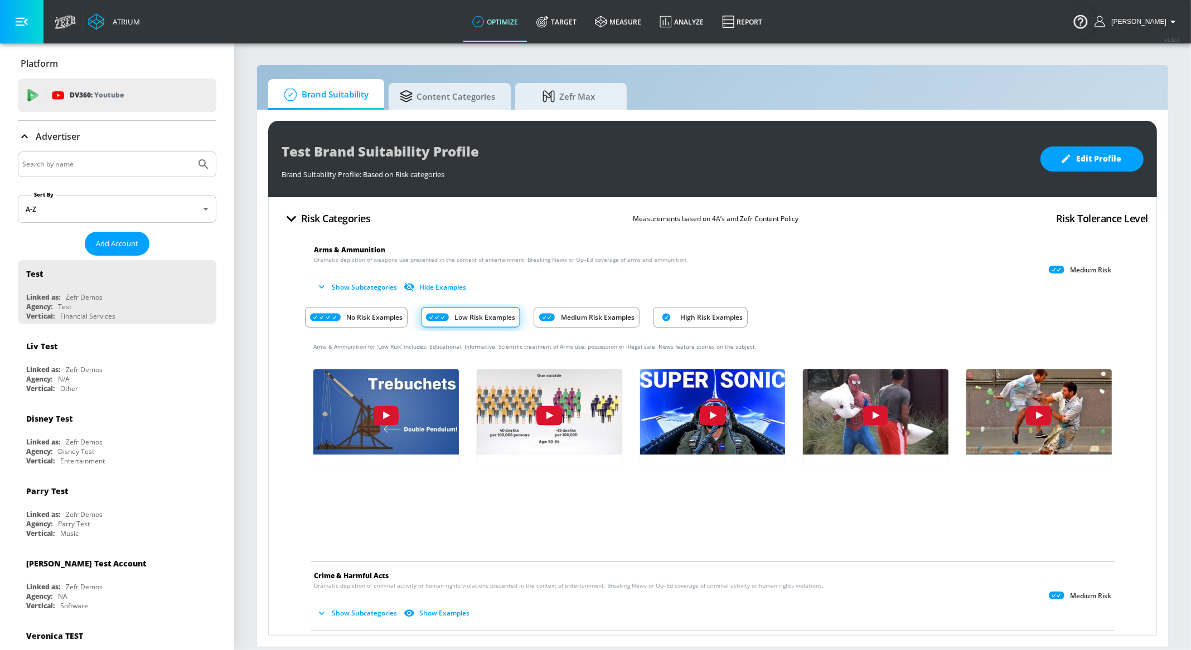
click at [571, 318] on p "Medium Risk Examples" at bounding box center [598, 318] width 74 height 12
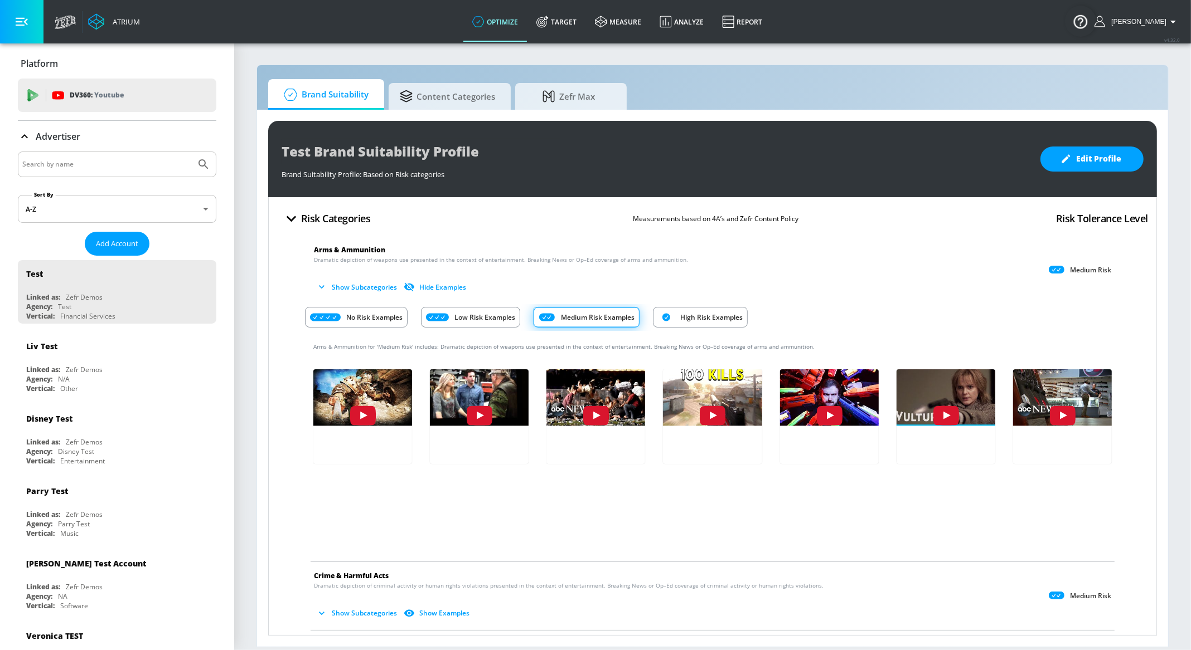
click at [429, 284] on button "Hide Examples" at bounding box center [435, 287] width 69 height 18
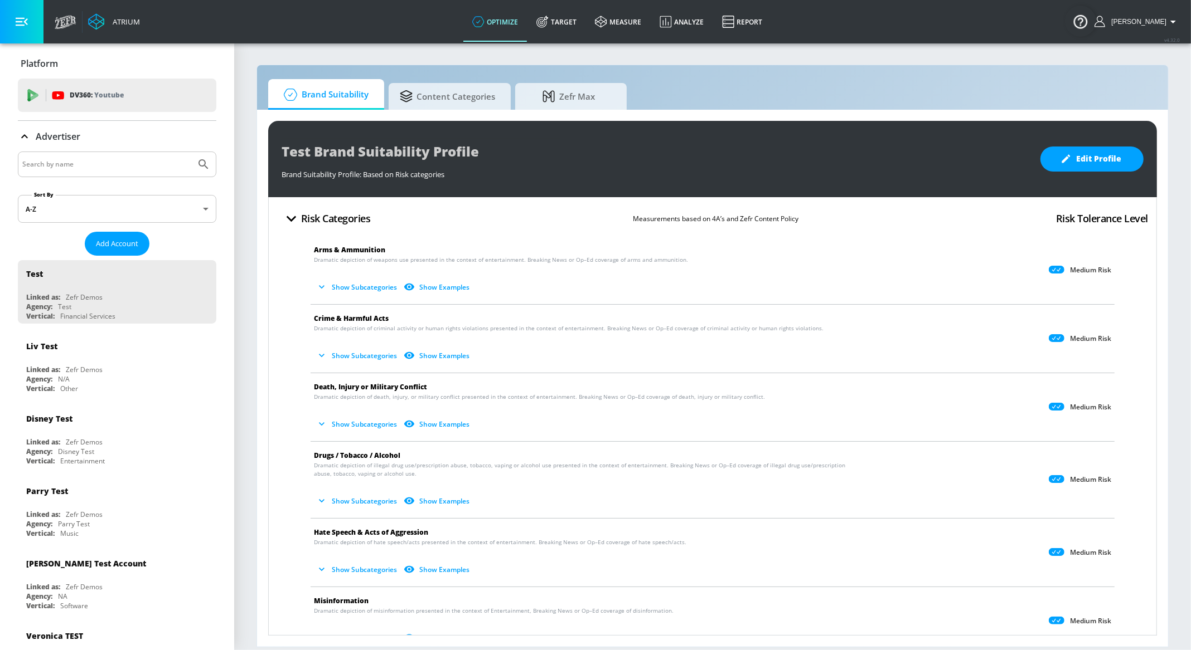
click at [430, 286] on button "Show Examples" at bounding box center [437, 287] width 72 height 18
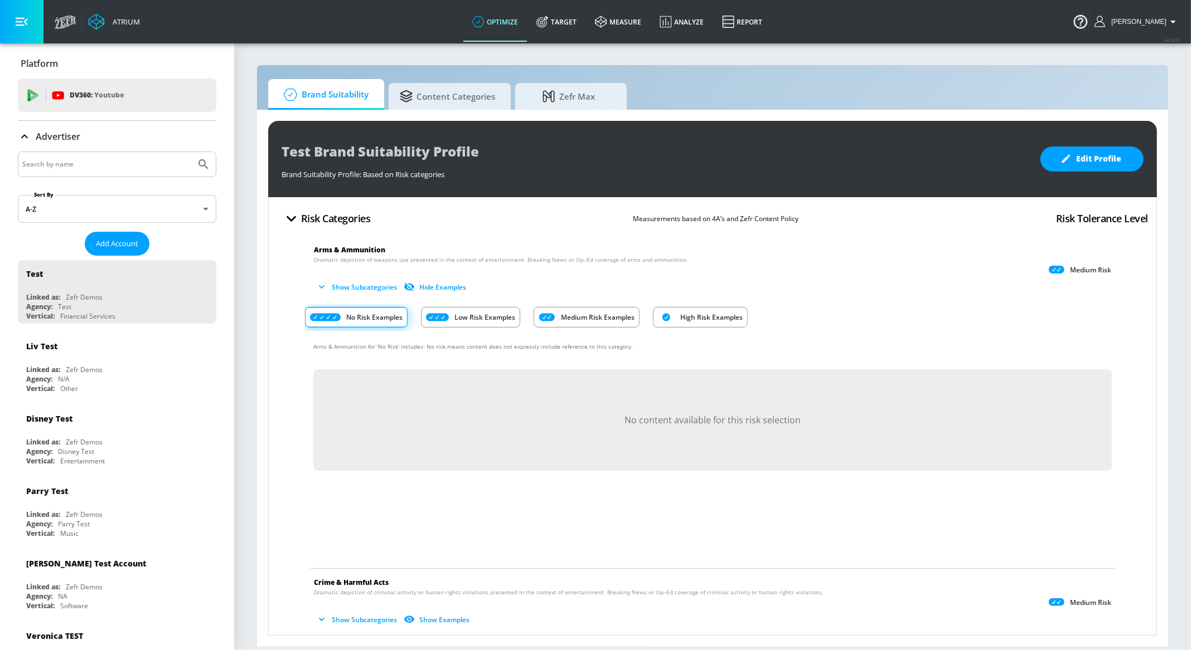
click at [467, 309] on div "Low Risk Examples" at bounding box center [470, 317] width 99 height 21
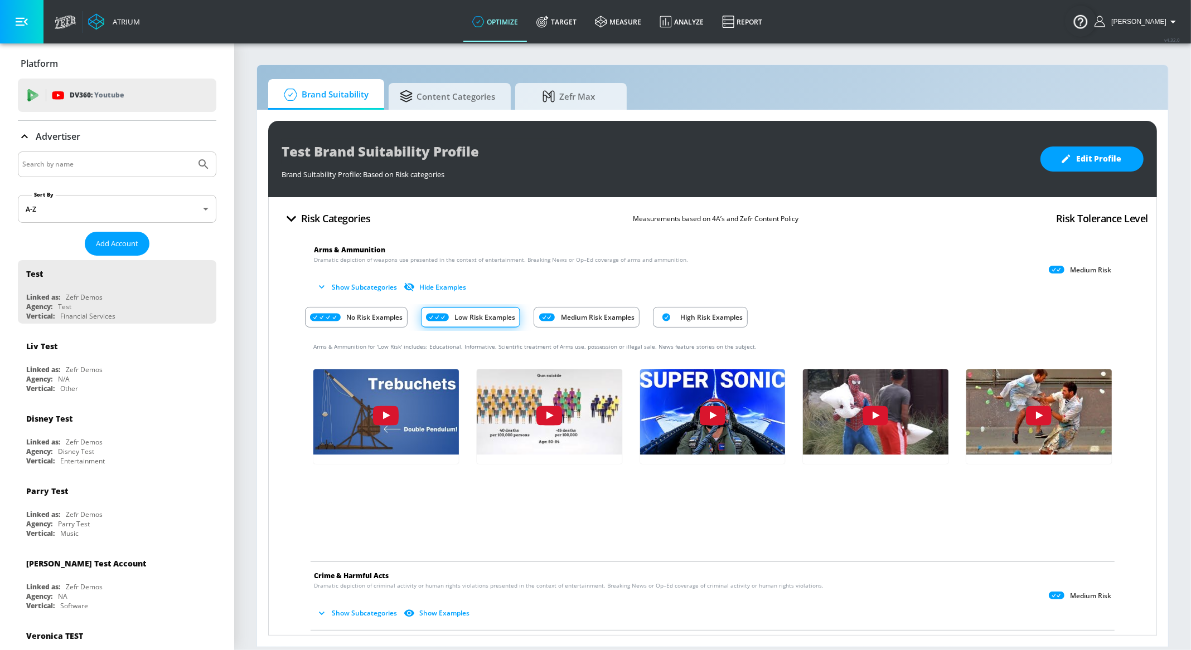
click at [575, 320] on p "Medium Risk Examples" at bounding box center [598, 318] width 74 height 12
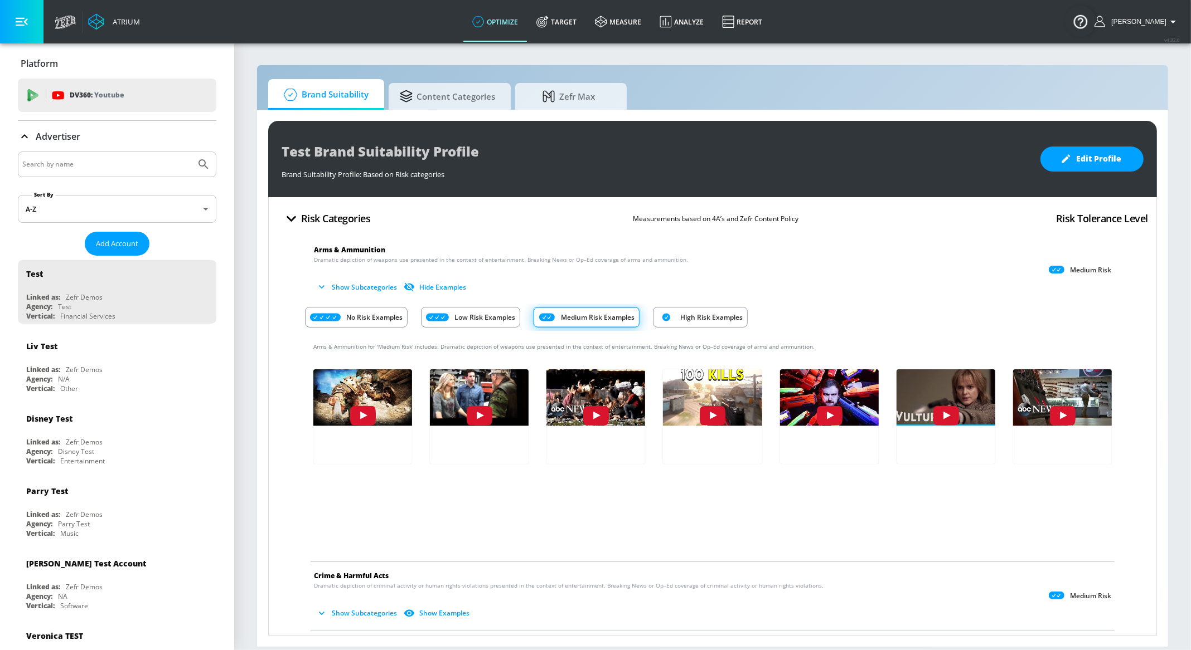
click at [692, 312] on p "High Risk Examples" at bounding box center [711, 318] width 62 height 12
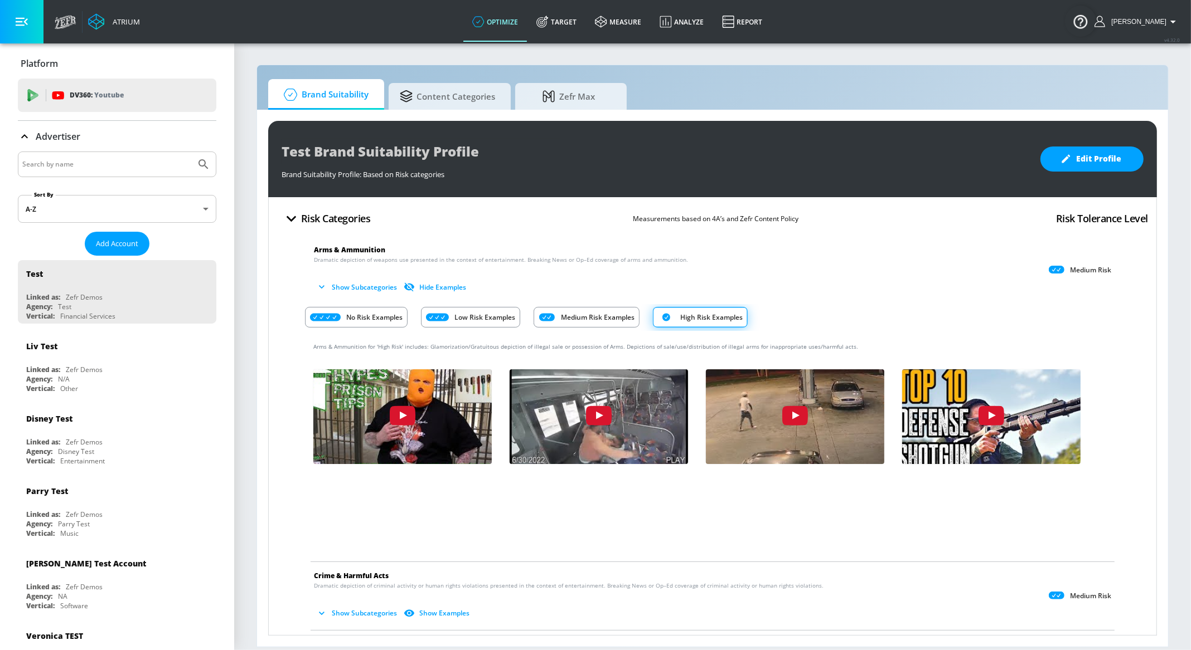
click at [603, 315] on p "Medium Risk Examples" at bounding box center [598, 318] width 74 height 12
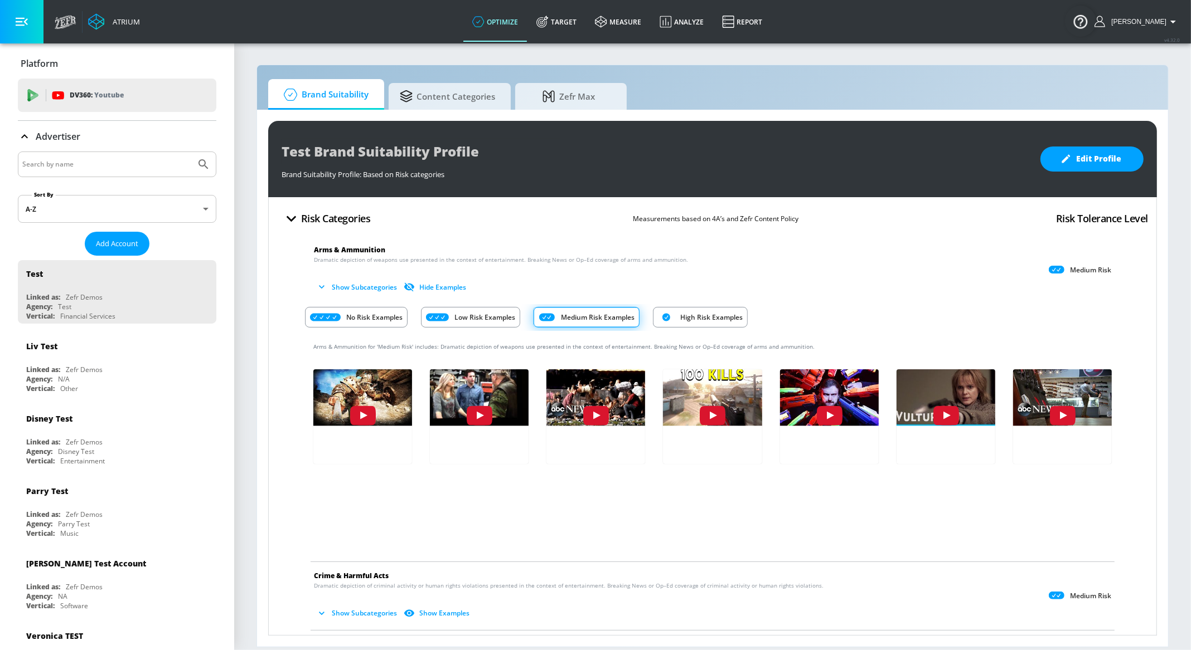
click at [500, 315] on p "Low Risk Examples" at bounding box center [484, 318] width 61 height 12
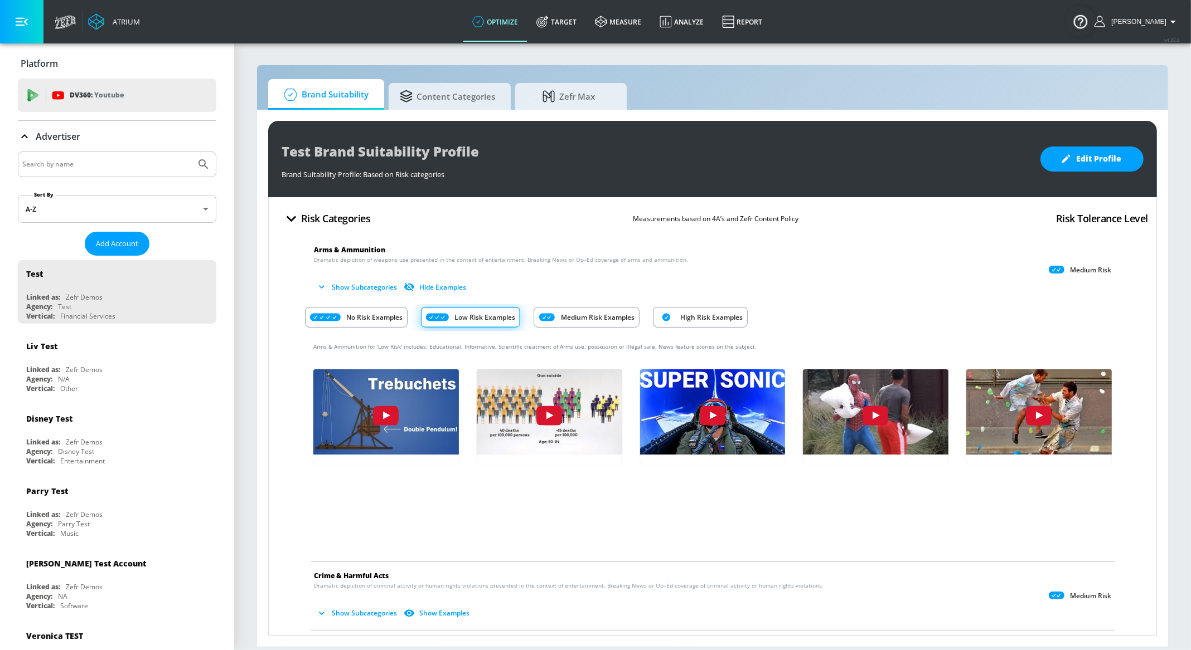
click at [386, 317] on p "No Risk Examples" at bounding box center [374, 318] width 56 height 12
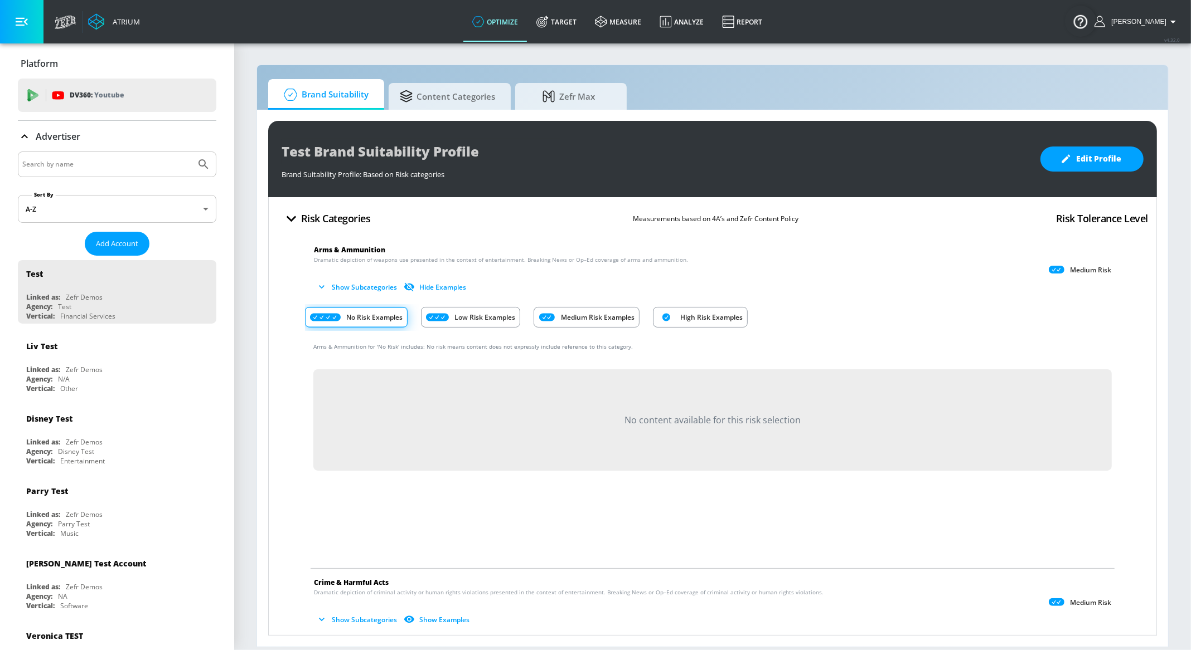
click at [508, 314] on p "Low Risk Examples" at bounding box center [484, 318] width 61 height 12
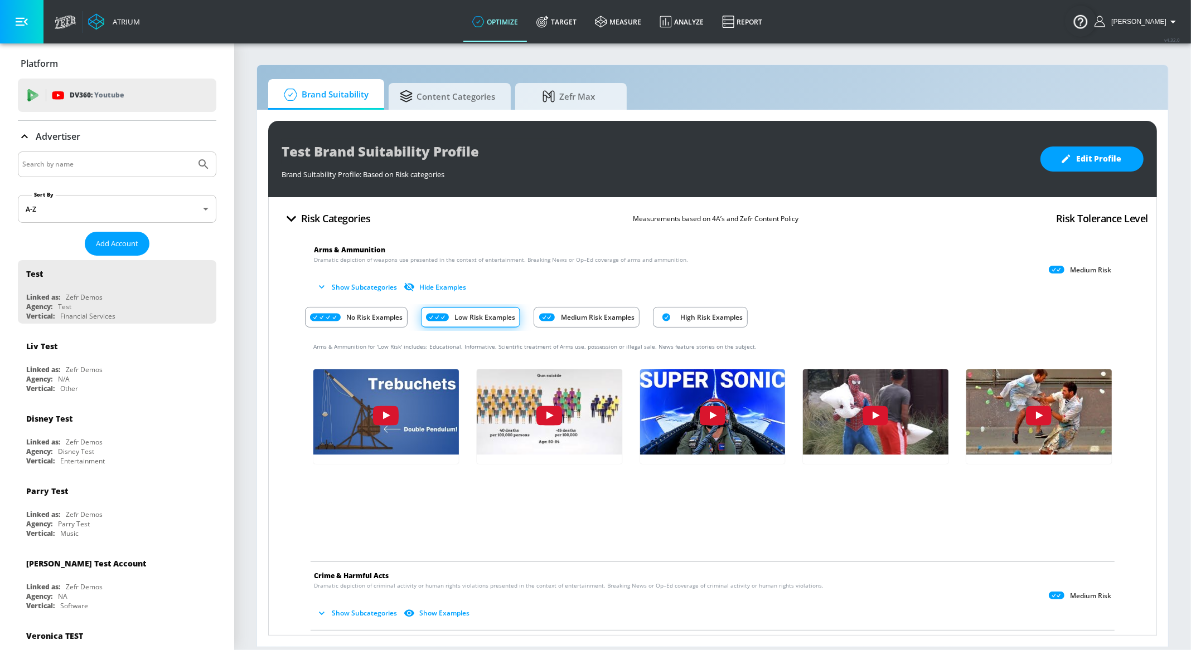
click at [605, 319] on p "Medium Risk Examples" at bounding box center [598, 318] width 74 height 12
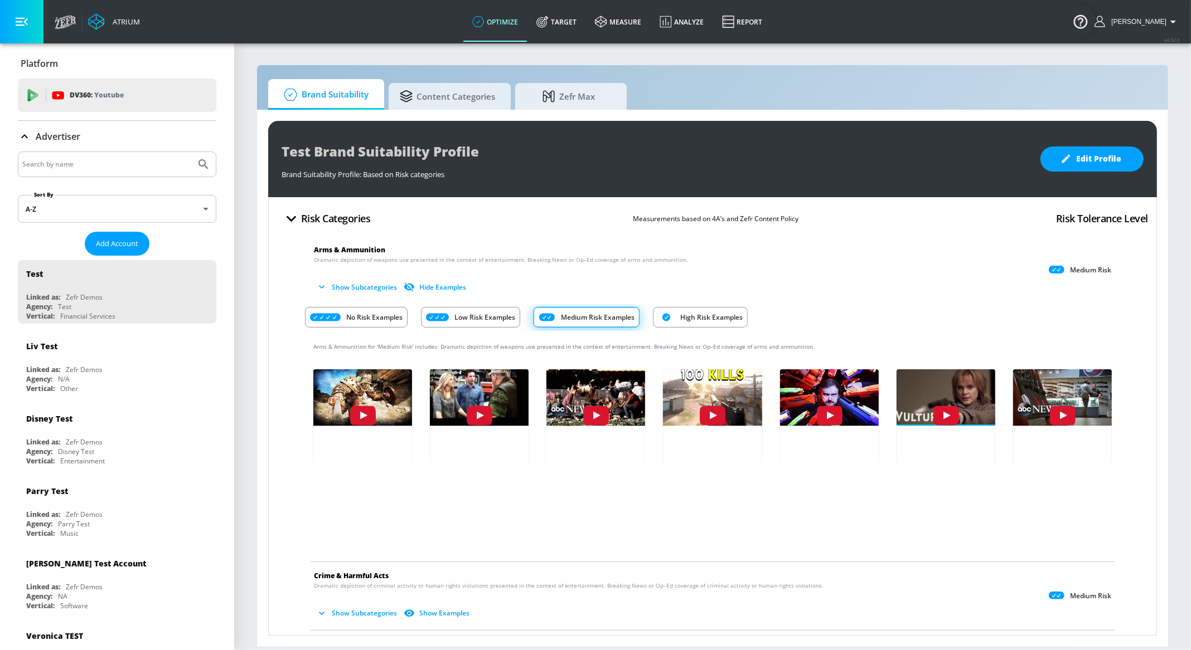
click at [693, 315] on p "High Risk Examples" at bounding box center [711, 318] width 62 height 12
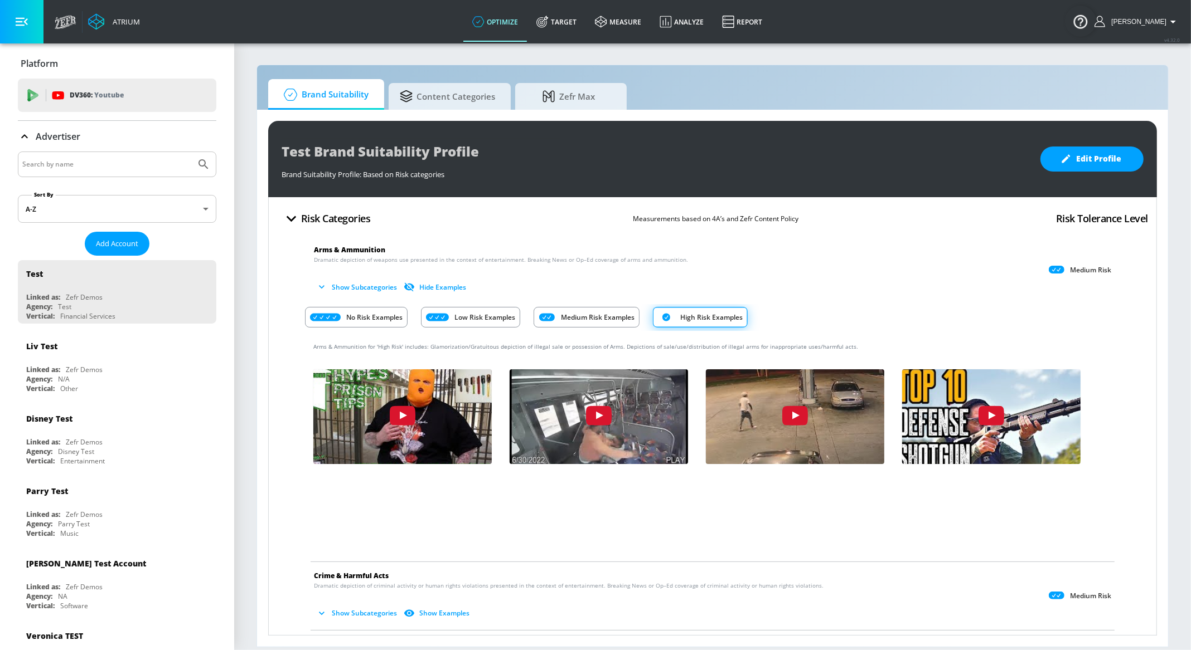
click at [596, 321] on p "Medium Risk Examples" at bounding box center [598, 318] width 74 height 12
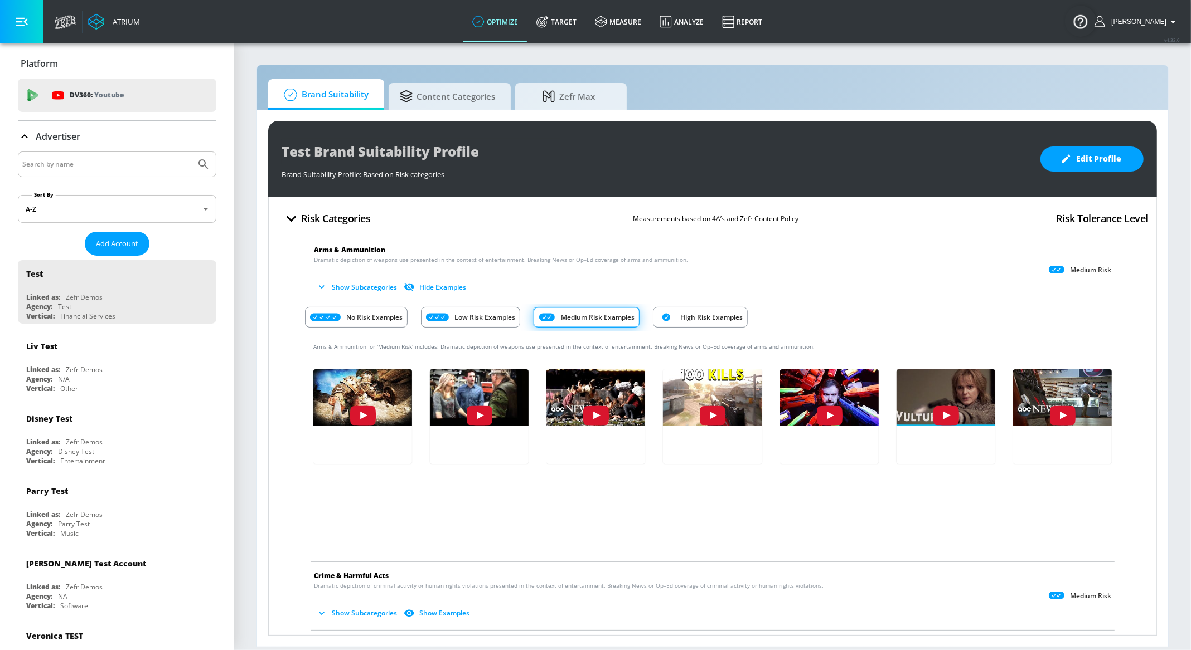
click at [504, 318] on p "Low Risk Examples" at bounding box center [484, 318] width 61 height 12
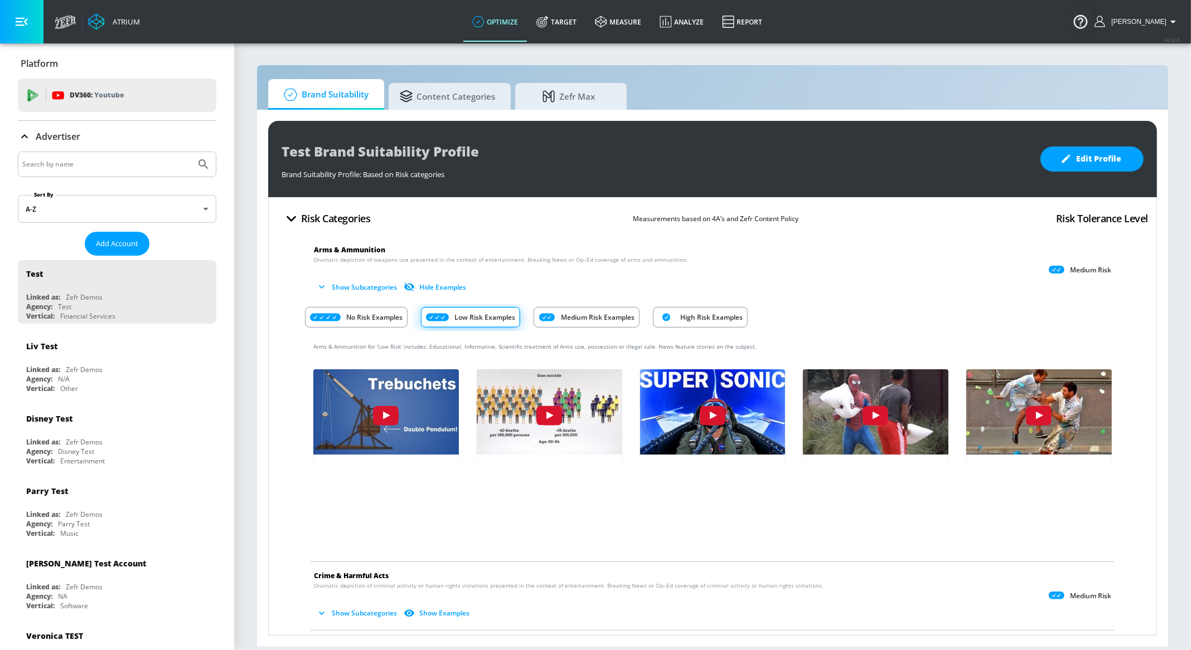
click at [387, 315] on p "No Risk Examples" at bounding box center [374, 318] width 56 height 12
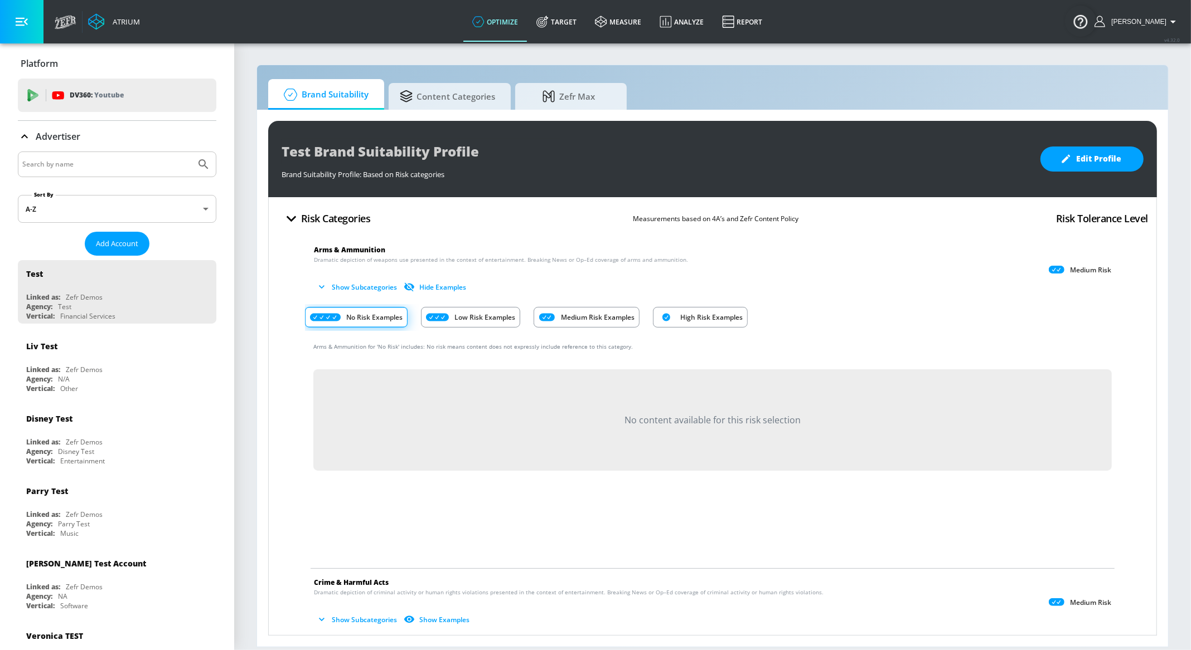
click at [477, 312] on p "Low Risk Examples" at bounding box center [484, 318] width 61 height 12
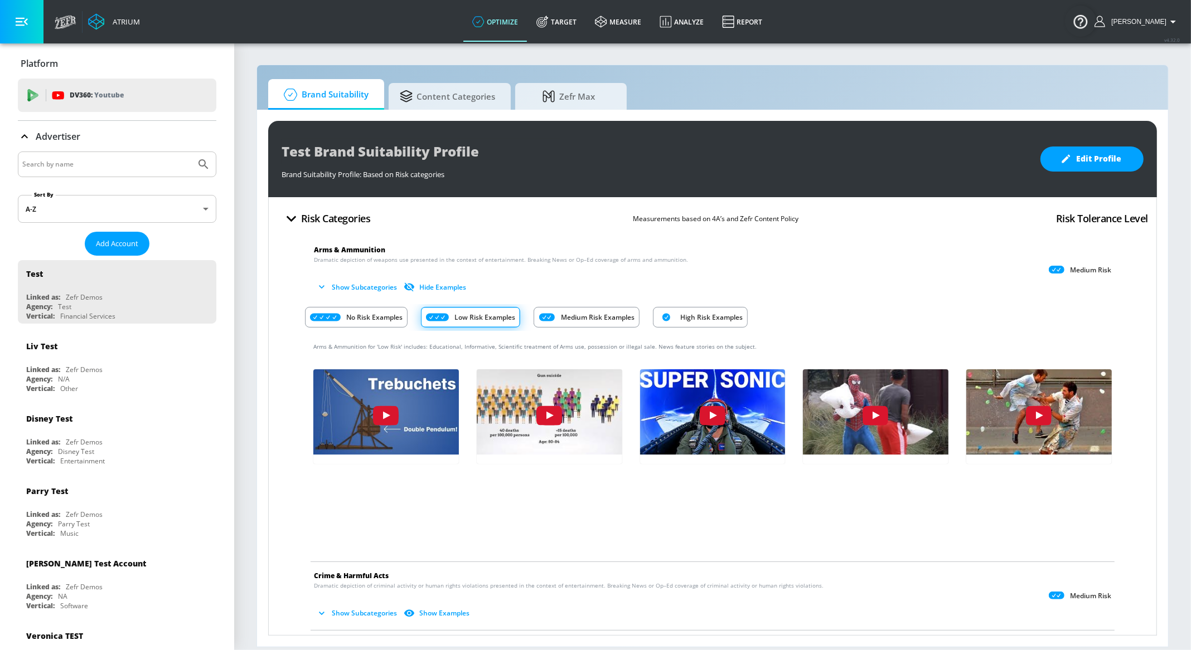
click at [610, 312] on p "Medium Risk Examples" at bounding box center [598, 318] width 74 height 12
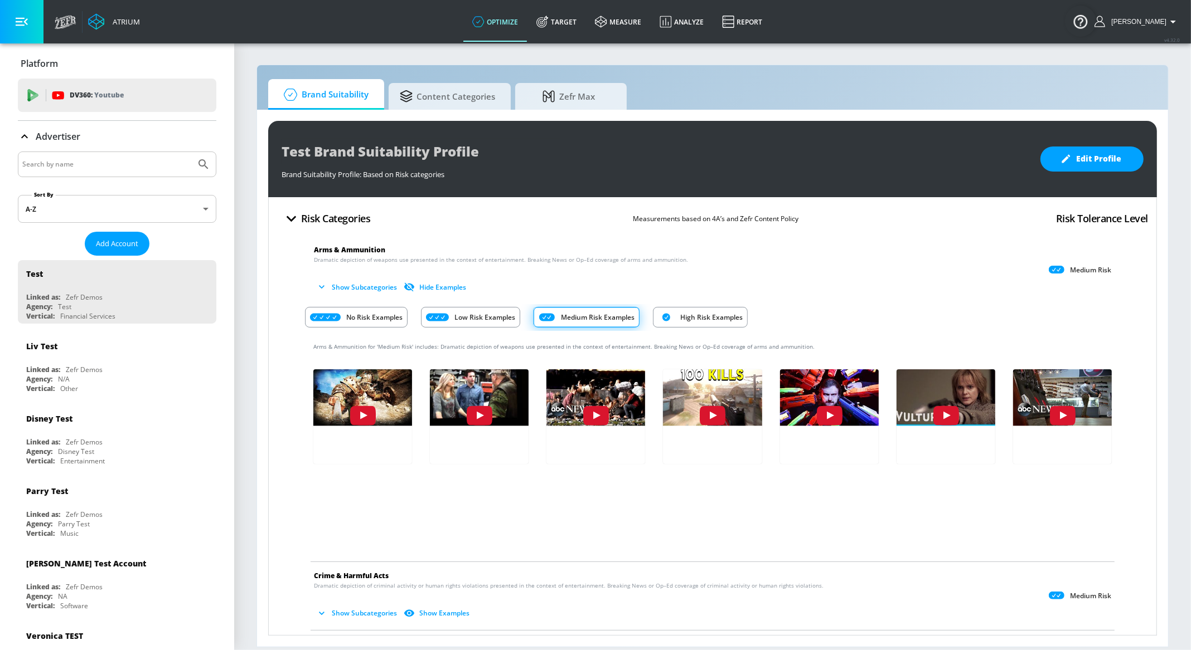
click at [725, 319] on p "High Risk Examples" at bounding box center [711, 318] width 62 height 12
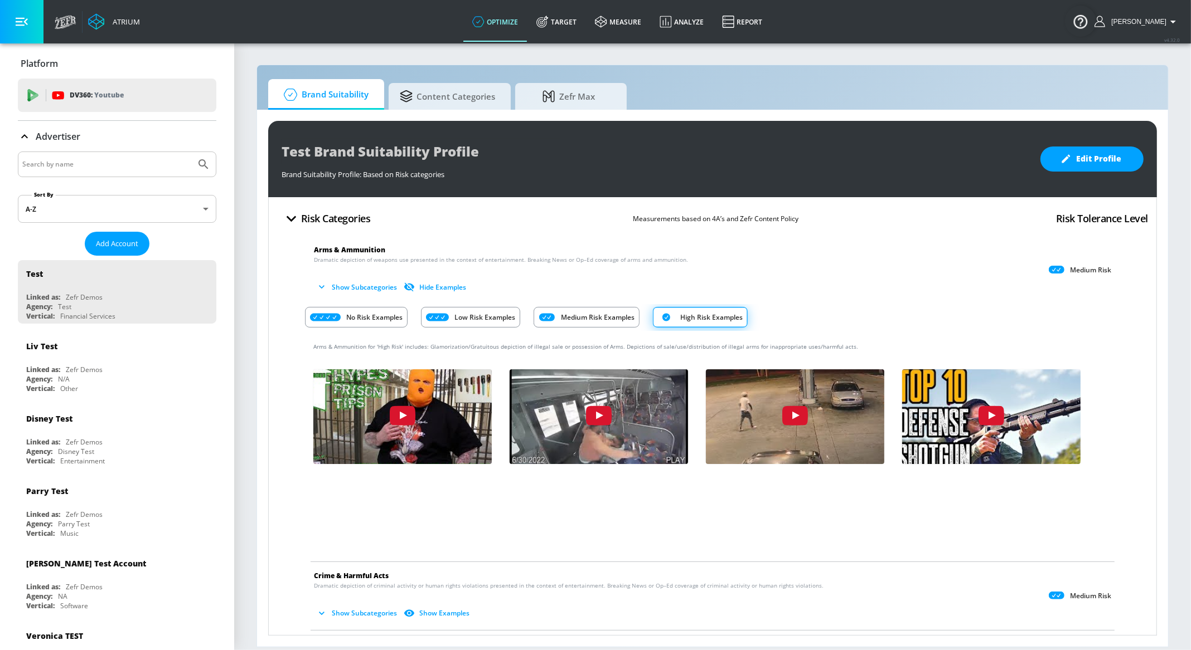
click at [363, 285] on button "Show Subcategories" at bounding box center [358, 287] width 88 height 18
click at [340, 286] on button "Hide Subcategories" at bounding box center [356, 287] width 84 height 18
click at [425, 286] on button "Hide Examples" at bounding box center [435, 287] width 69 height 18
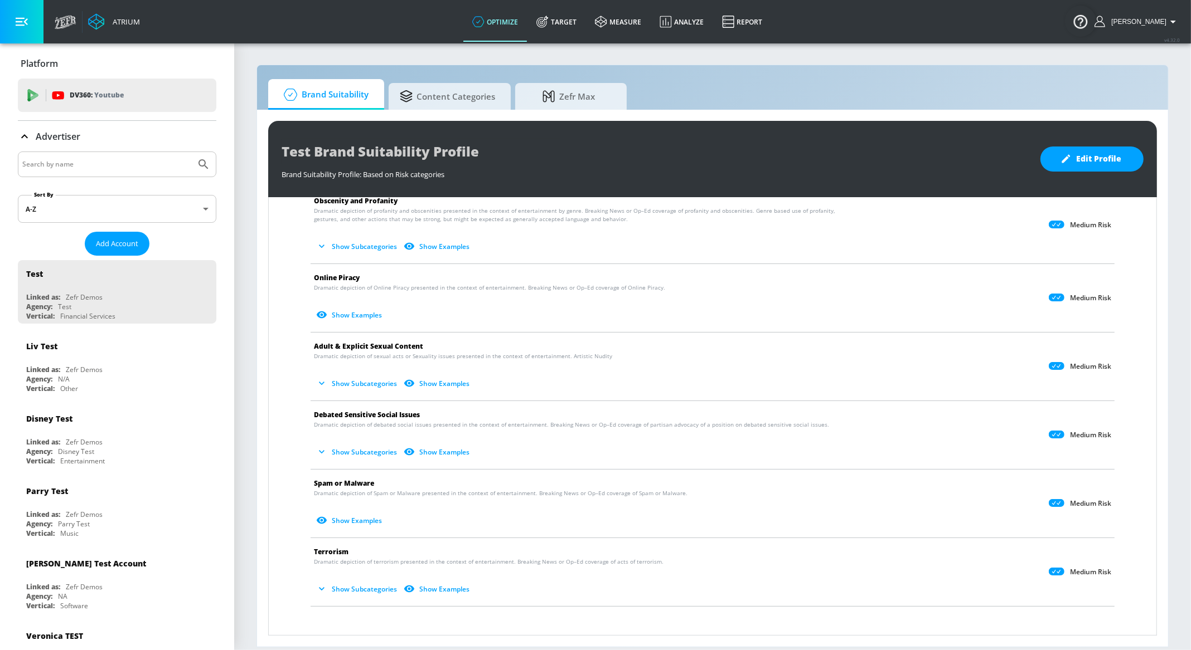
scroll to position [492, 0]
